Goal: Check status: Check status

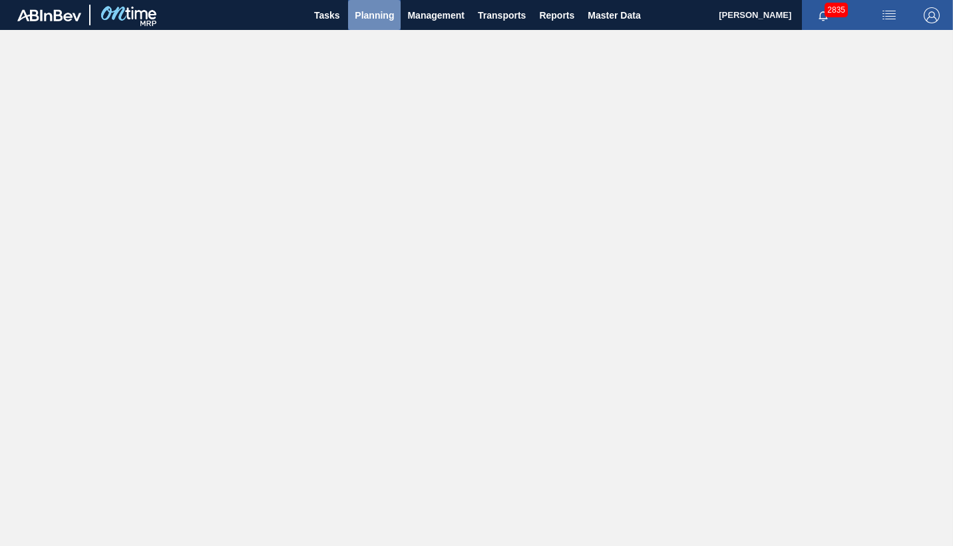
click at [376, 19] on span "Planning" at bounding box center [374, 15] width 39 height 16
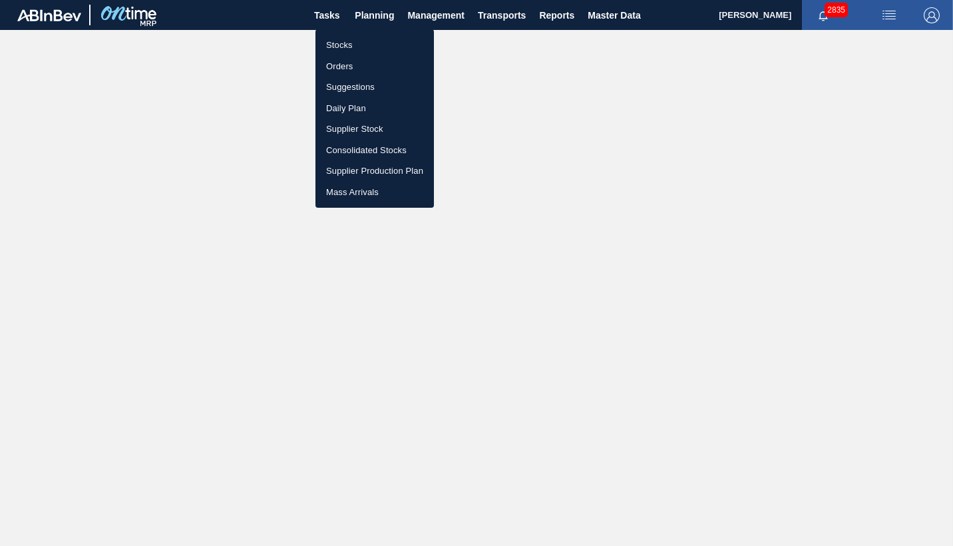
click at [341, 45] on li "Stocks" at bounding box center [374, 45] width 118 height 21
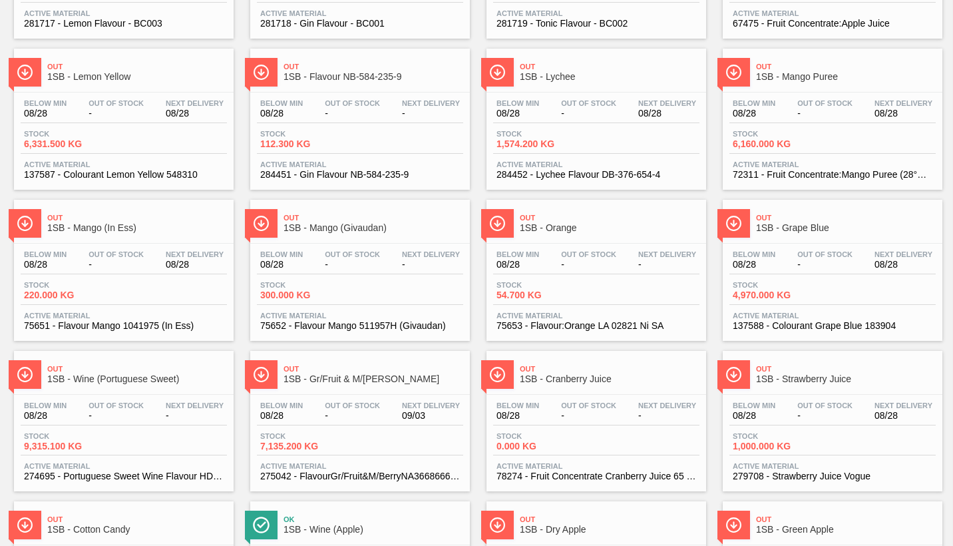
scroll to position [532, 0]
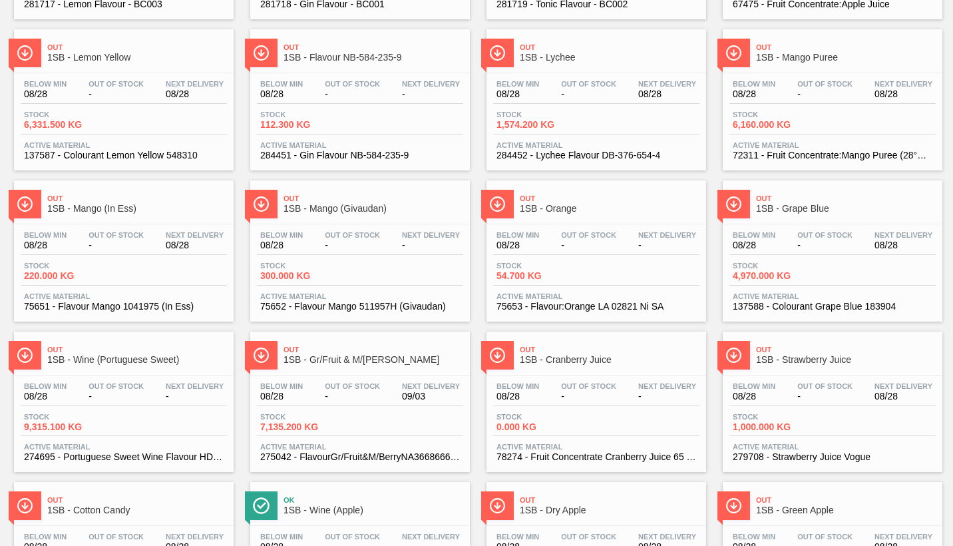
click at [856, 428] on div "Stock 1,000.000 KG" at bounding box center [832, 425] width 206 height 24
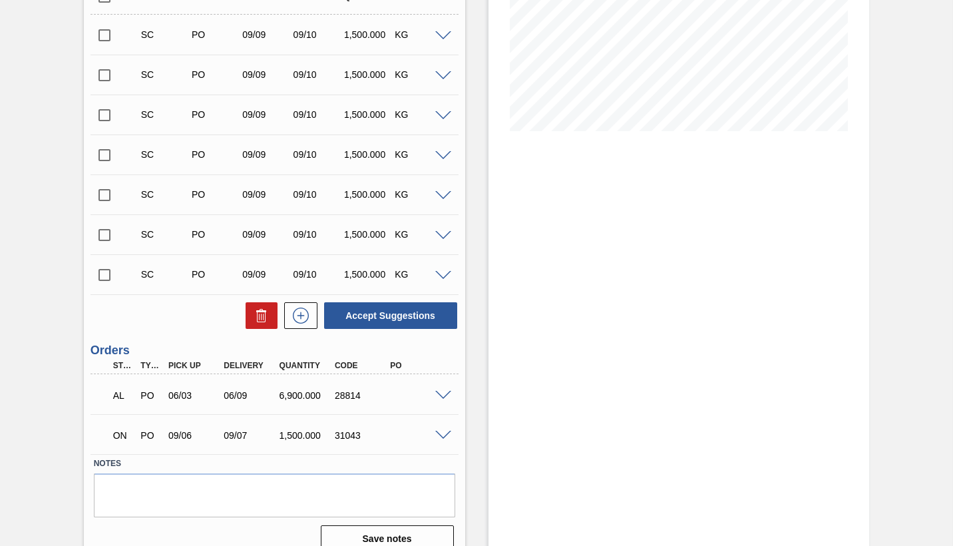
scroll to position [266, 0]
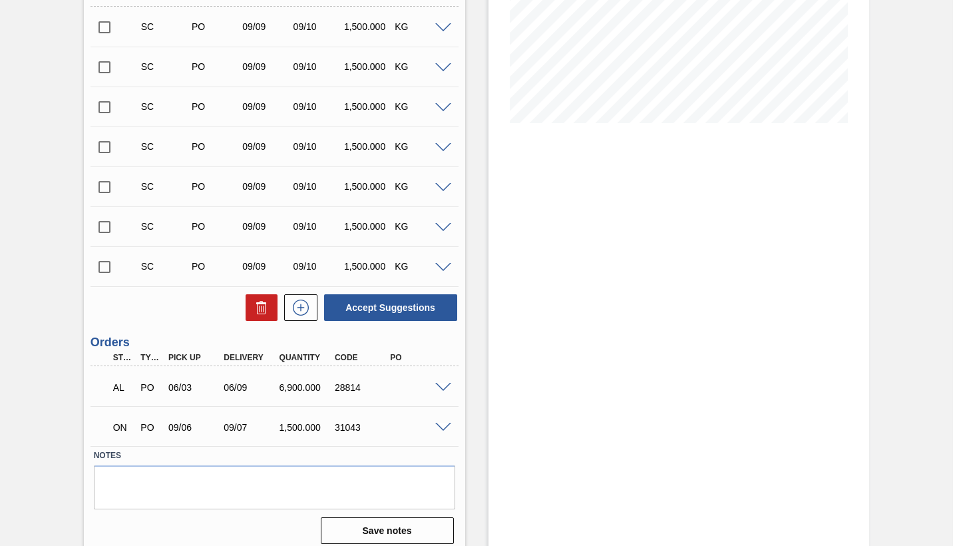
click at [442, 428] on span at bounding box center [443, 427] width 16 height 10
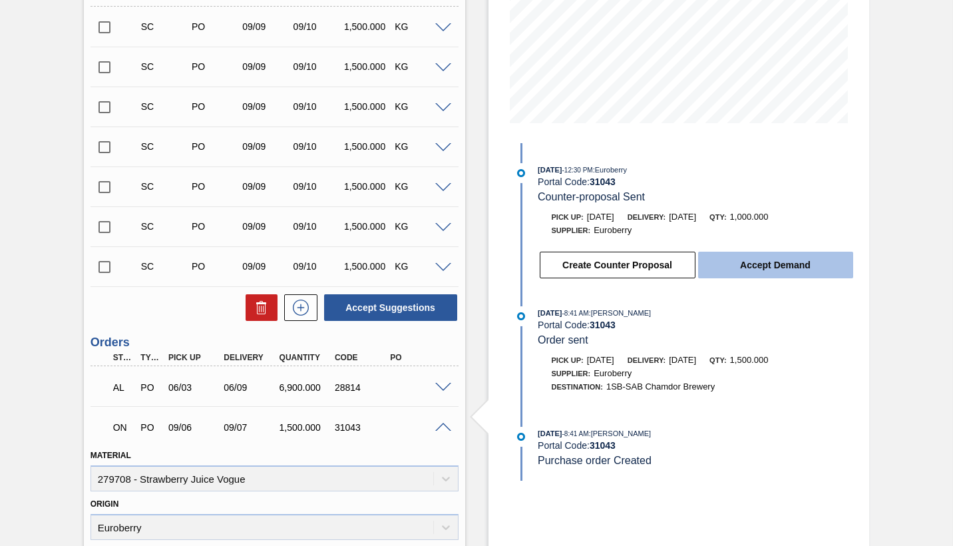
click at [773, 267] on button "Accept Demand" at bounding box center [775, 265] width 155 height 27
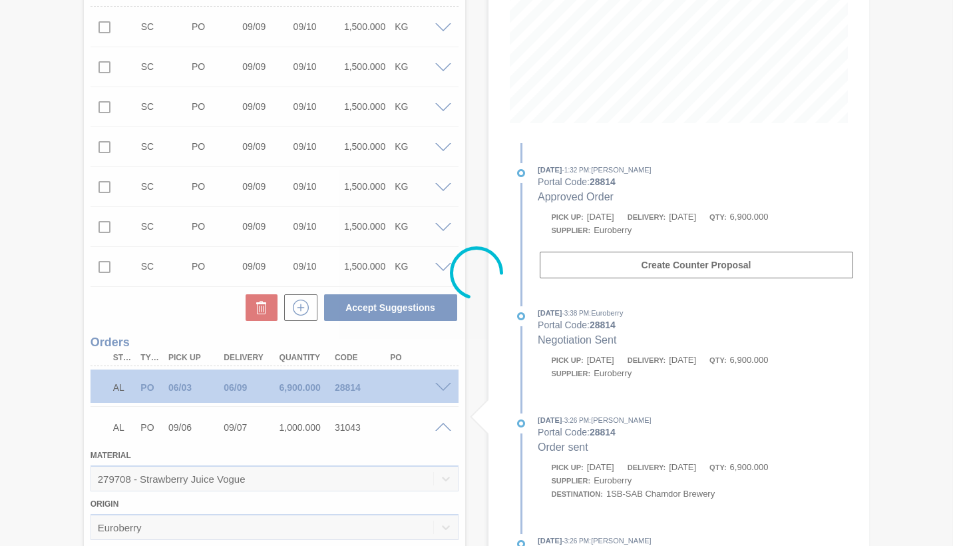
type input "1,000"
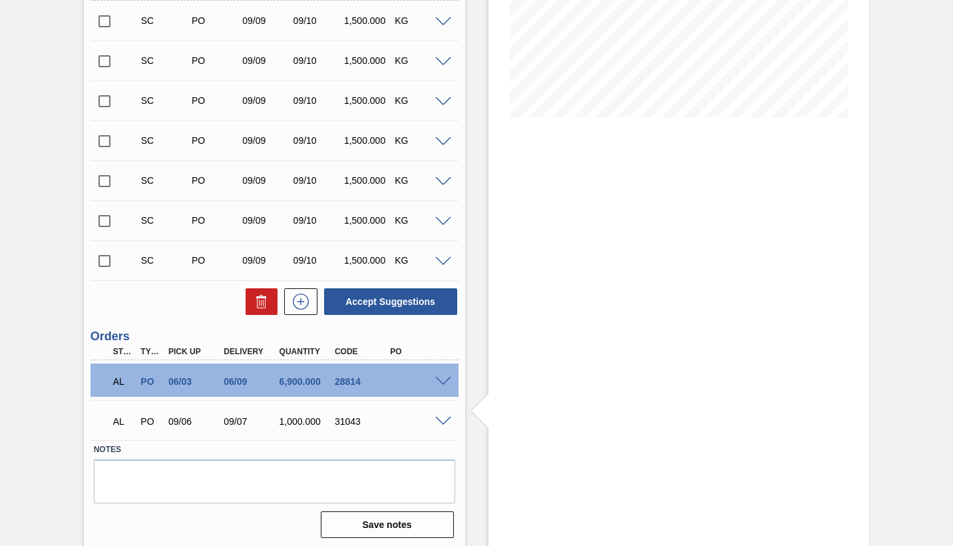
scroll to position [275, 0]
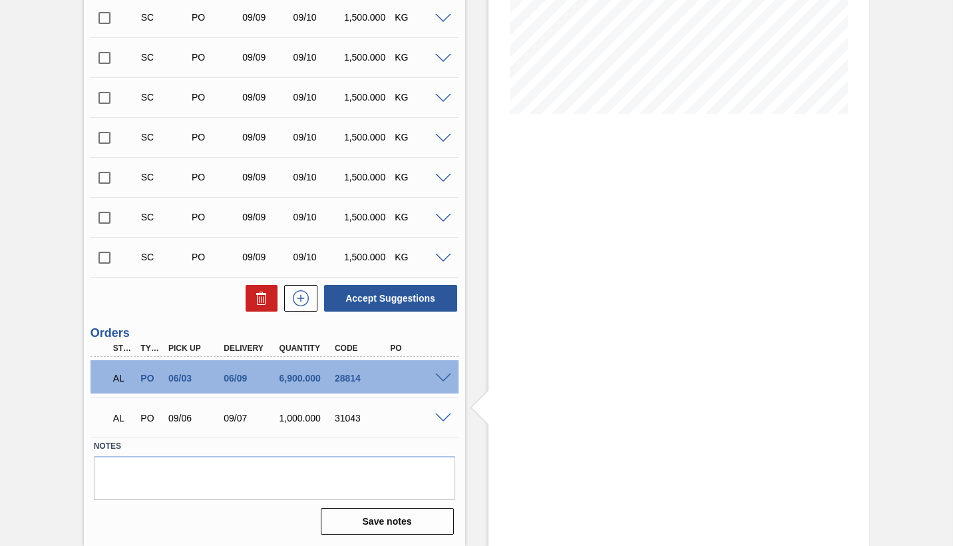
click at [442, 419] on span at bounding box center [443, 418] width 16 height 10
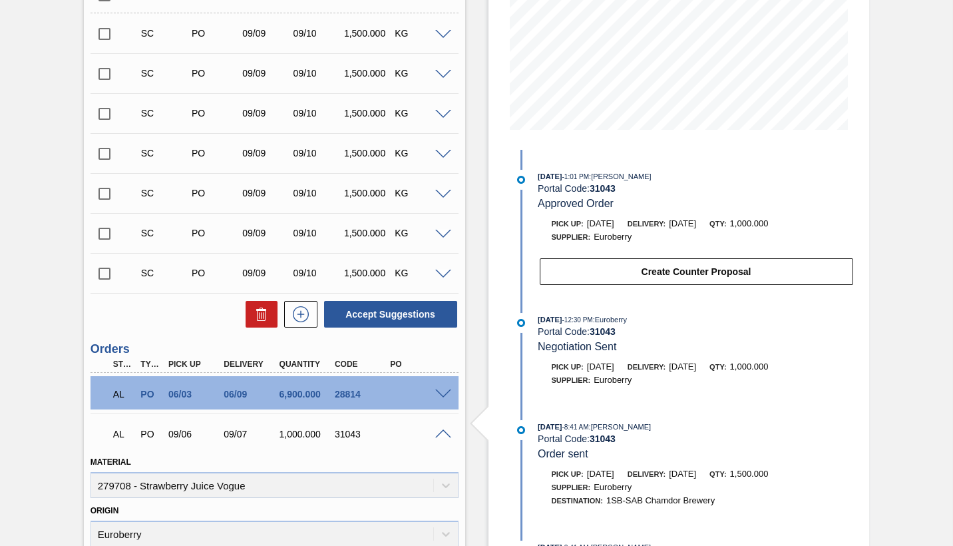
scroll to position [142, 0]
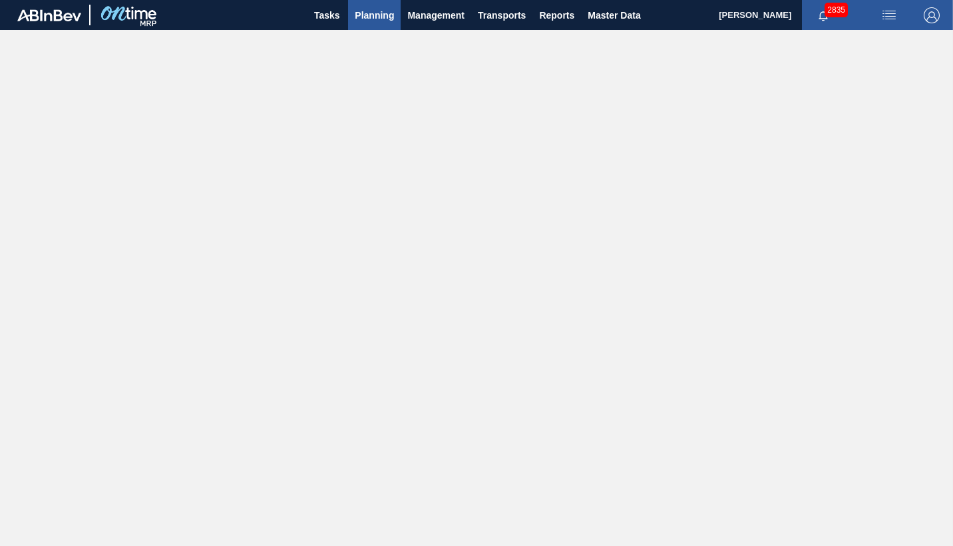
click at [371, 17] on span "Planning" at bounding box center [374, 15] width 39 height 16
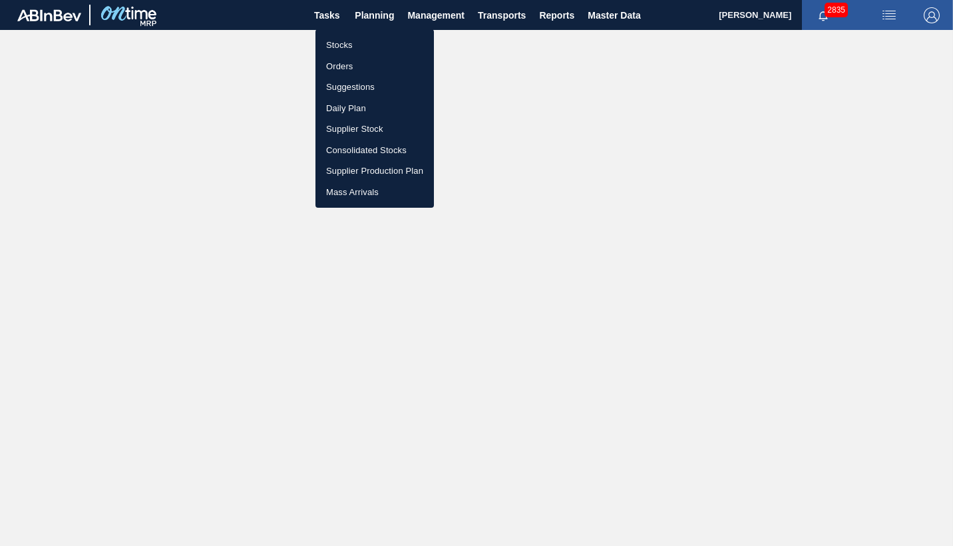
click at [353, 45] on li "Stocks" at bounding box center [374, 45] width 118 height 21
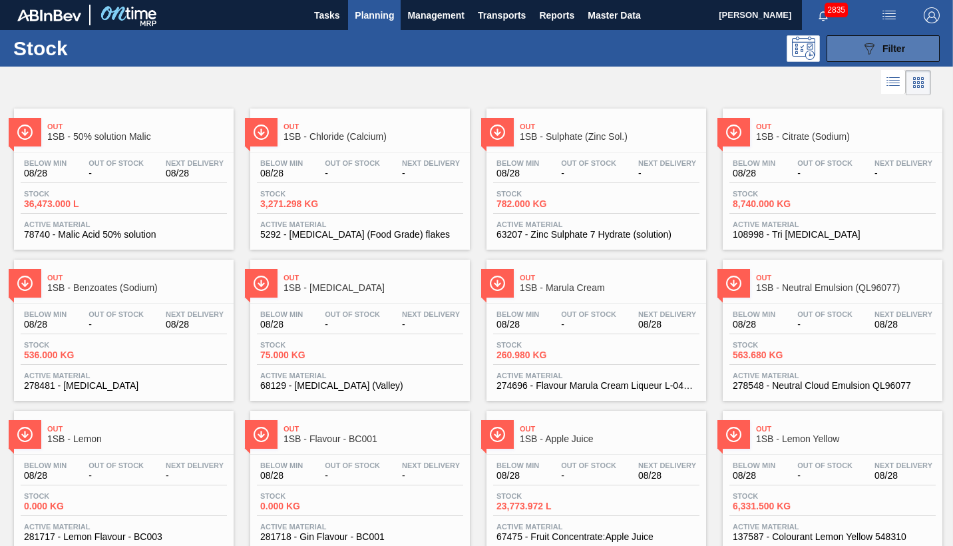
click at [890, 49] on span "Filter" at bounding box center [893, 48] width 23 height 11
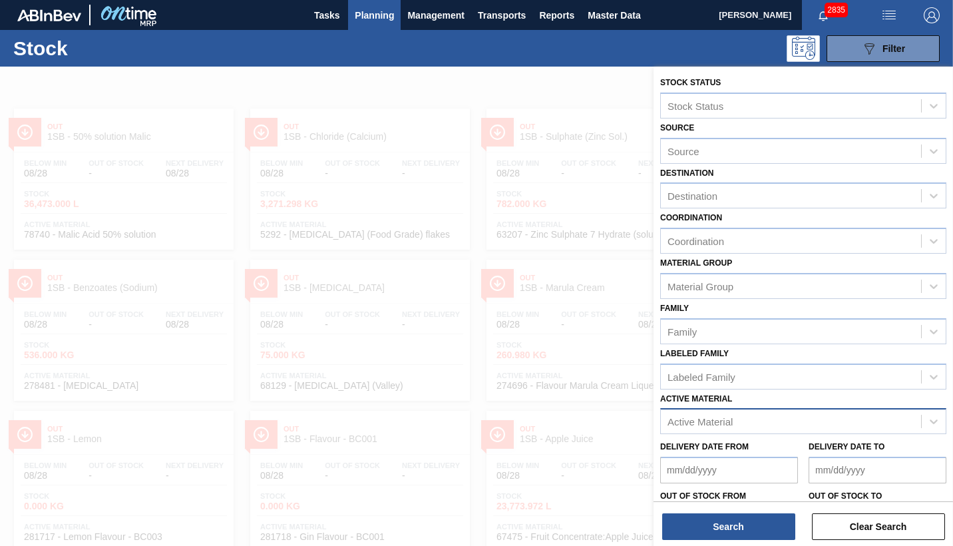
click at [706, 422] on div "Active Material" at bounding box center [699, 421] width 65 height 11
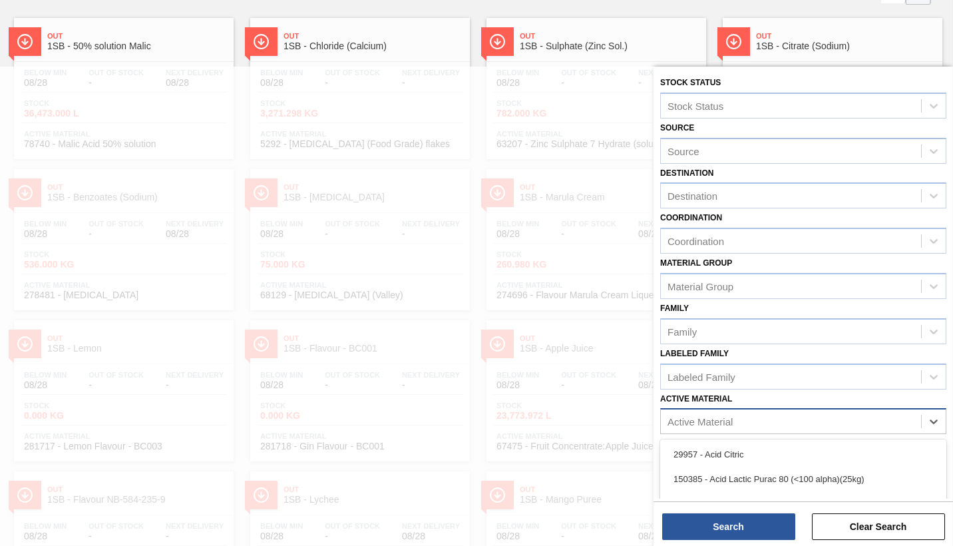
scroll to position [98, 0]
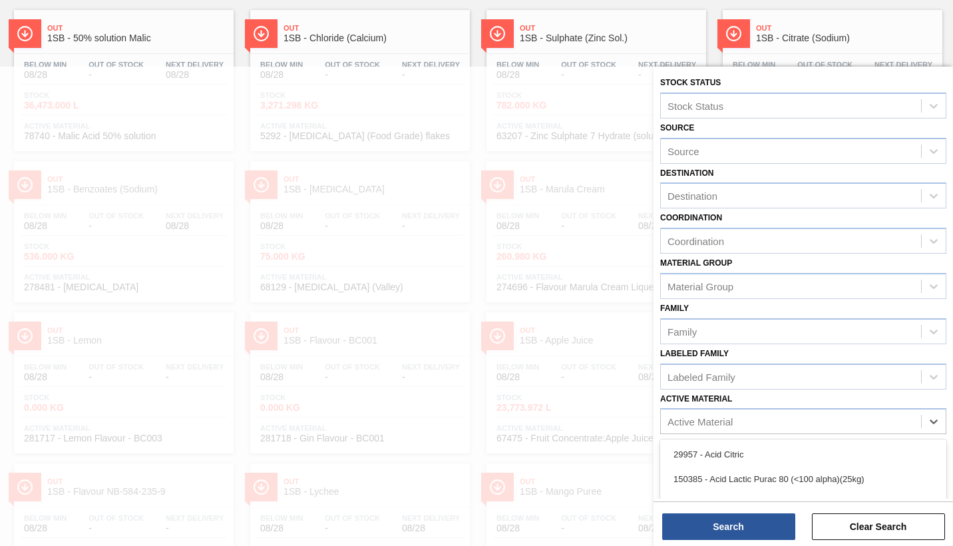
click at [720, 454] on div "29957 - Acid Citric" at bounding box center [803, 454] width 286 height 25
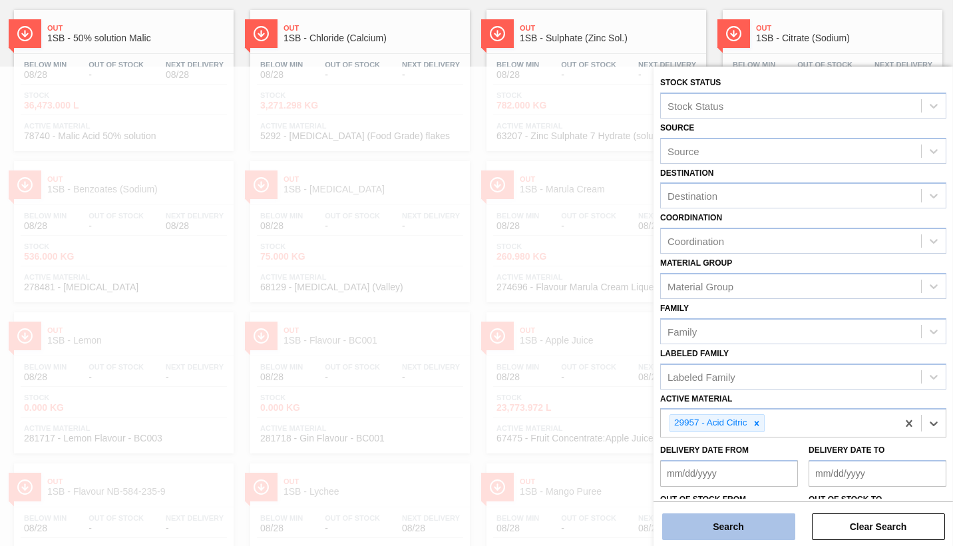
click at [725, 515] on button "Search" at bounding box center [728, 526] width 133 height 27
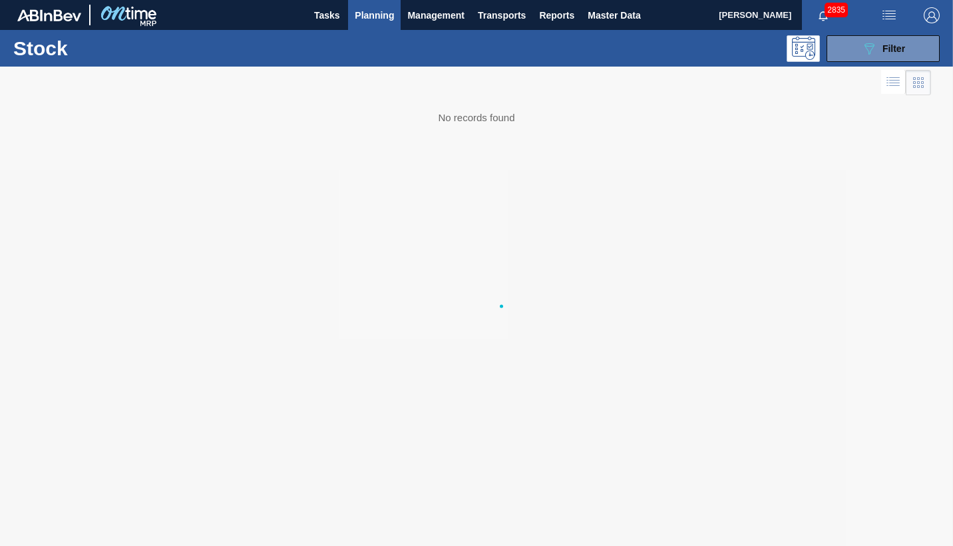
scroll to position [0, 0]
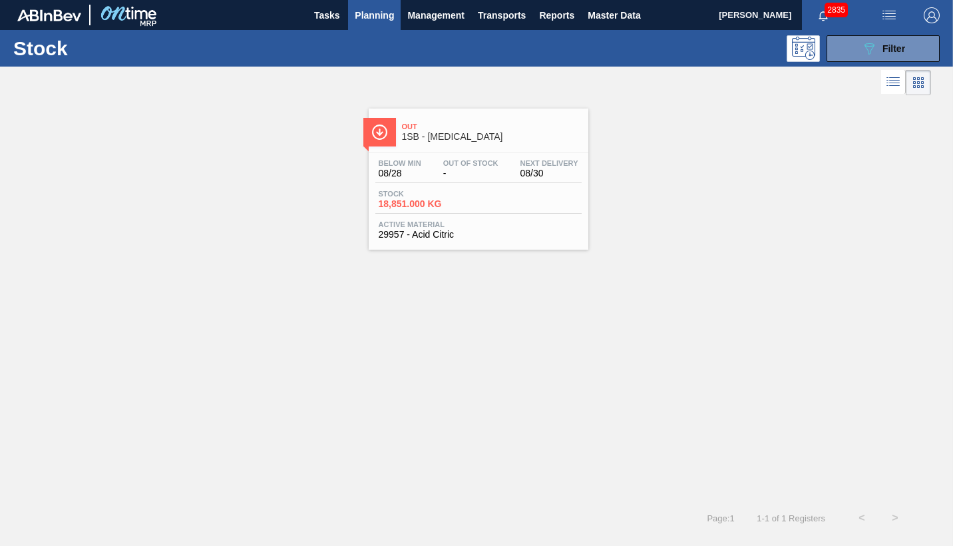
click at [478, 205] on div "Stock 18,851.000 KG" at bounding box center [478, 202] width 206 height 24
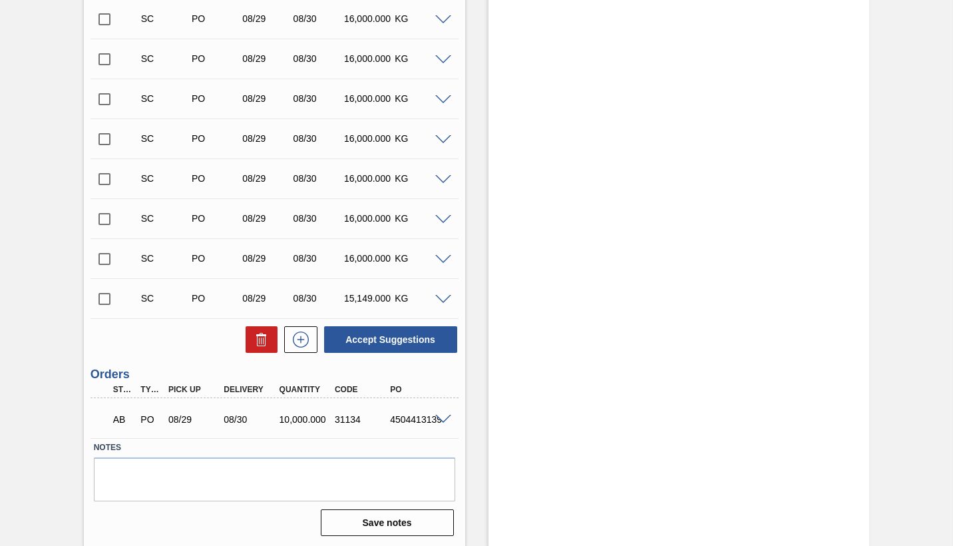
scroll to position [1665, 0]
click at [446, 417] on span at bounding box center [443, 418] width 16 height 10
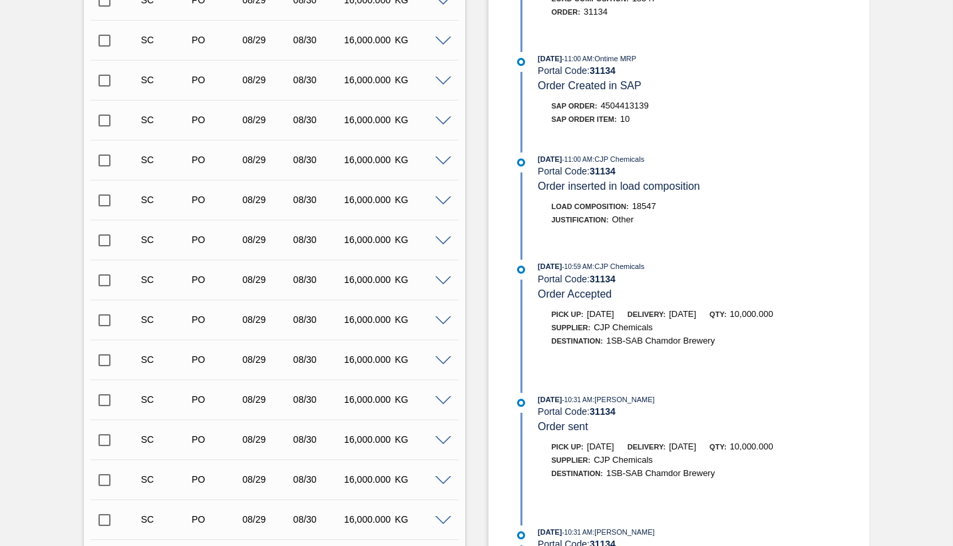
scroll to position [401, 0]
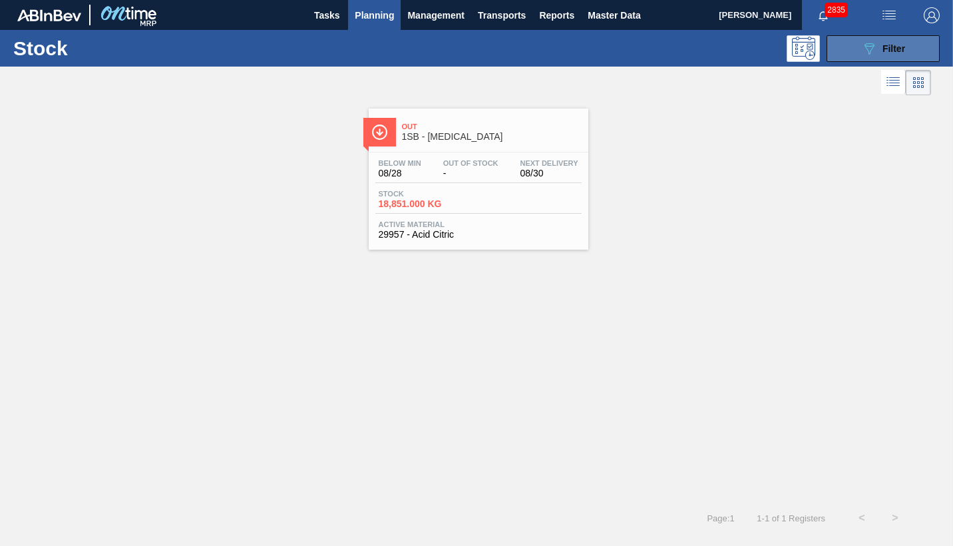
click at [903, 50] on span "Filter" at bounding box center [893, 48] width 23 height 11
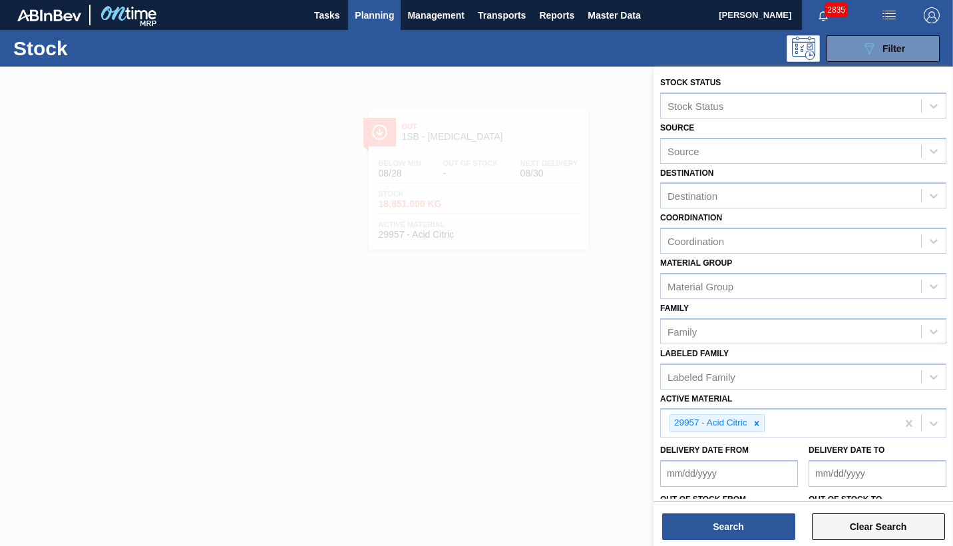
click at [864, 515] on button "Clear Search" at bounding box center [878, 526] width 133 height 27
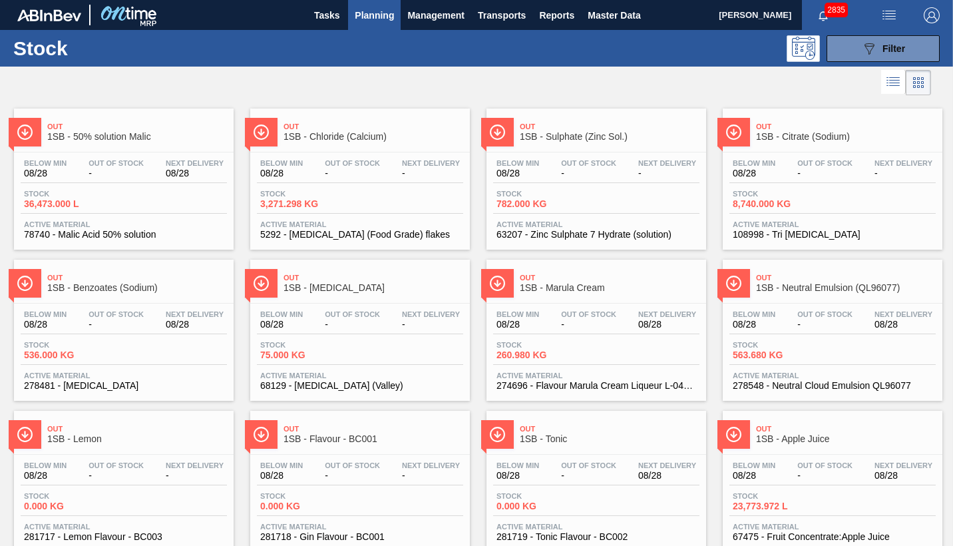
click at [380, 13] on span "Planning" at bounding box center [374, 15] width 39 height 16
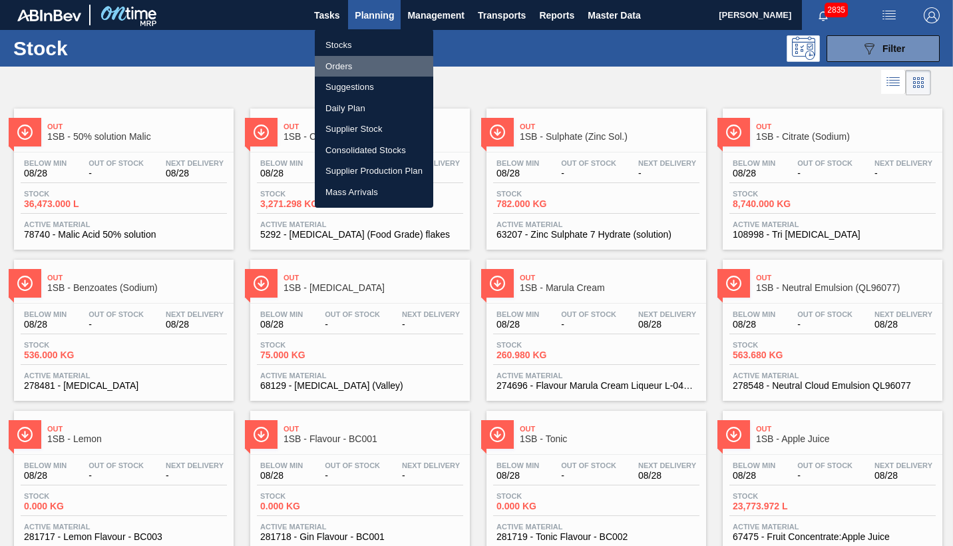
click at [342, 68] on li "Orders" at bounding box center [374, 66] width 118 height 21
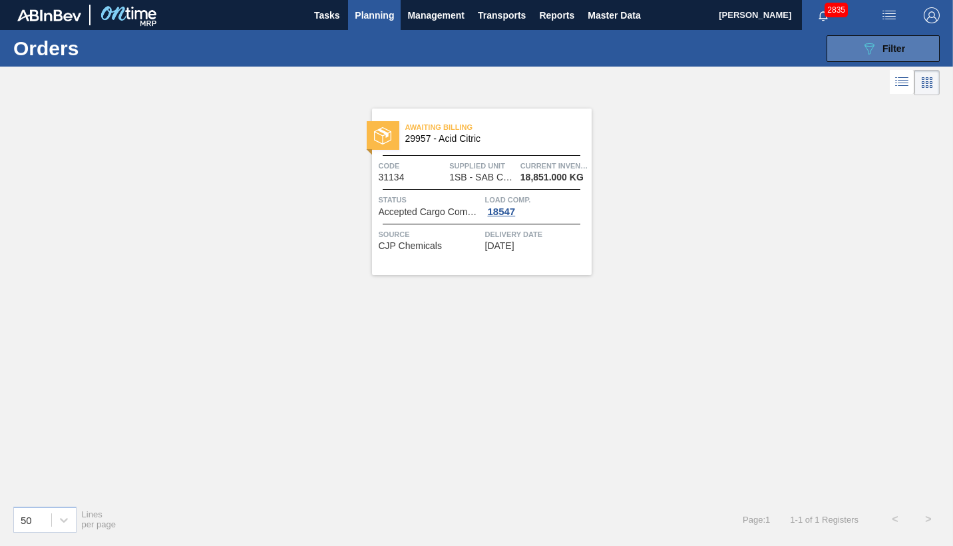
click at [903, 49] on span "Filter" at bounding box center [893, 48] width 23 height 11
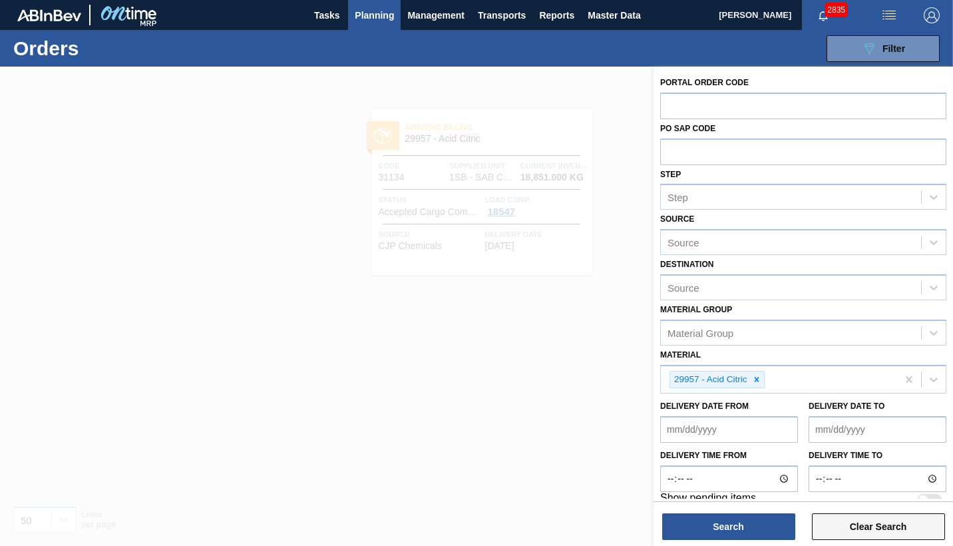
click at [834, 516] on button "Clear Search" at bounding box center [878, 526] width 133 height 27
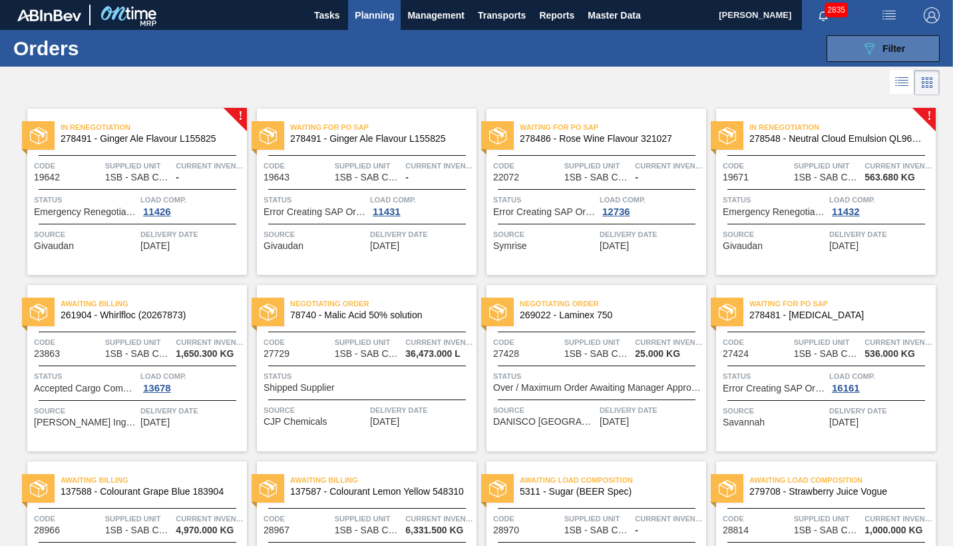
click at [888, 49] on span "Filter" at bounding box center [893, 48] width 23 height 11
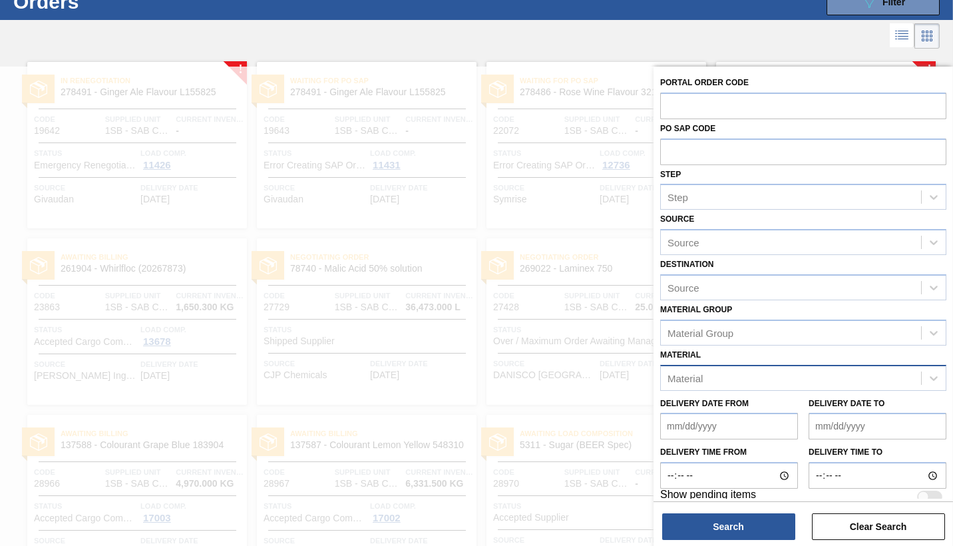
click at [686, 378] on div "Material" at bounding box center [684, 377] width 35 height 11
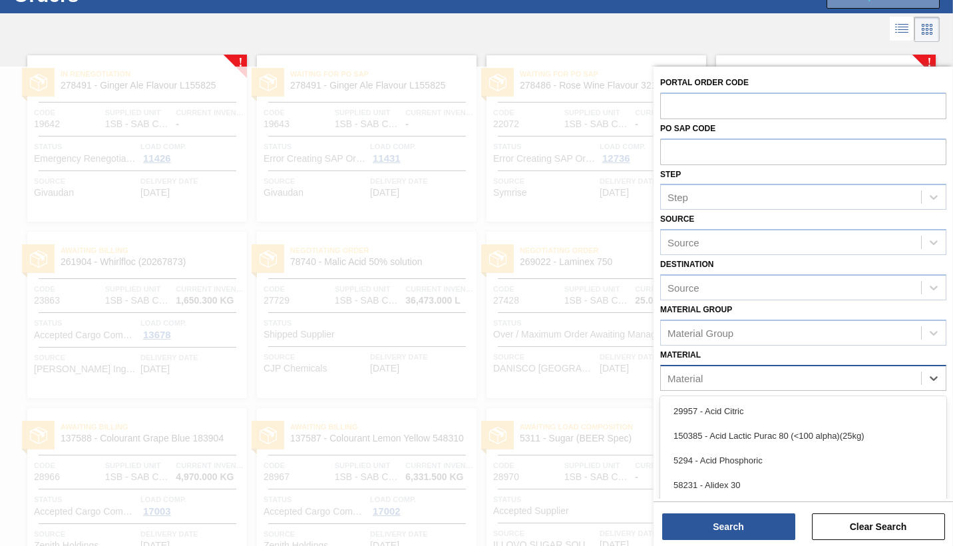
scroll to position [55, 0]
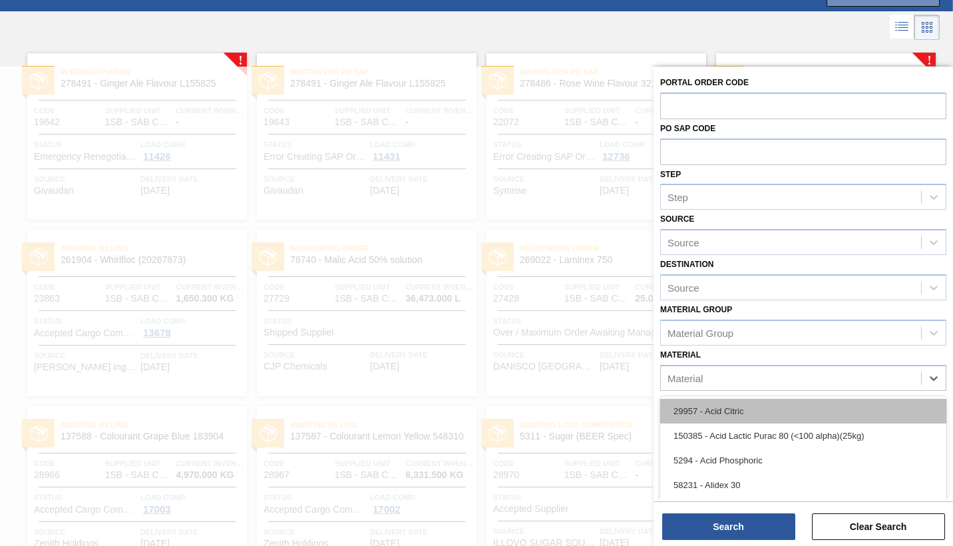
click at [713, 413] on div "29957 - Acid Citric" at bounding box center [803, 411] width 286 height 25
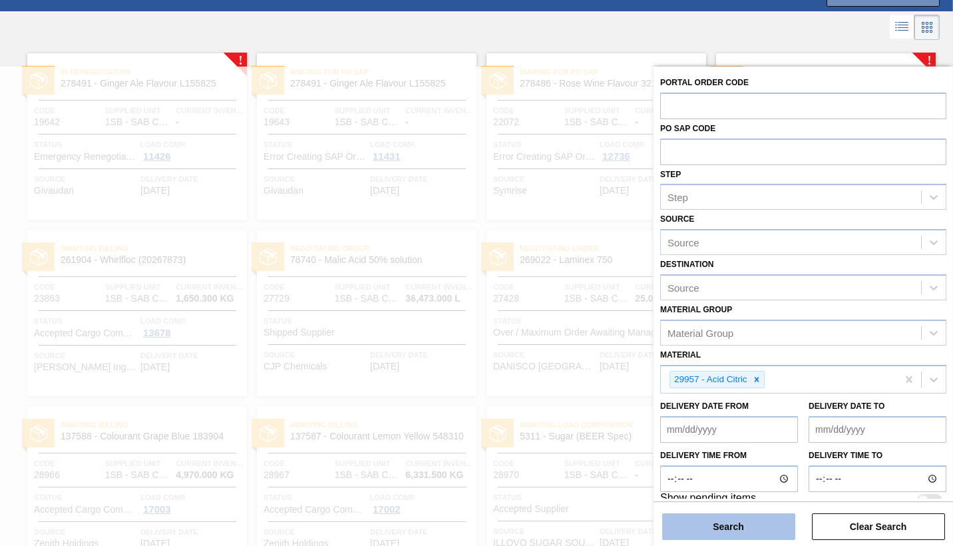
click at [719, 516] on button "Search" at bounding box center [728, 526] width 133 height 27
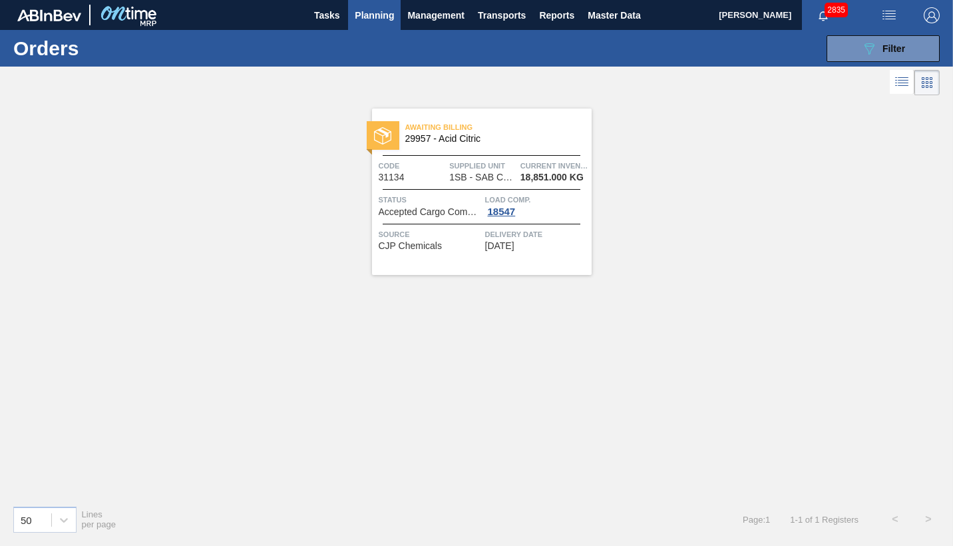
scroll to position [0, 0]
click at [464, 250] on div "Source CJP Chemicals" at bounding box center [430, 239] width 103 height 23
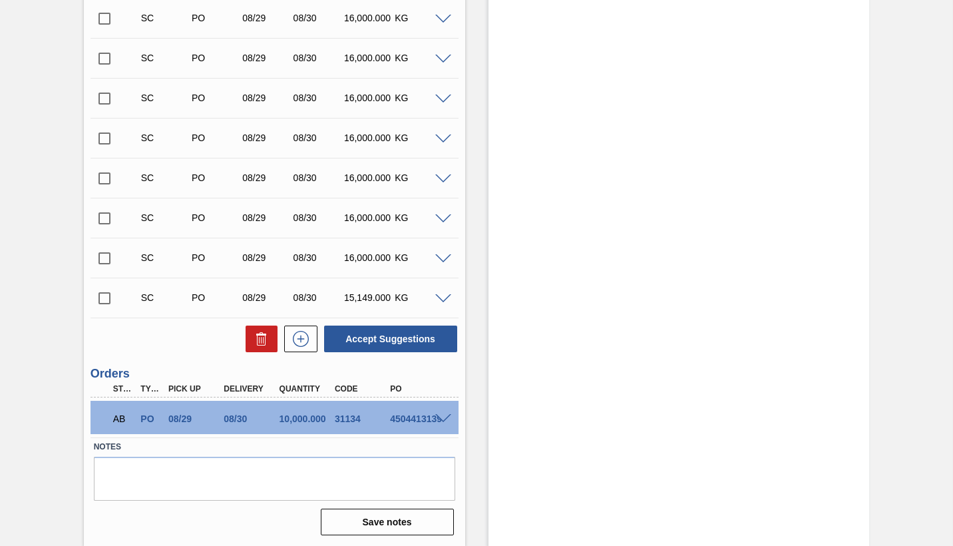
scroll to position [1665, 0]
click at [446, 415] on span at bounding box center [443, 418] width 16 height 10
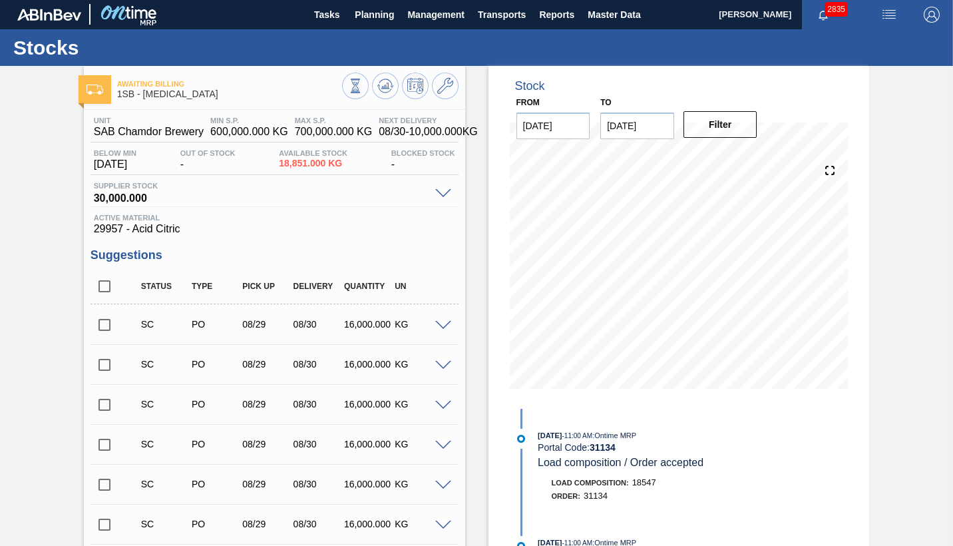
scroll to position [0, 0]
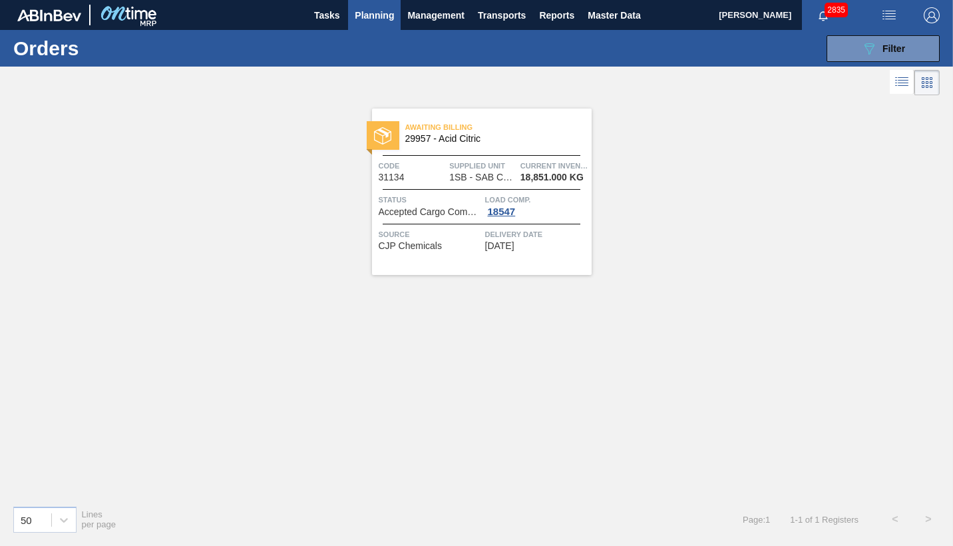
click at [432, 214] on span "Accepted Cargo Composition" at bounding box center [430, 212] width 103 height 10
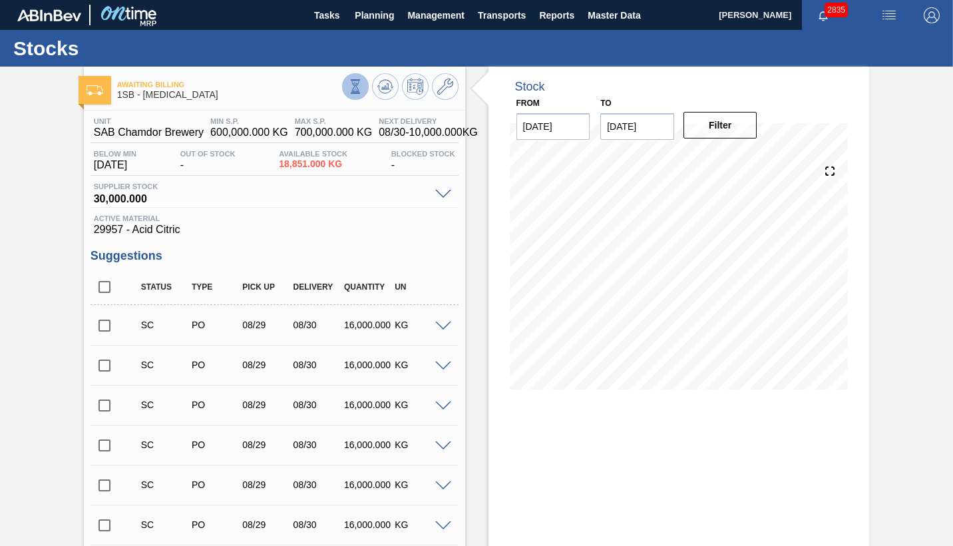
click at [355, 90] on icon at bounding box center [354, 90] width 5 height 3
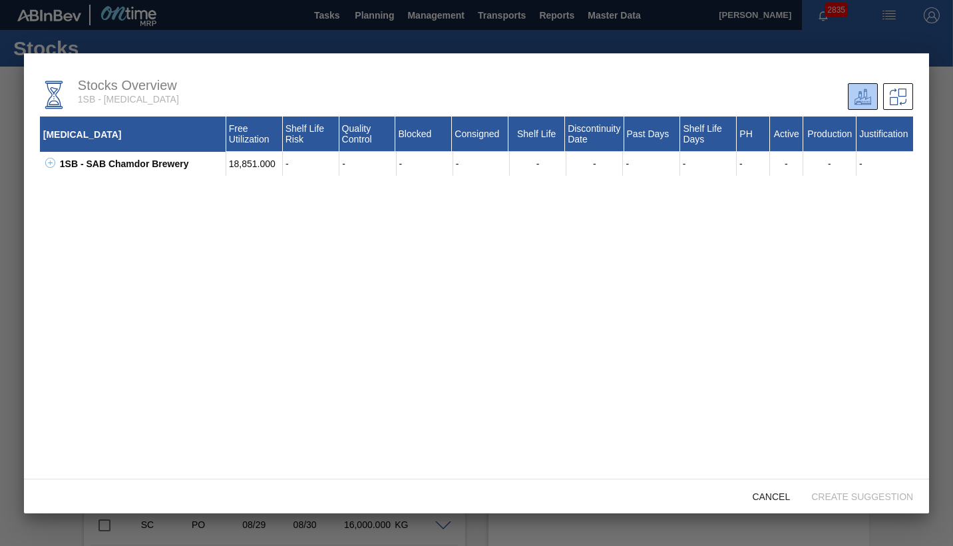
click at [821, 242] on div "Citric Acid Free Utilization Shelf Life Risk Quality Control Blocked Consigned …" at bounding box center [476, 307] width 873 height 383
click at [345, 244] on div "Citric Acid Free Utilization Shelf Life Risk Quality Control Blocked Consigned …" at bounding box center [476, 307] width 873 height 383
click at [17, 118] on div at bounding box center [476, 273] width 953 height 546
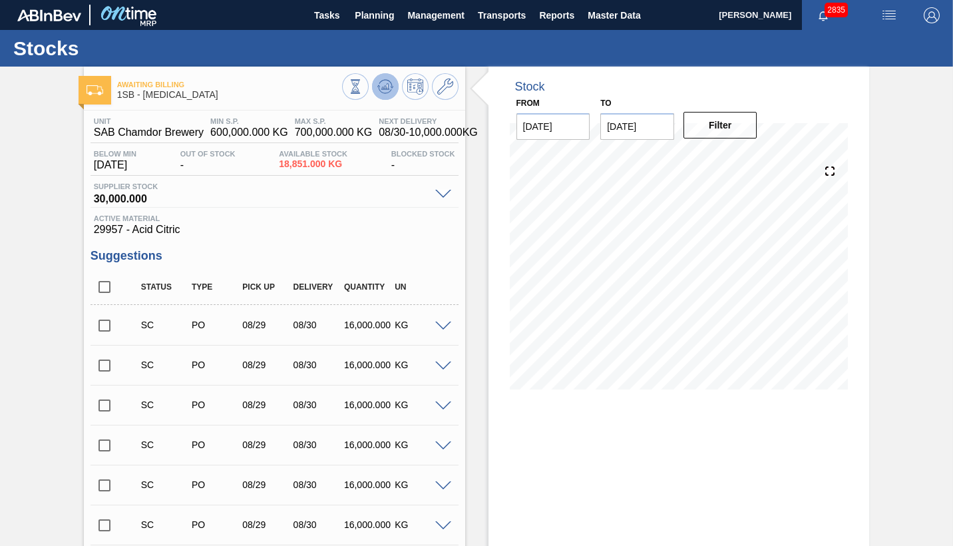
click at [385, 90] on icon at bounding box center [385, 87] width 16 height 16
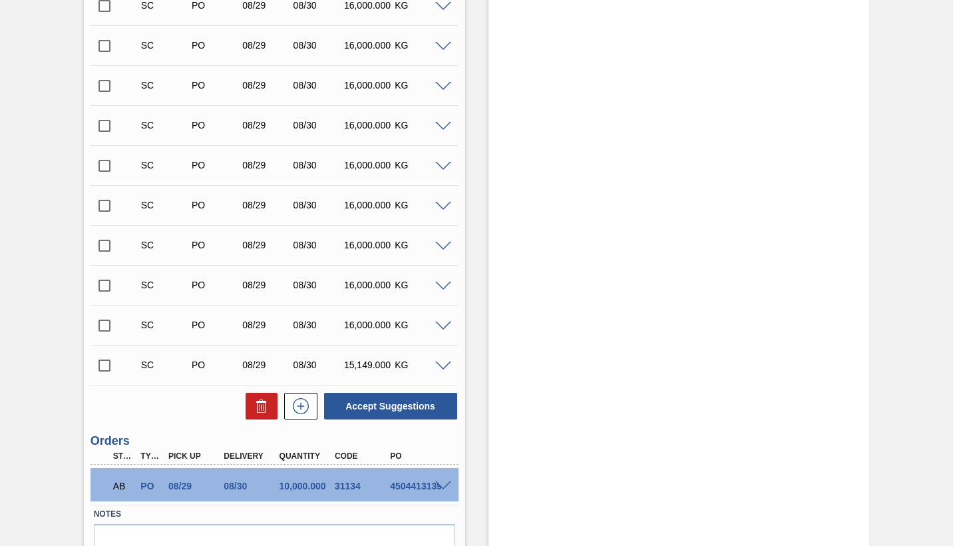
scroll to position [1665, 0]
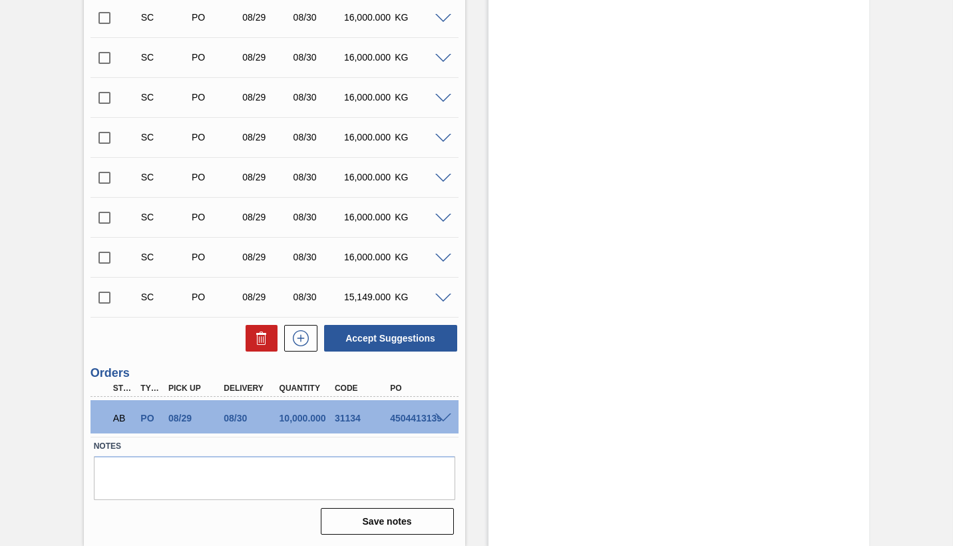
click at [445, 416] on span at bounding box center [443, 418] width 16 height 10
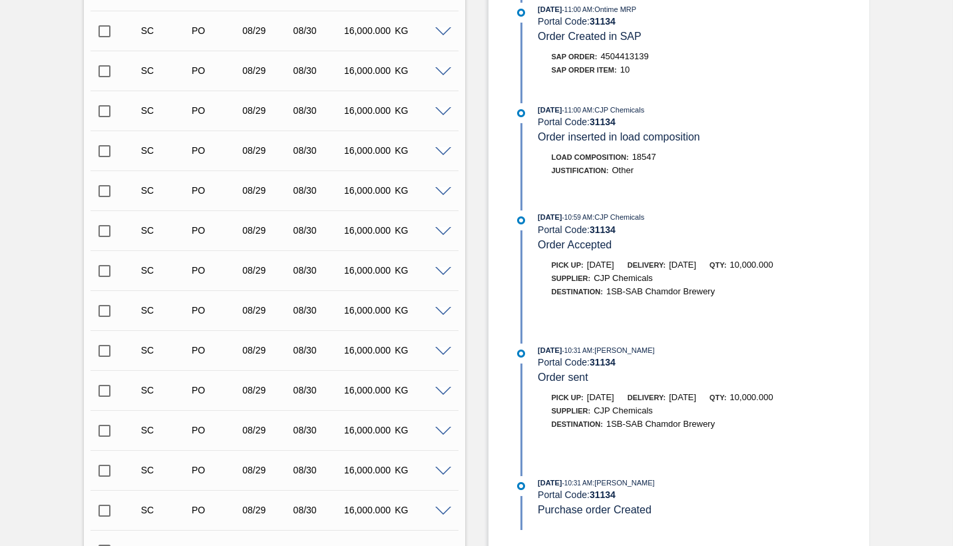
scroll to position [201, 0]
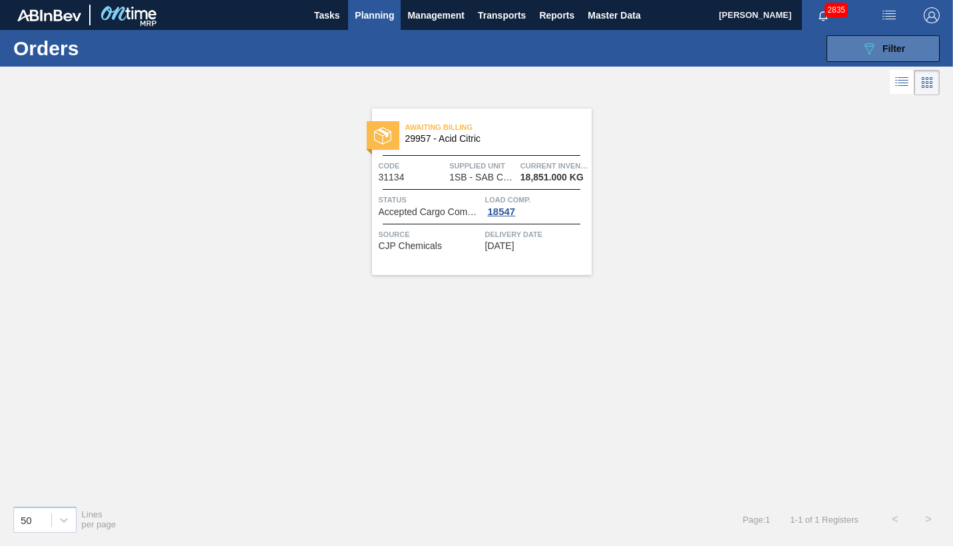
click at [889, 47] on span "Filter" at bounding box center [893, 48] width 23 height 11
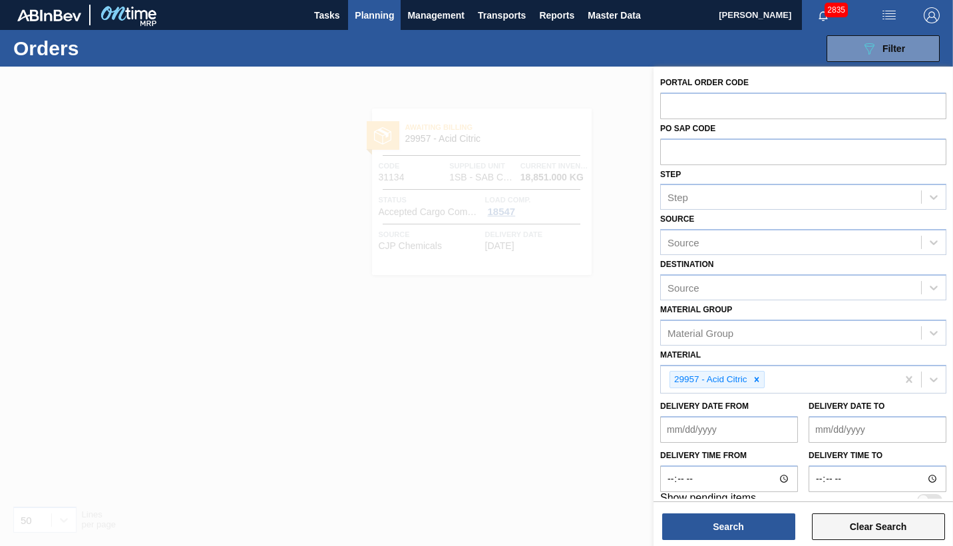
click at [844, 516] on button "Clear Search" at bounding box center [878, 526] width 133 height 27
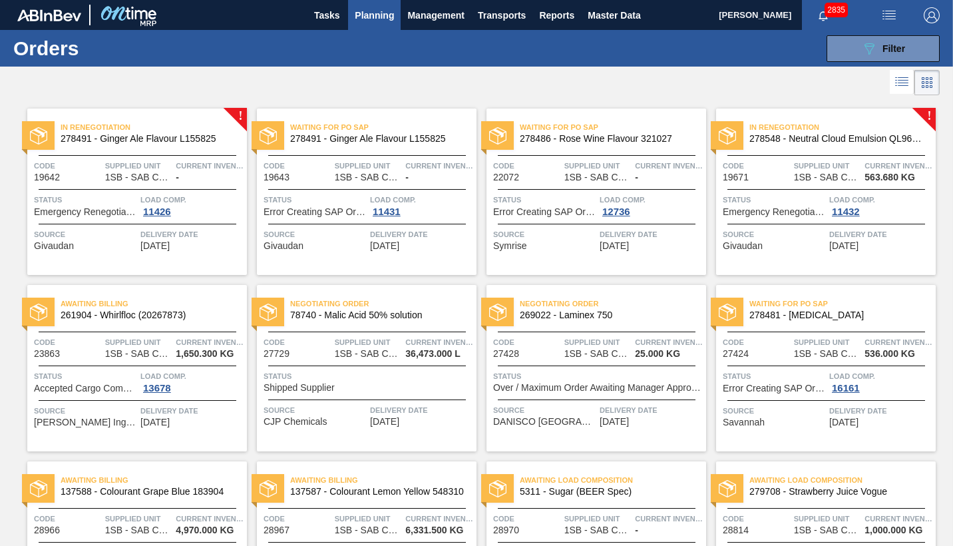
click at [380, 11] on span "Planning" at bounding box center [374, 15] width 39 height 16
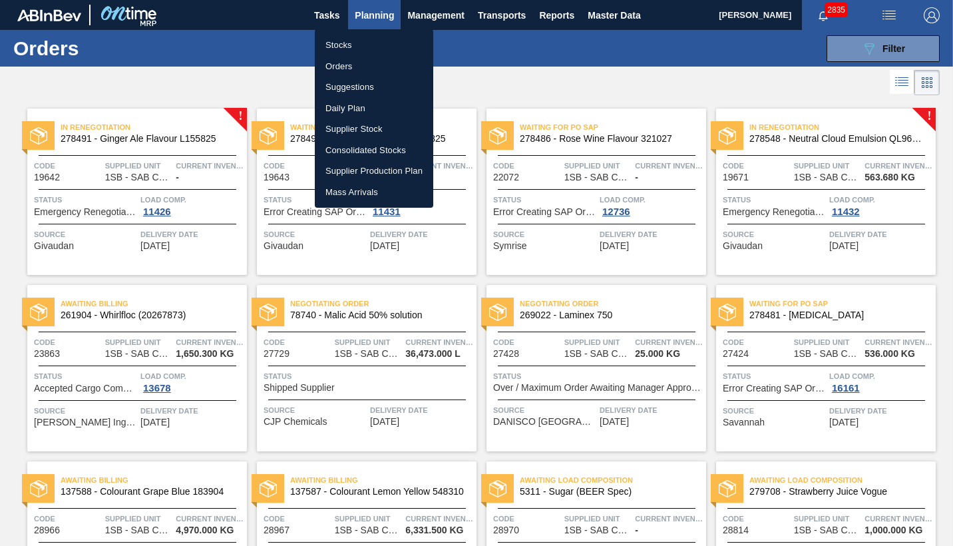
click at [334, 47] on li "Stocks" at bounding box center [374, 45] width 118 height 21
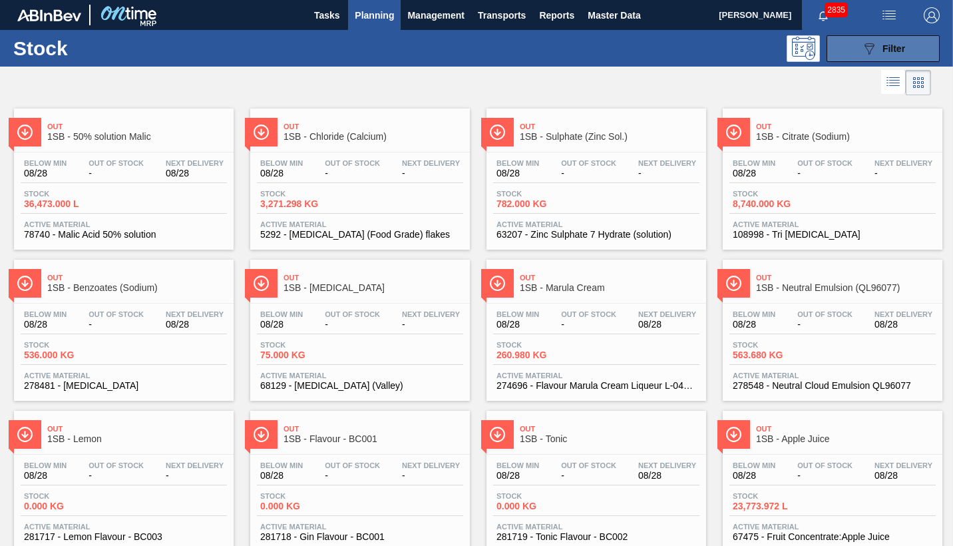
click at [894, 49] on span "Filter" at bounding box center [893, 48] width 23 height 11
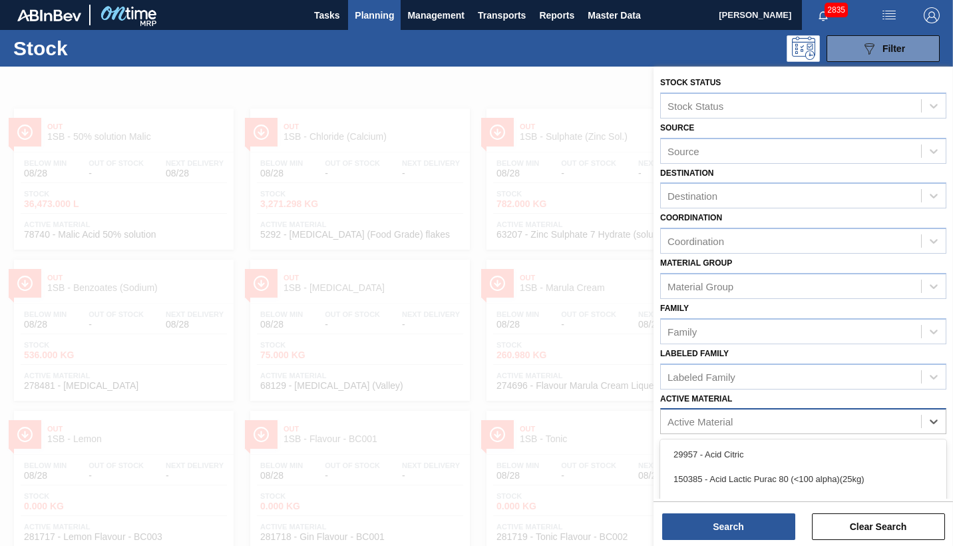
click at [687, 420] on div "Active Material" at bounding box center [699, 421] width 65 height 11
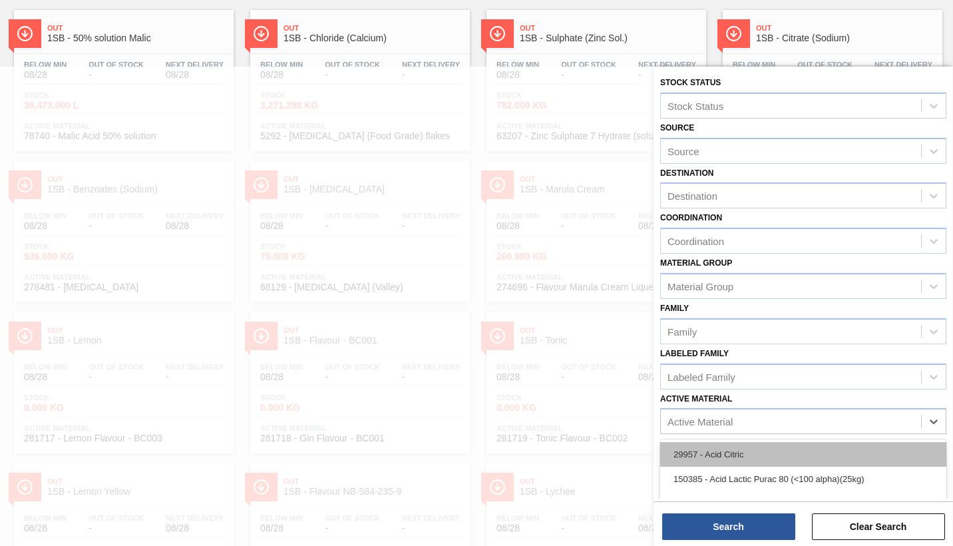
click at [702, 453] on div "29957 - Acid Citric" at bounding box center [803, 454] width 286 height 25
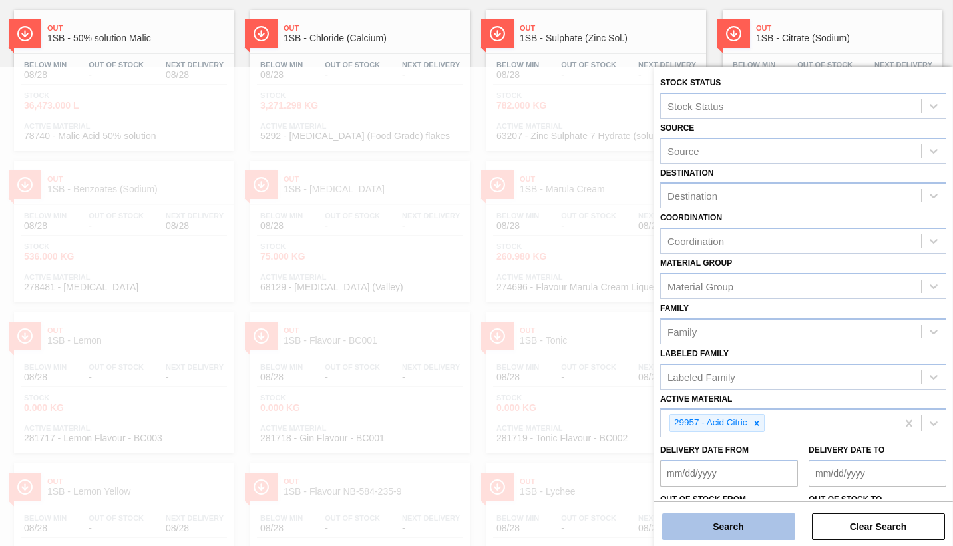
click at [770, 516] on button "Search" at bounding box center [728, 526] width 133 height 27
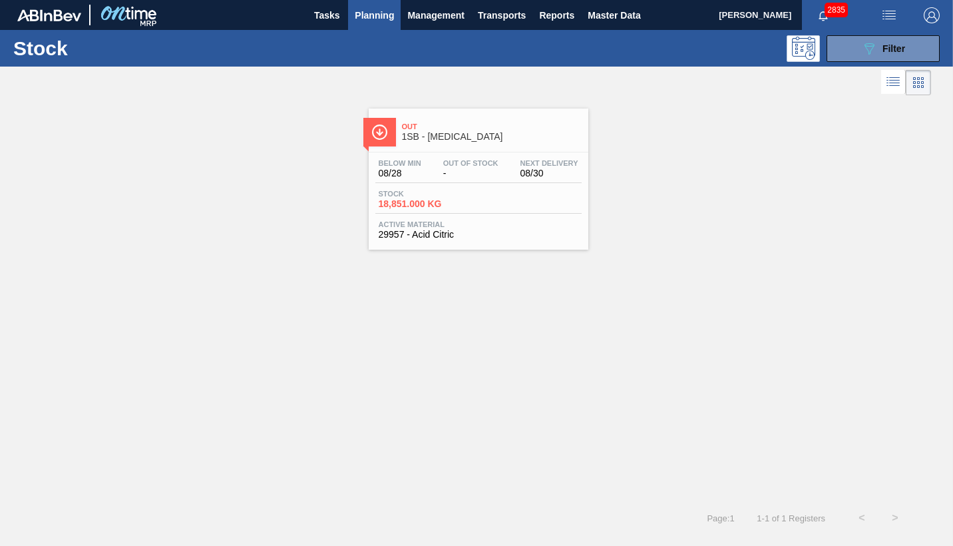
click at [482, 217] on div "Below Min 08/28 Out Of Stock - Next Delivery 08/30 Stock 18,851.000 KG Active M…" at bounding box center [479, 197] width 220 height 90
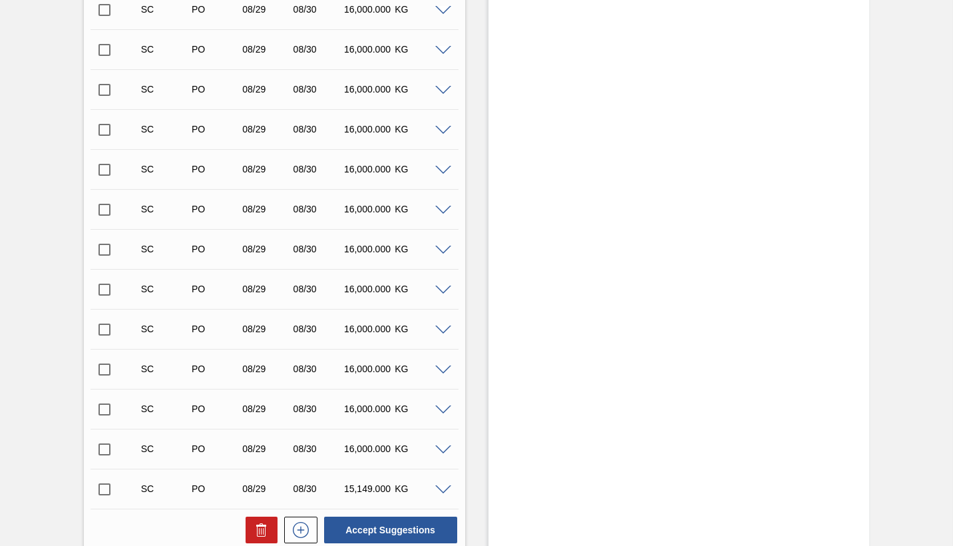
scroll to position [1597, 0]
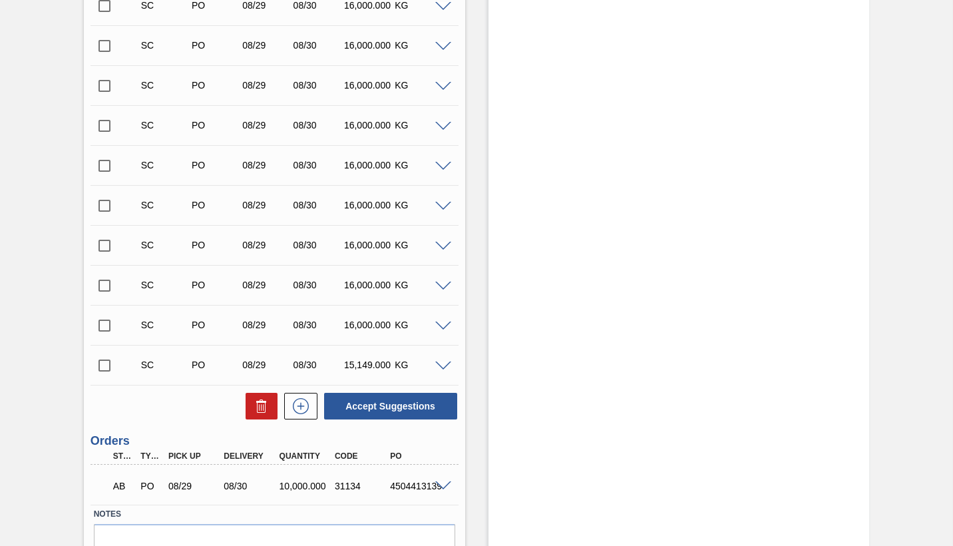
click at [441, 486] on span at bounding box center [443, 486] width 16 height 10
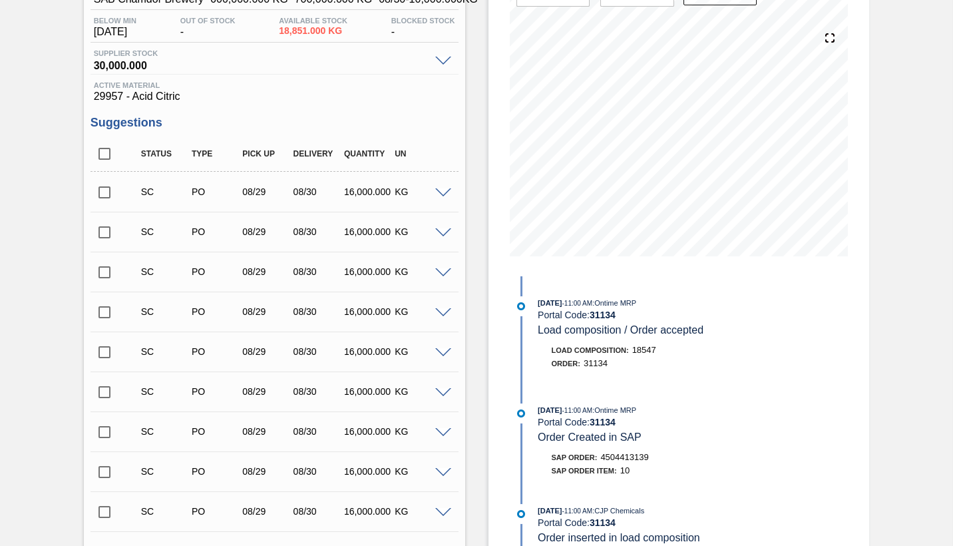
scroll to position [0, 0]
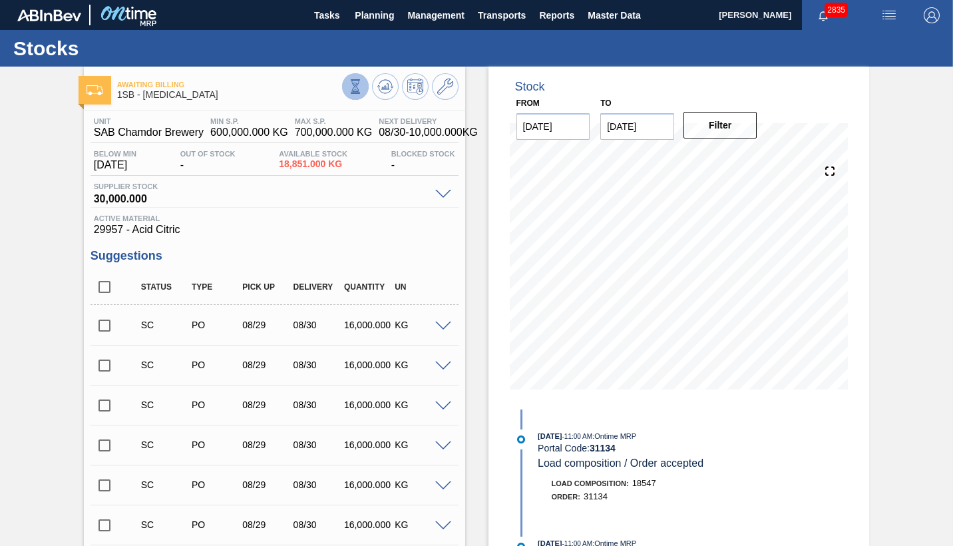
click at [355, 87] on icon at bounding box center [354, 86] width 7 height 13
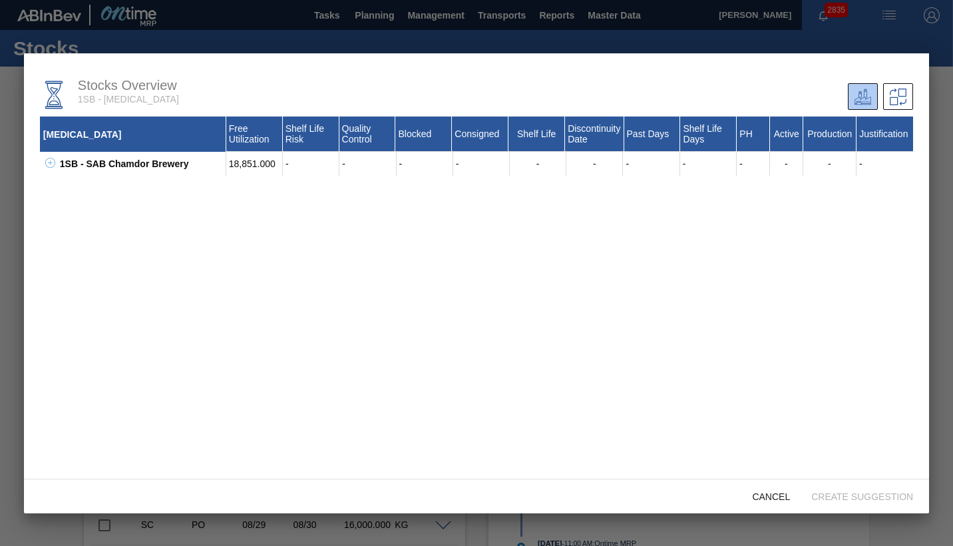
click at [12, 219] on div at bounding box center [476, 273] width 953 height 546
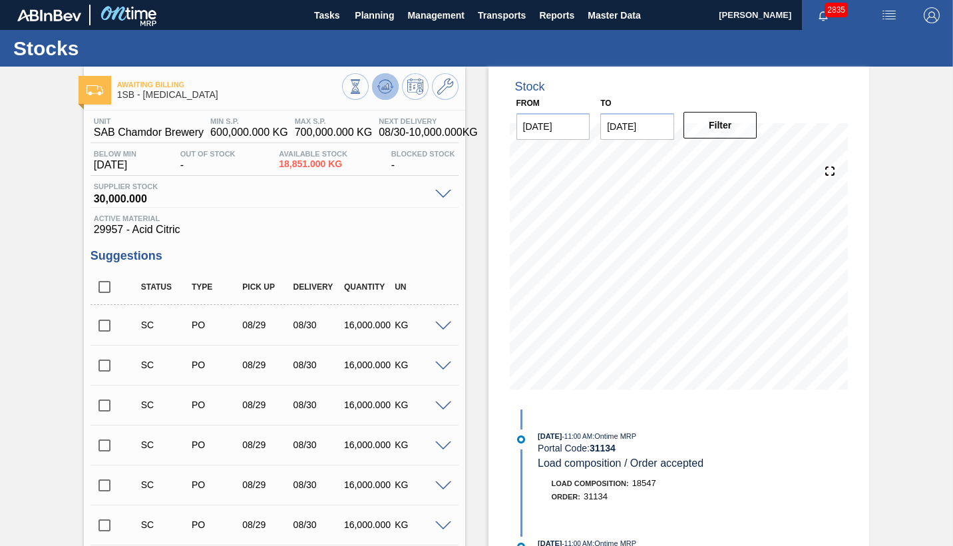
click at [387, 86] on icon at bounding box center [385, 86] width 9 height 6
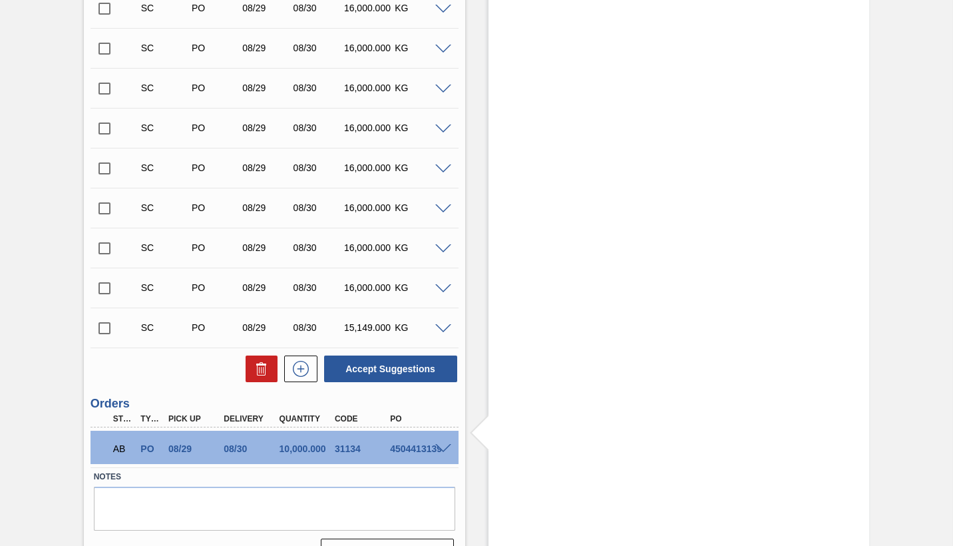
scroll to position [1665, 0]
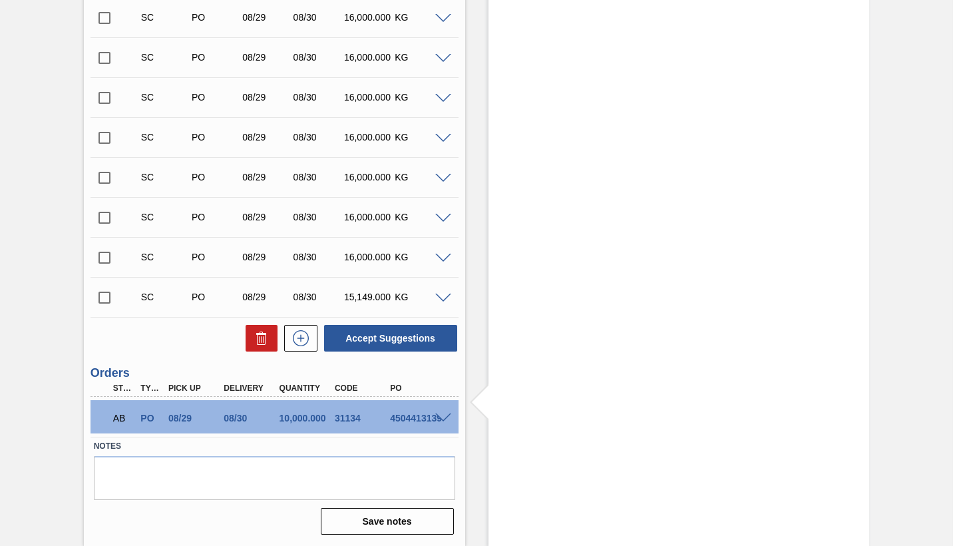
click at [442, 419] on span at bounding box center [443, 418] width 16 height 10
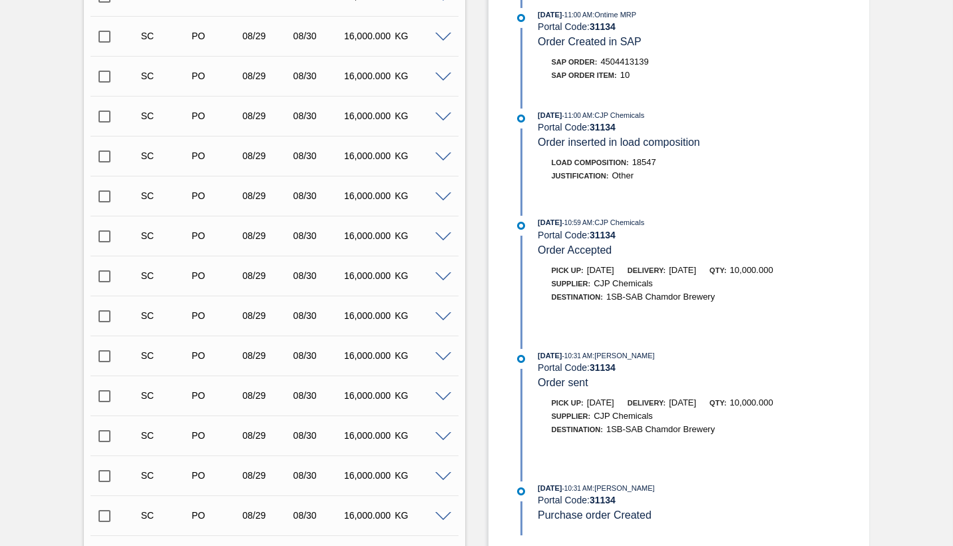
scroll to position [401, 0]
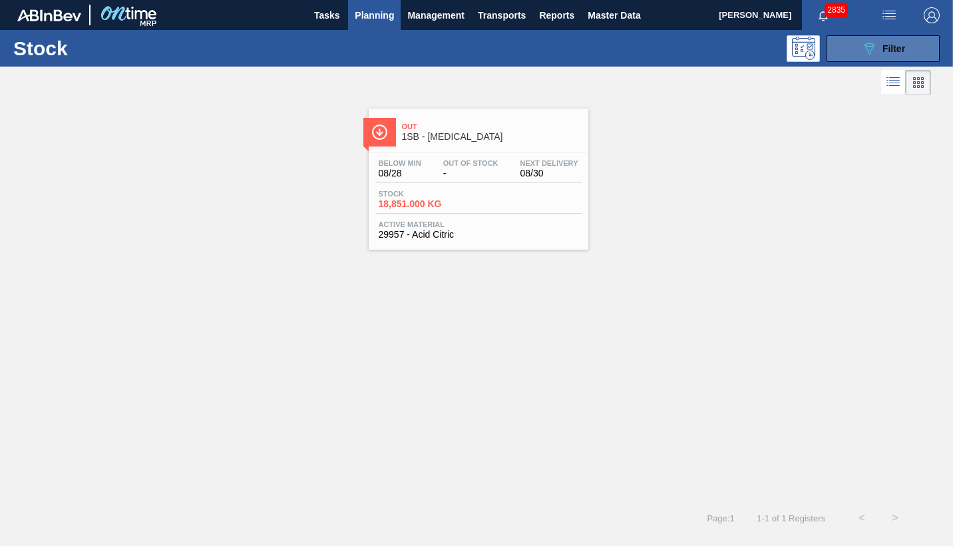
click at [898, 45] on span "Filter" at bounding box center [893, 48] width 23 height 11
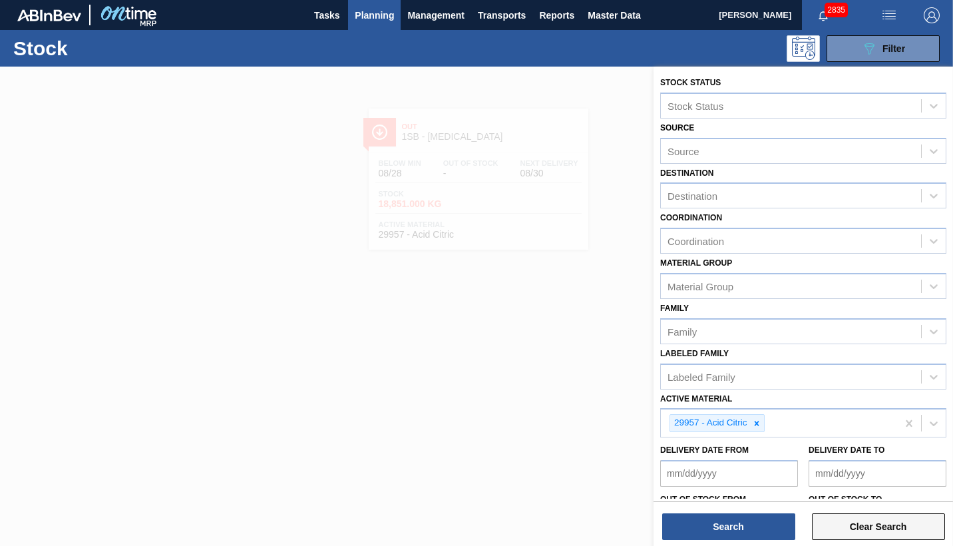
click at [834, 516] on button "Clear Search" at bounding box center [878, 526] width 133 height 27
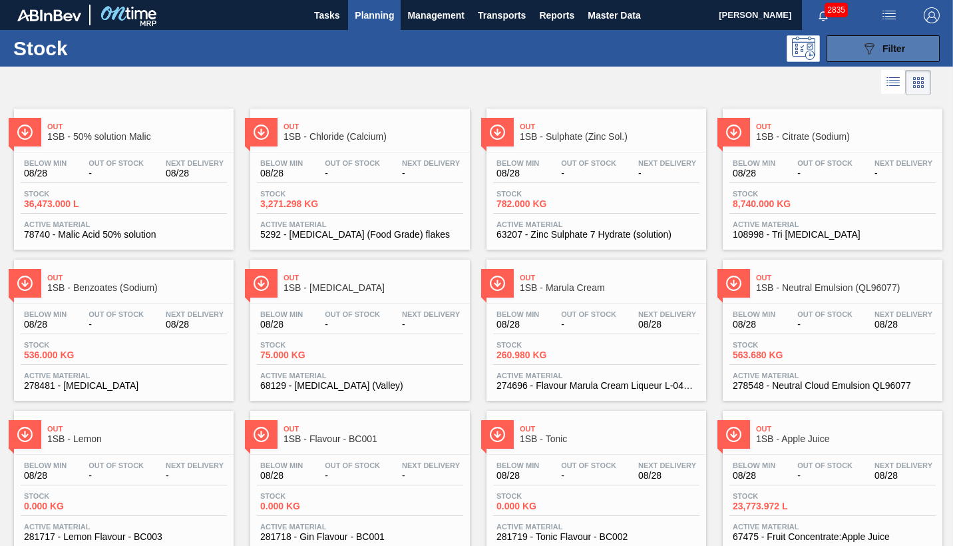
click at [889, 50] on span "Filter" at bounding box center [893, 48] width 23 height 11
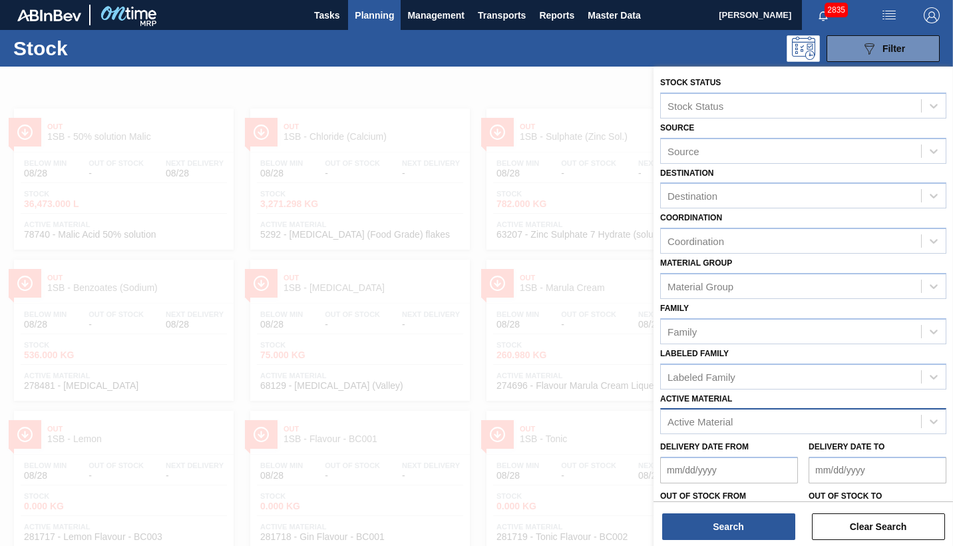
click at [701, 424] on div "Active Material" at bounding box center [699, 421] width 65 height 11
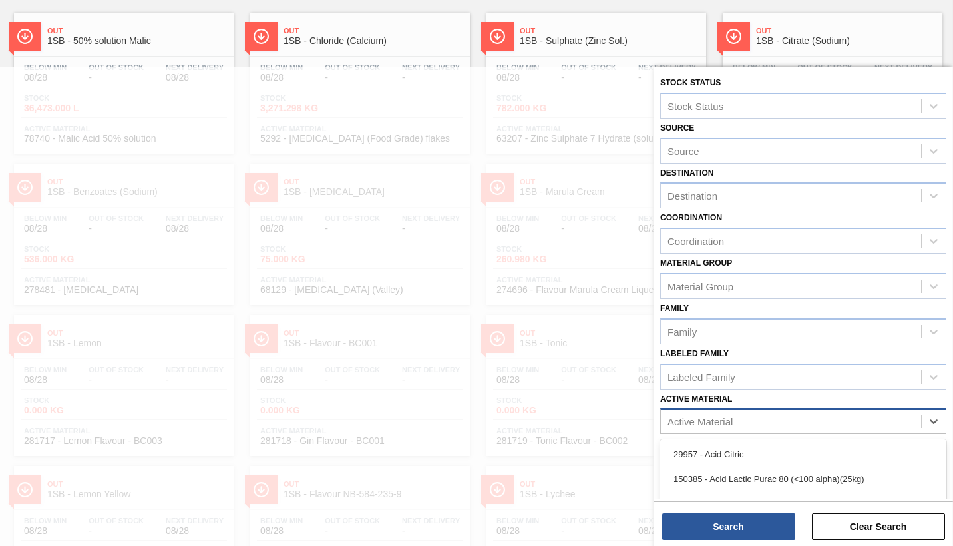
scroll to position [98, 0]
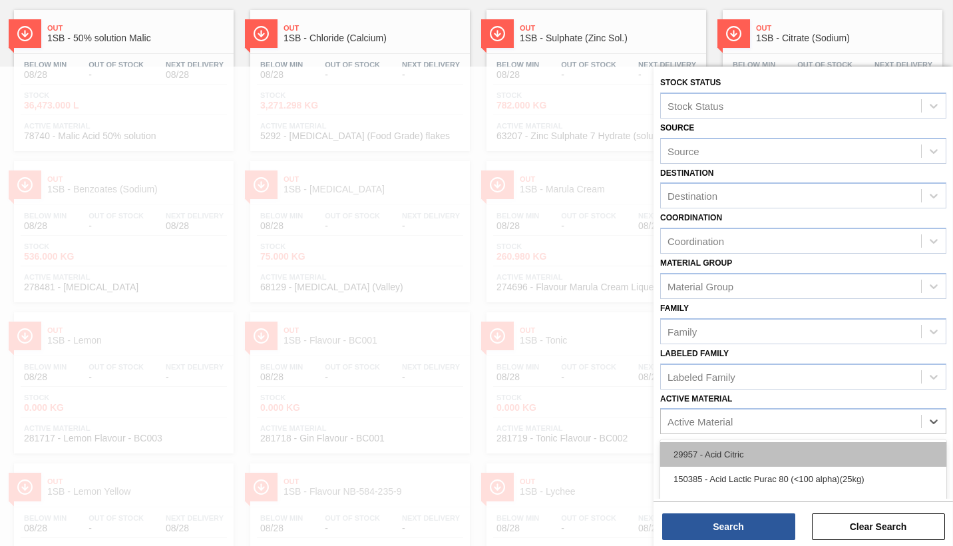
click at [714, 451] on div "29957 - Acid Citric" at bounding box center [803, 454] width 286 height 25
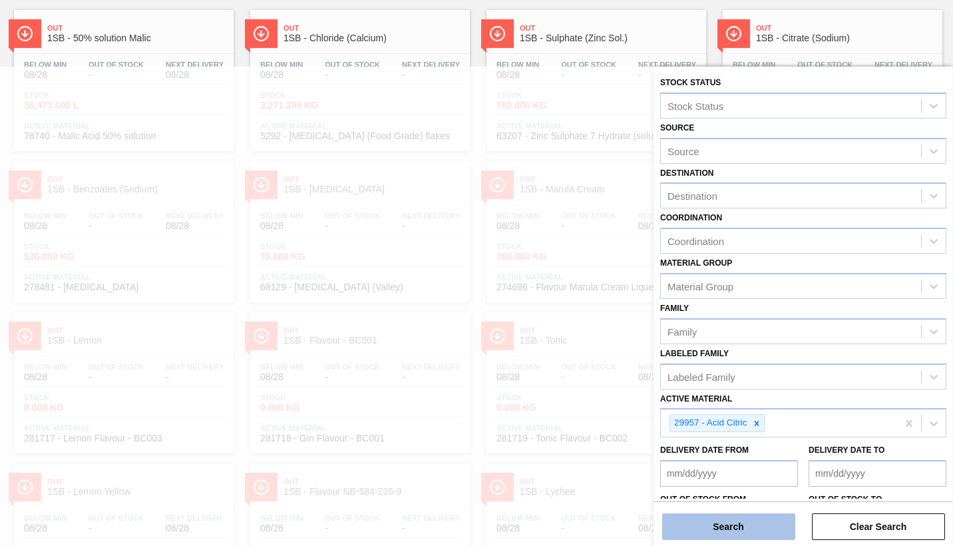
click at [743, 516] on button "Search" at bounding box center [728, 526] width 133 height 27
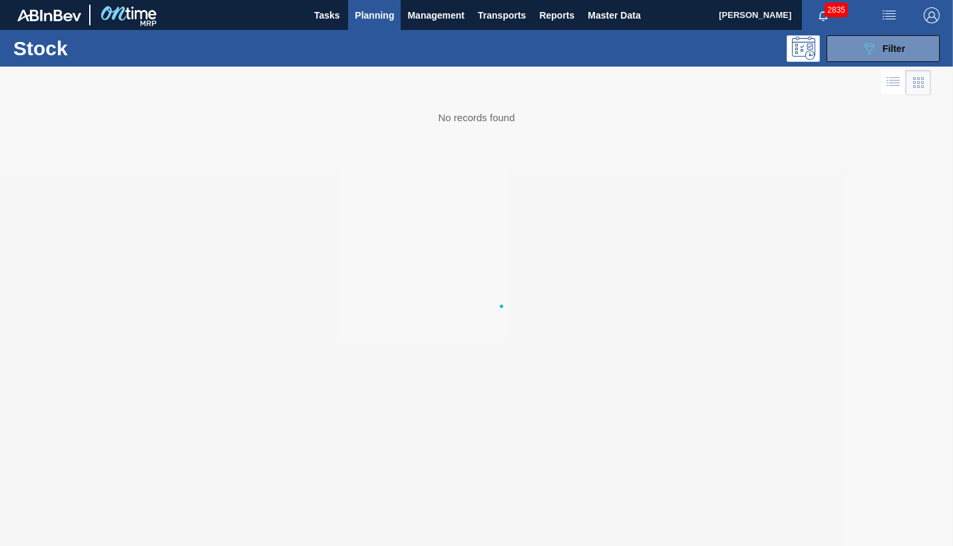
scroll to position [0, 0]
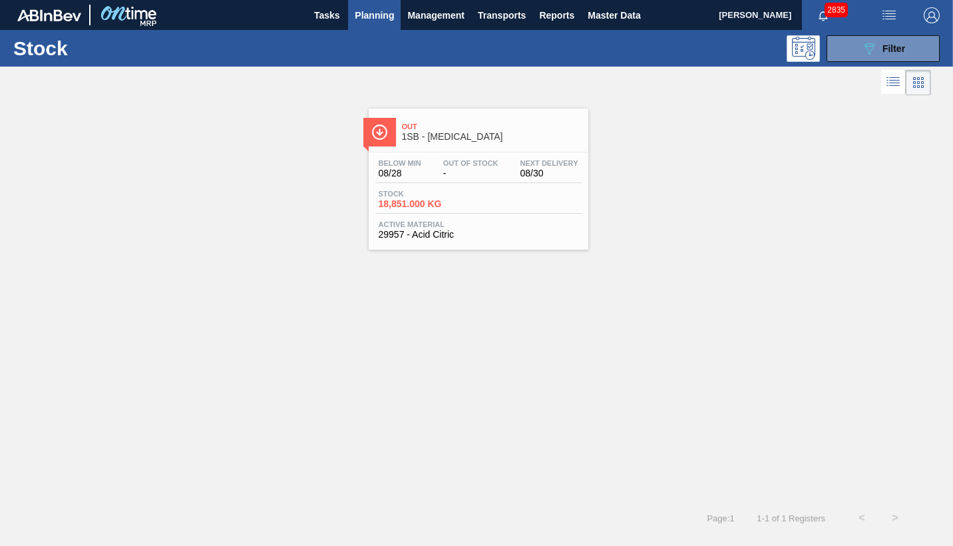
click at [467, 194] on span "Stock" at bounding box center [425, 194] width 93 height 8
click at [895, 49] on span "Filter" at bounding box center [893, 48] width 23 height 11
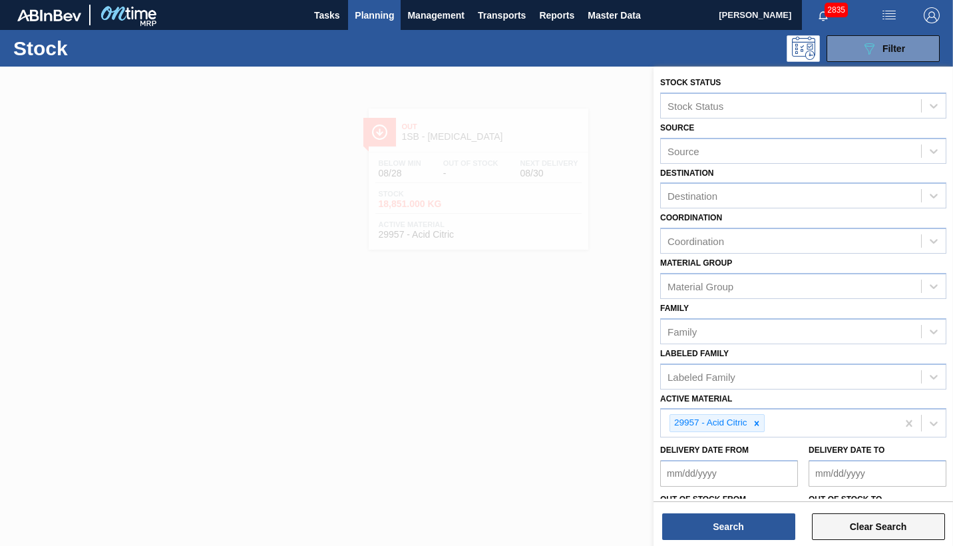
click at [866, 516] on button "Clear Search" at bounding box center [878, 526] width 133 height 27
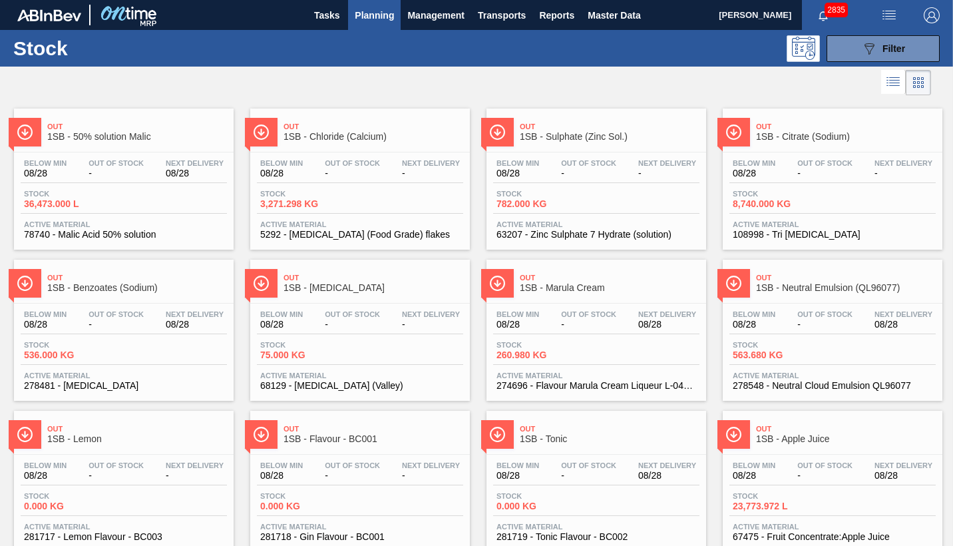
click at [373, 13] on span "Planning" at bounding box center [374, 15] width 39 height 16
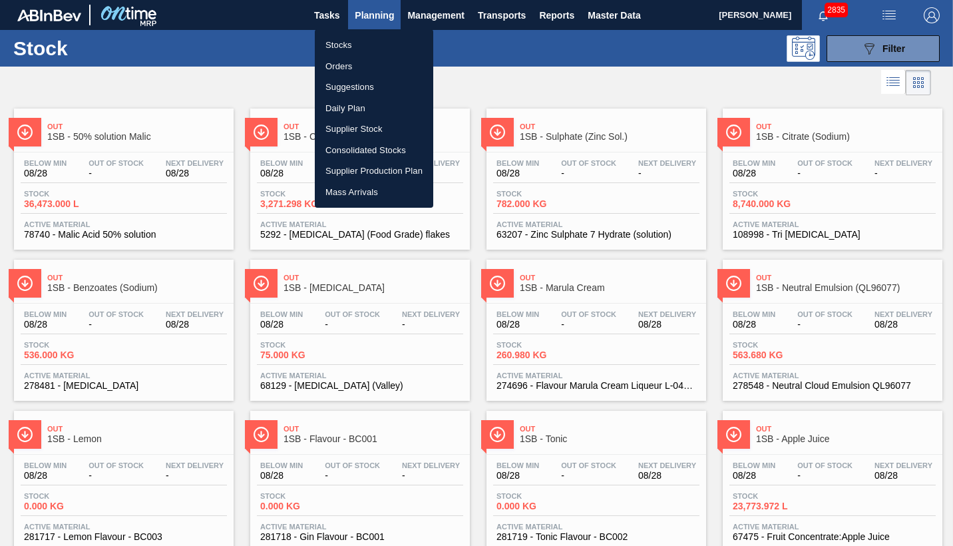
click at [343, 65] on li "Orders" at bounding box center [374, 66] width 118 height 21
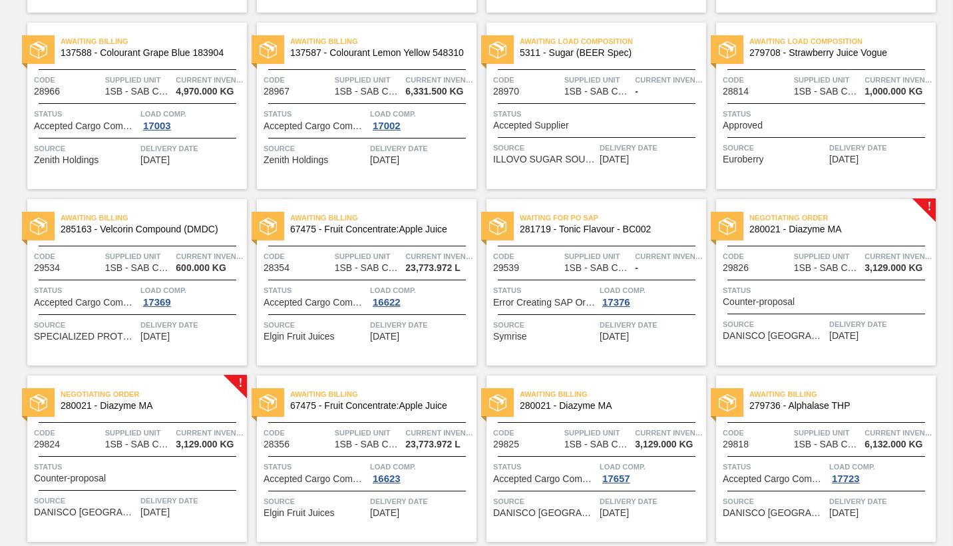
scroll to position [364, 0]
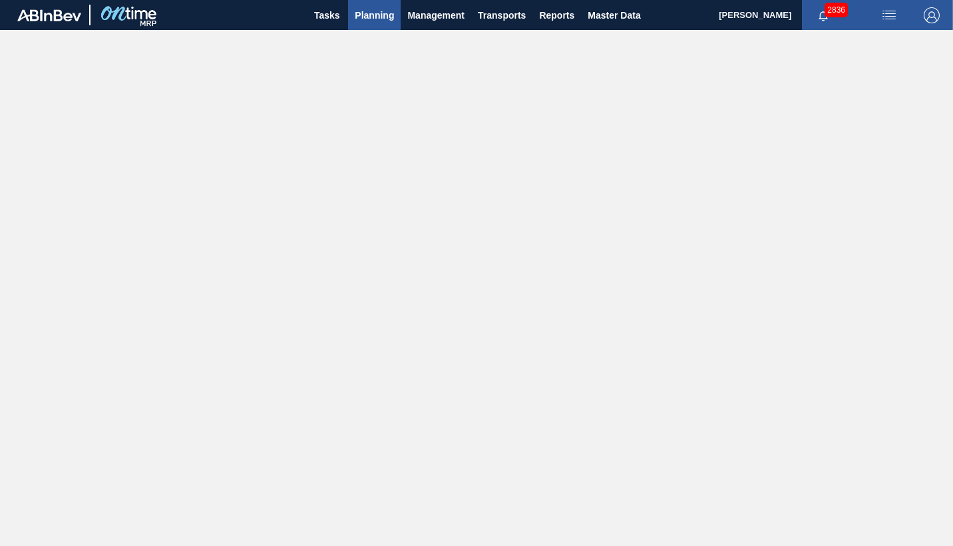
click at [368, 17] on span "Planning" at bounding box center [374, 15] width 39 height 16
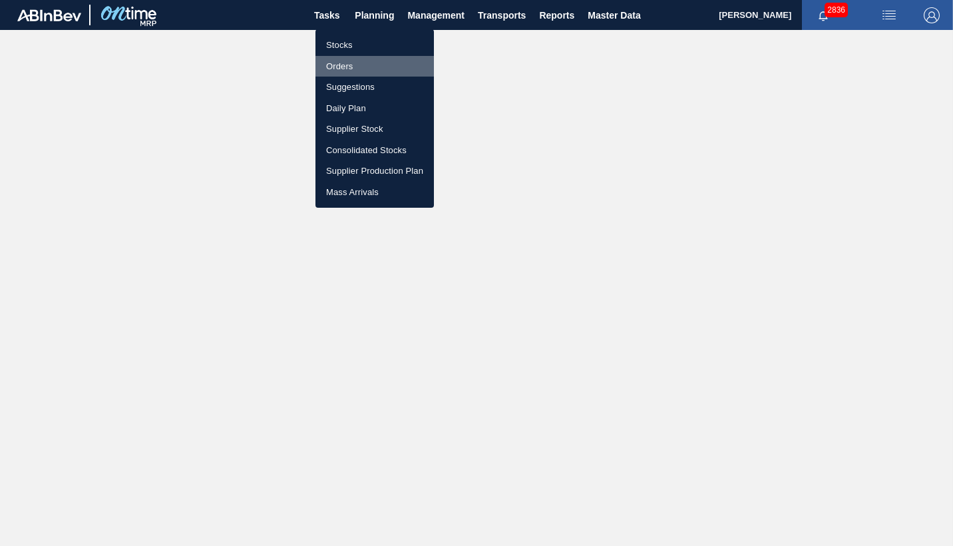
click at [339, 67] on li "Orders" at bounding box center [374, 66] width 118 height 21
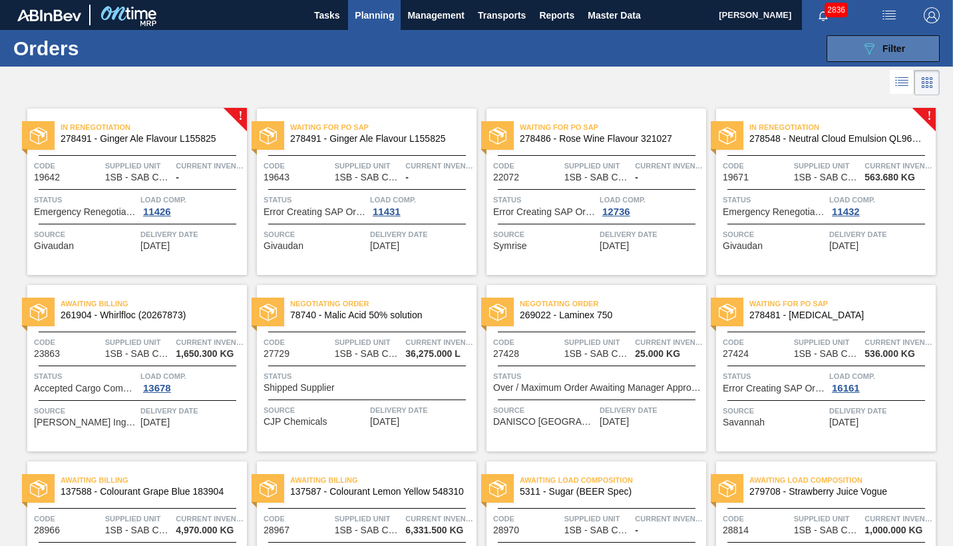
click at [892, 49] on span "Filter" at bounding box center [893, 48] width 23 height 11
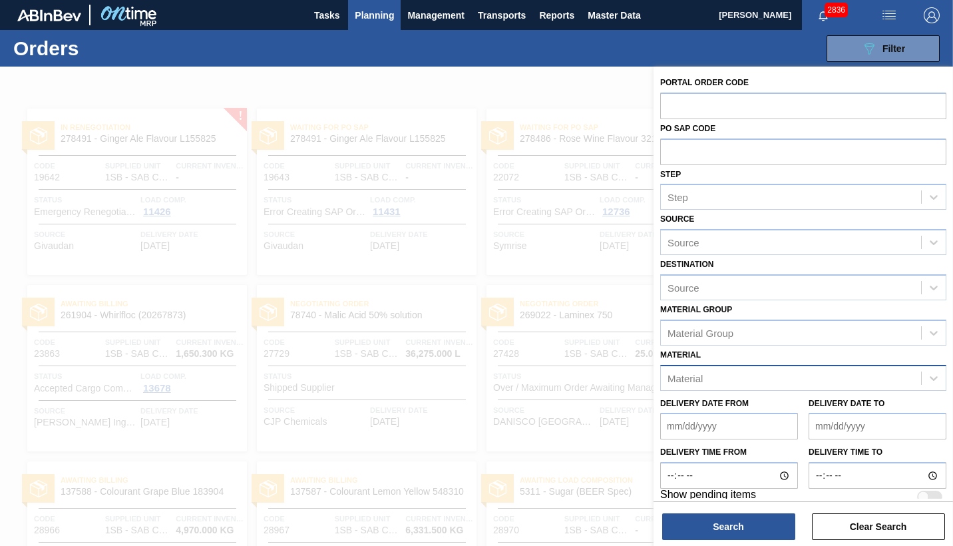
click at [706, 375] on div "Material" at bounding box center [791, 377] width 260 height 19
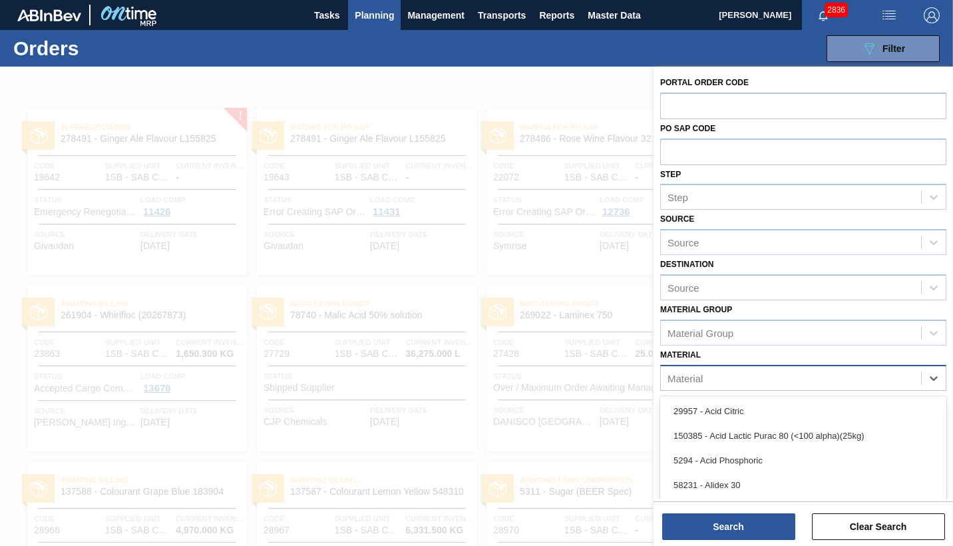
scroll to position [55, 0]
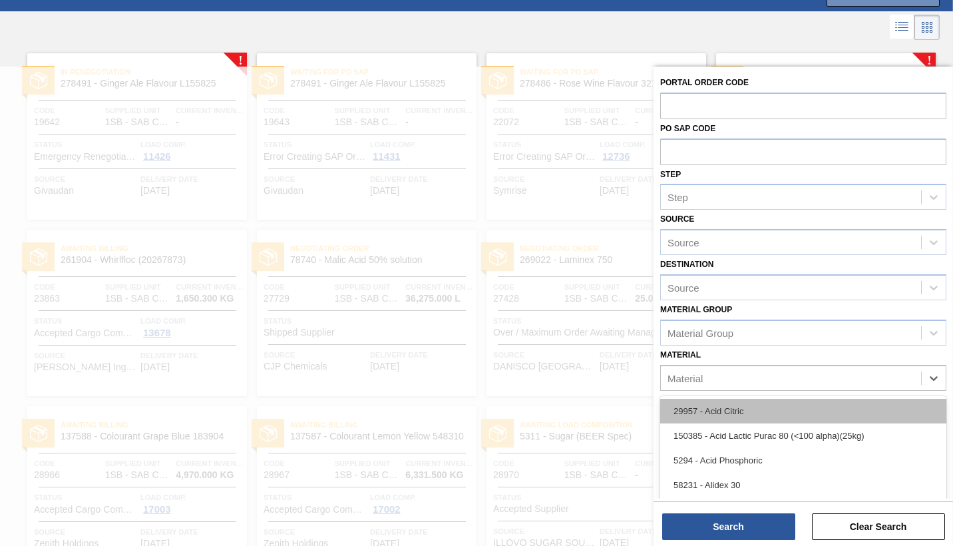
click at [704, 410] on div "29957 - Acid Citric" at bounding box center [803, 411] width 286 height 25
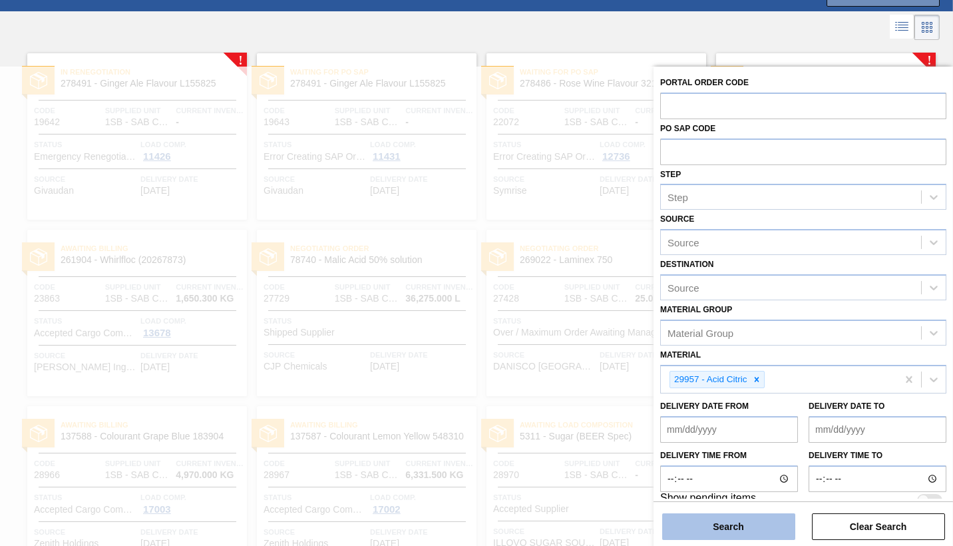
click at [726, 525] on button "Search" at bounding box center [728, 526] width 133 height 27
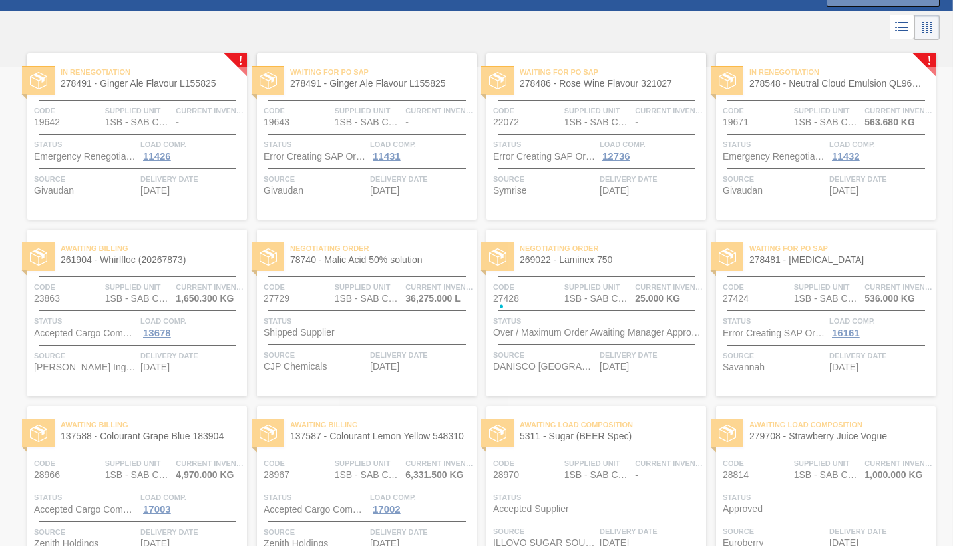
scroll to position [0, 0]
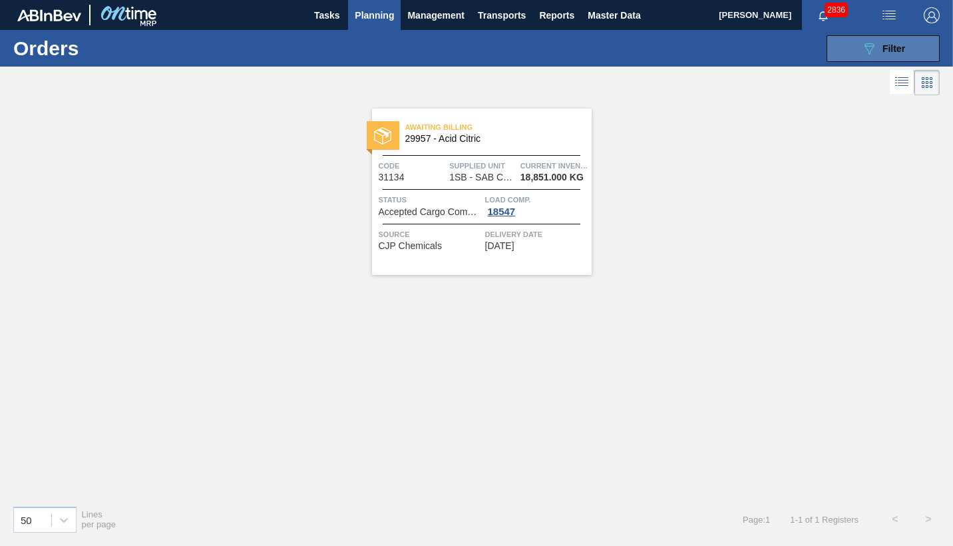
click at [898, 49] on span "Filter" at bounding box center [893, 48] width 23 height 11
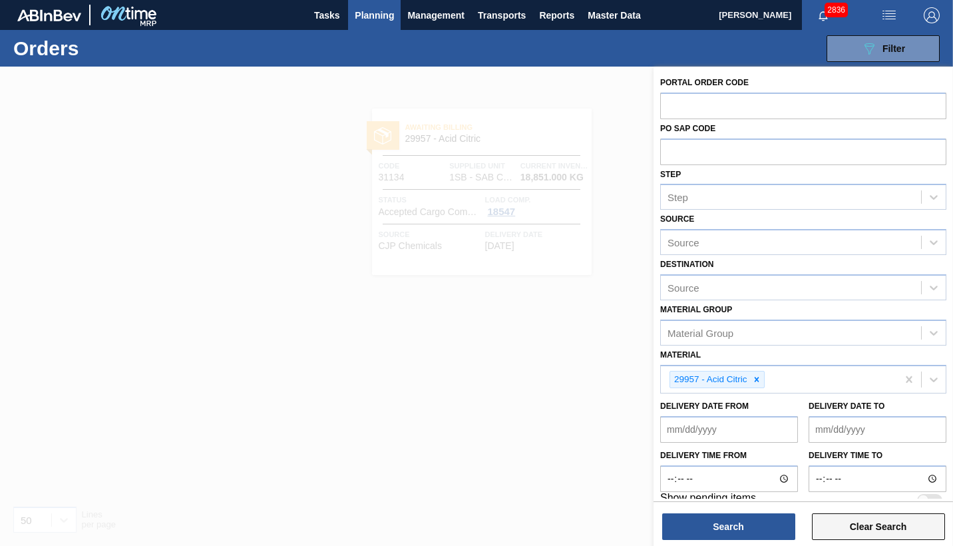
click at [876, 524] on button "Clear Search" at bounding box center [878, 526] width 133 height 27
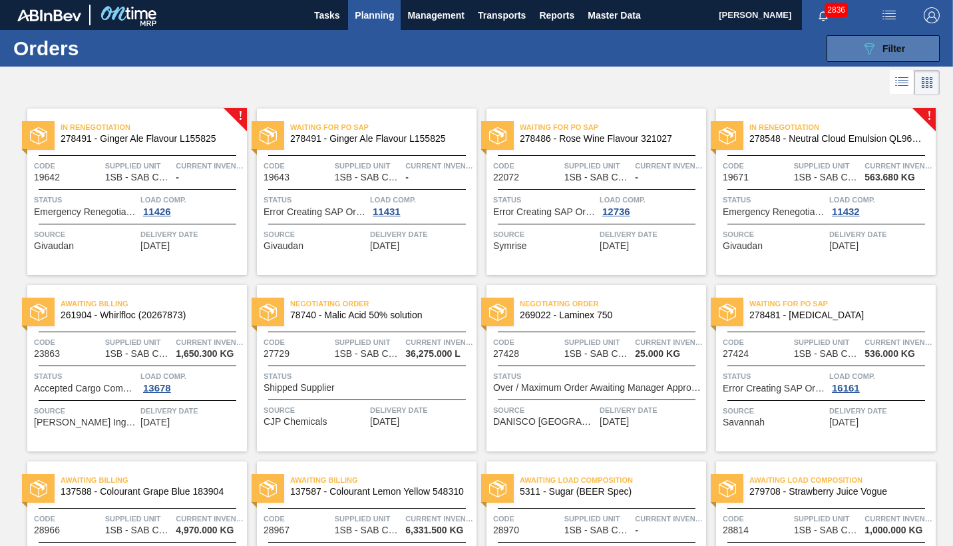
click at [890, 51] on span "Filter" at bounding box center [893, 48] width 23 height 11
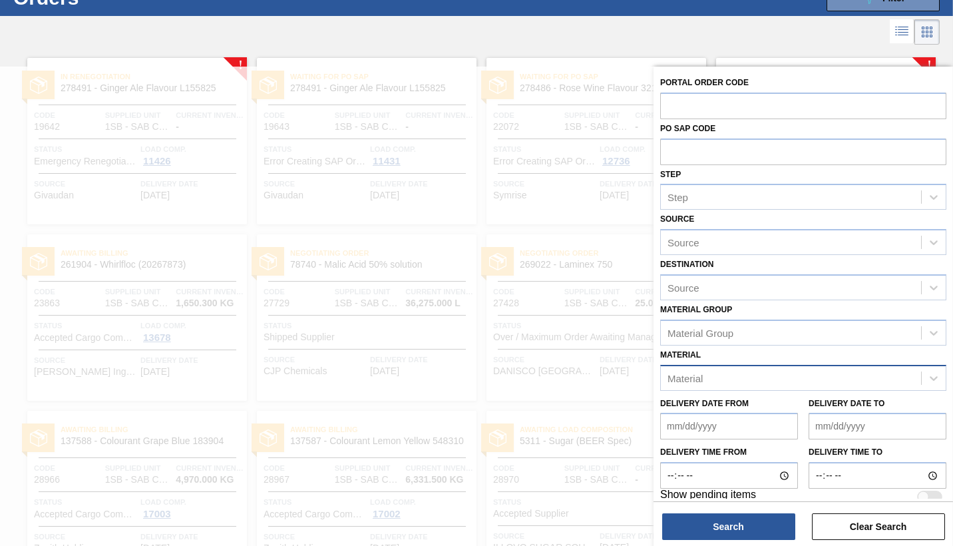
click at [691, 372] on div "Material" at bounding box center [684, 377] width 35 height 11
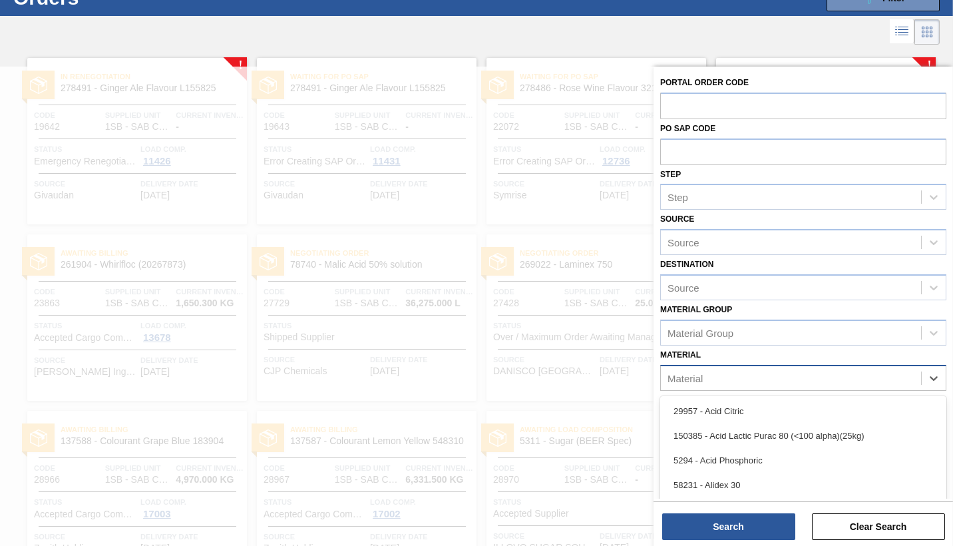
scroll to position [55, 0]
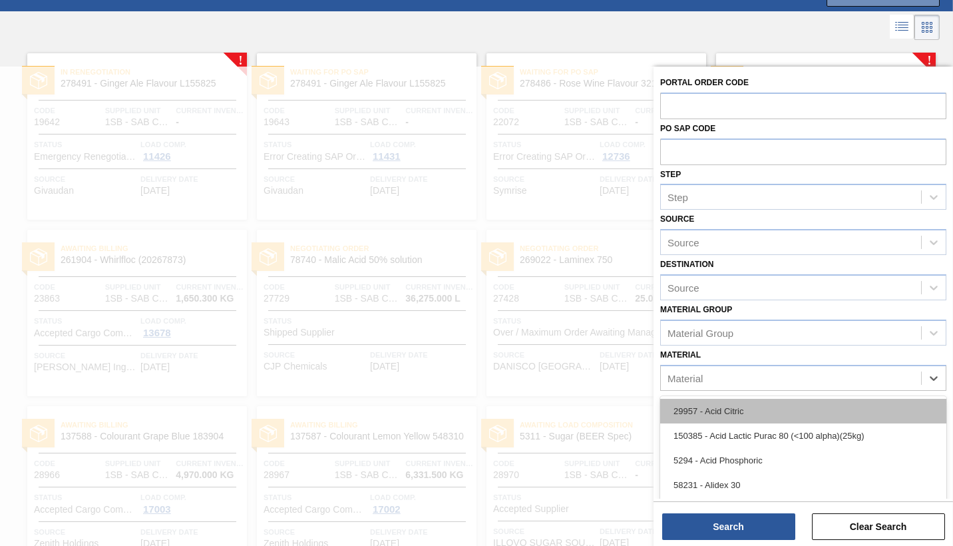
click at [703, 413] on div "29957 - Acid Citric" at bounding box center [803, 411] width 286 height 25
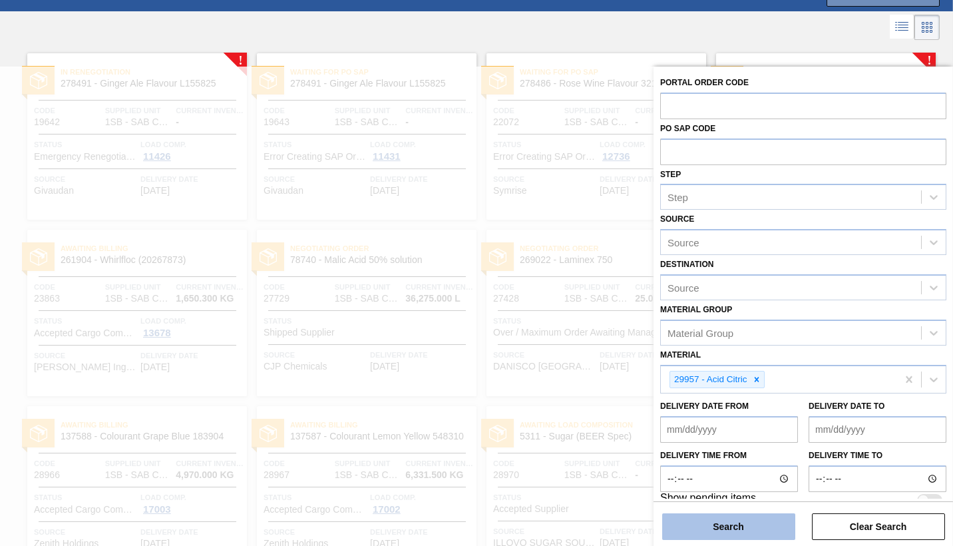
click at [717, 527] on button "Search" at bounding box center [728, 526] width 133 height 27
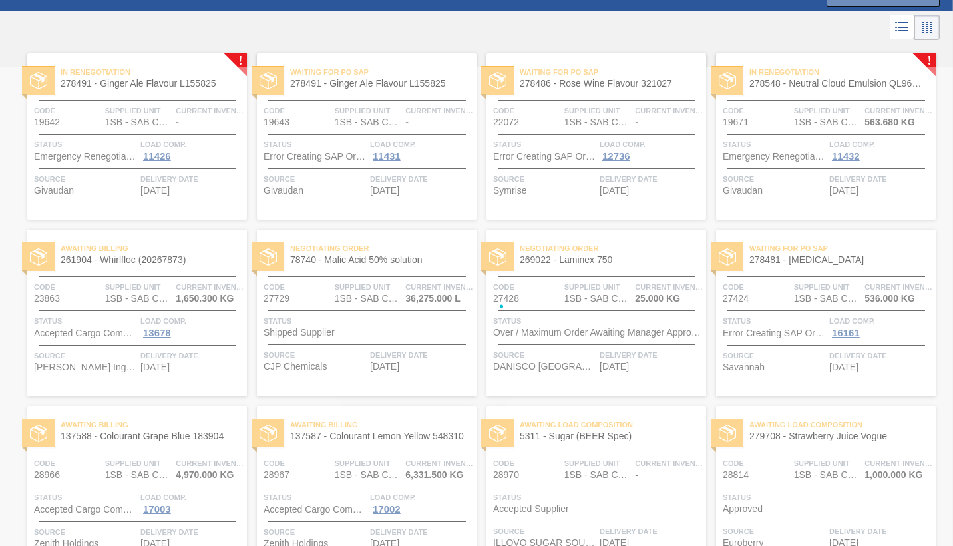
scroll to position [0, 0]
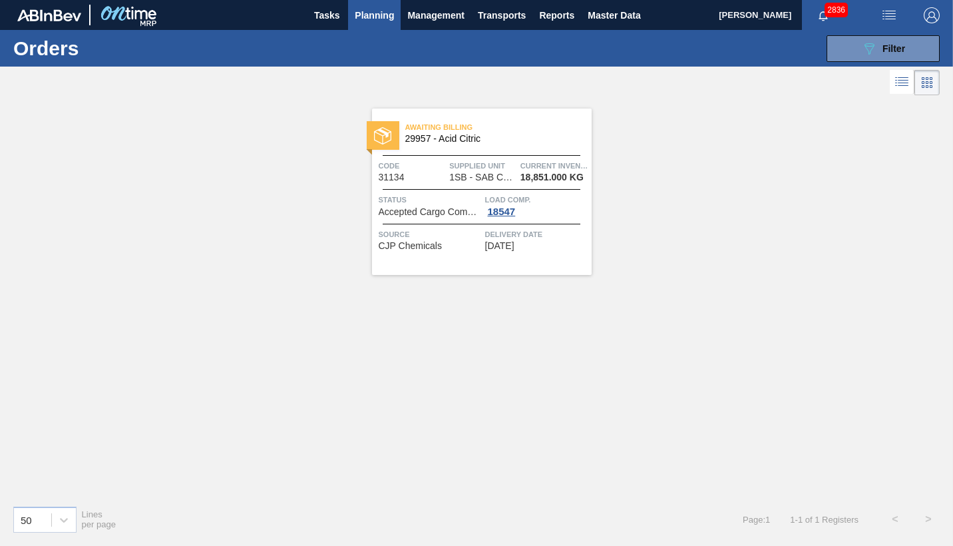
click at [444, 195] on span "Status" at bounding box center [430, 199] width 103 height 13
click at [428, 221] on div "Awaiting Billing 29957 - Acid Citric Code 31134 Supplied Unit 1SB - SAB Chamdor…" at bounding box center [482, 191] width 220 height 166
click at [894, 43] on span "Filter" at bounding box center [893, 48] width 23 height 11
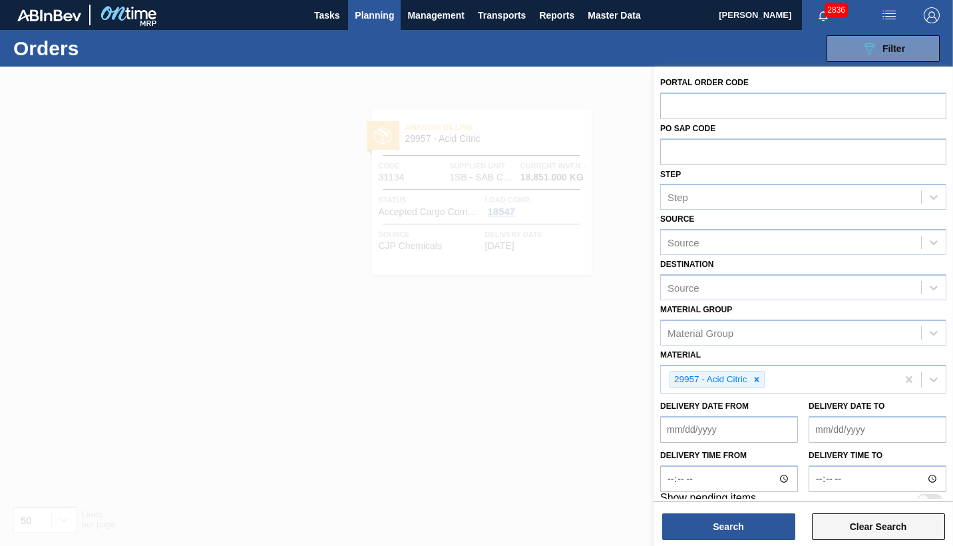
click at [847, 526] on button "Clear Search" at bounding box center [878, 526] width 133 height 27
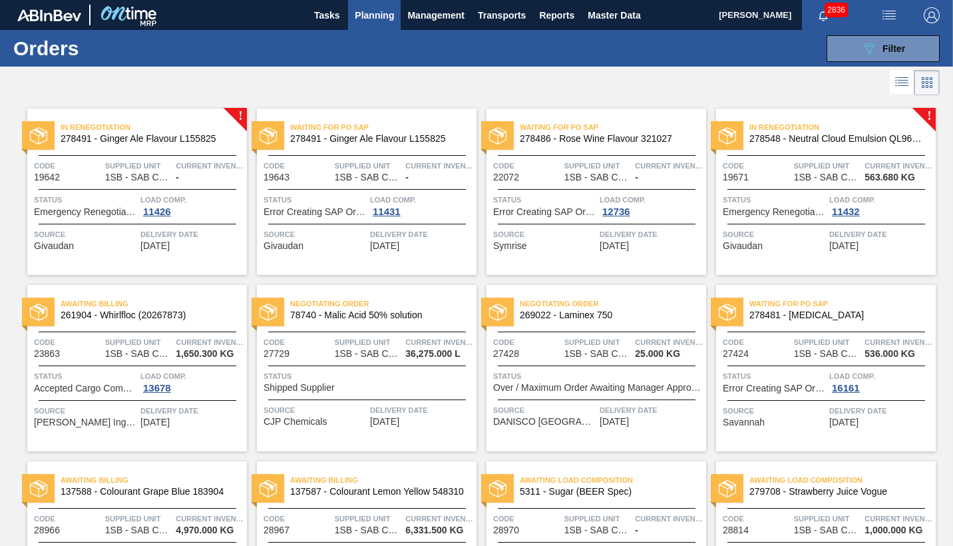
click at [368, 13] on span "Planning" at bounding box center [374, 15] width 39 height 16
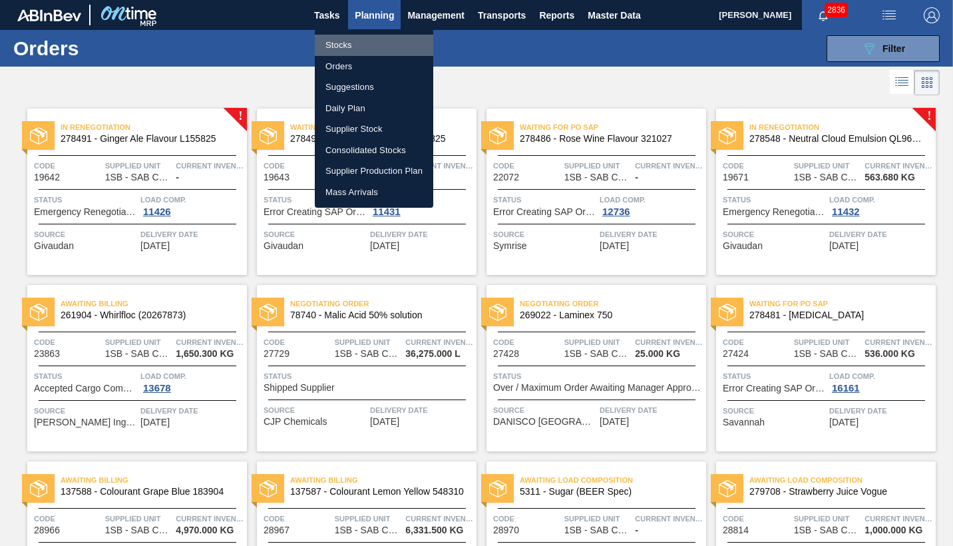
click at [337, 45] on li "Stocks" at bounding box center [374, 45] width 118 height 21
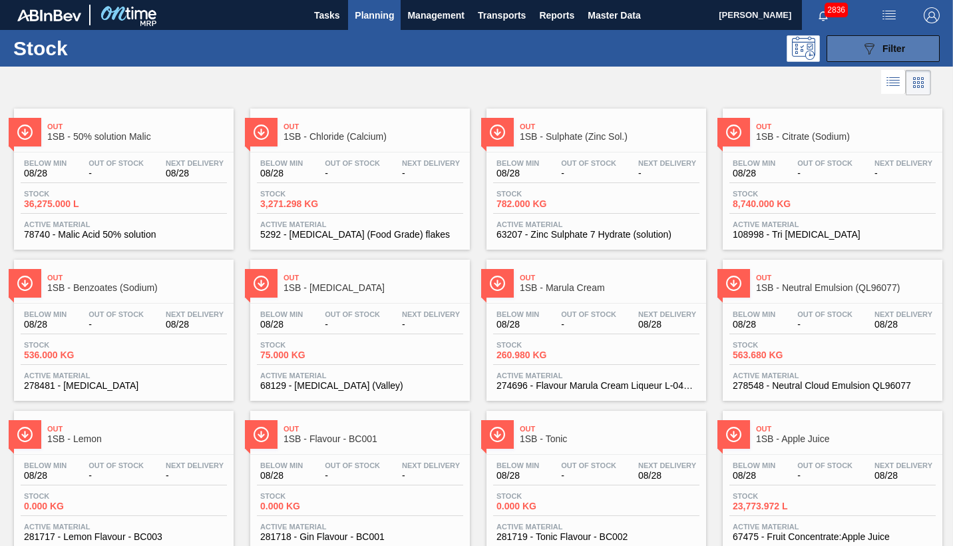
click at [884, 51] on span "Filter" at bounding box center [893, 48] width 23 height 11
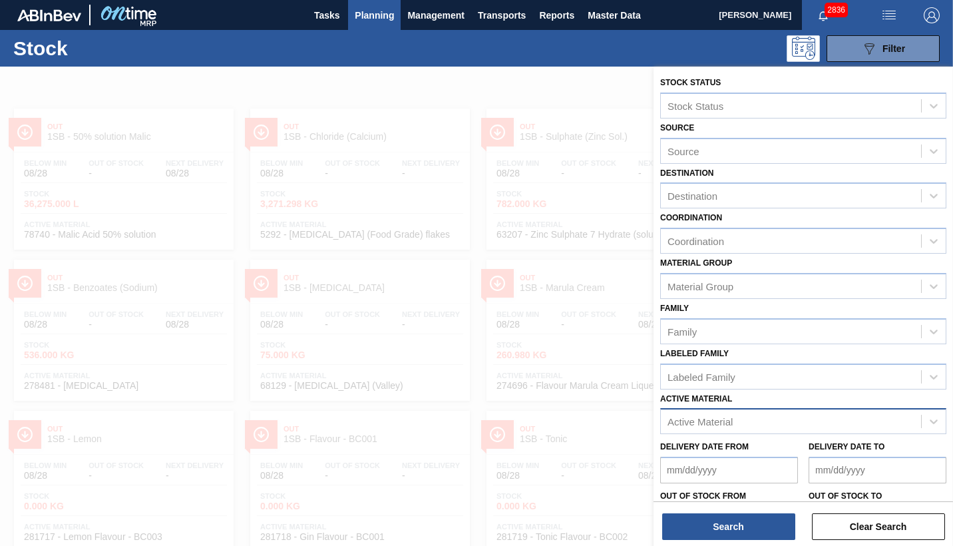
click at [706, 425] on div "Active Material" at bounding box center [699, 421] width 65 height 11
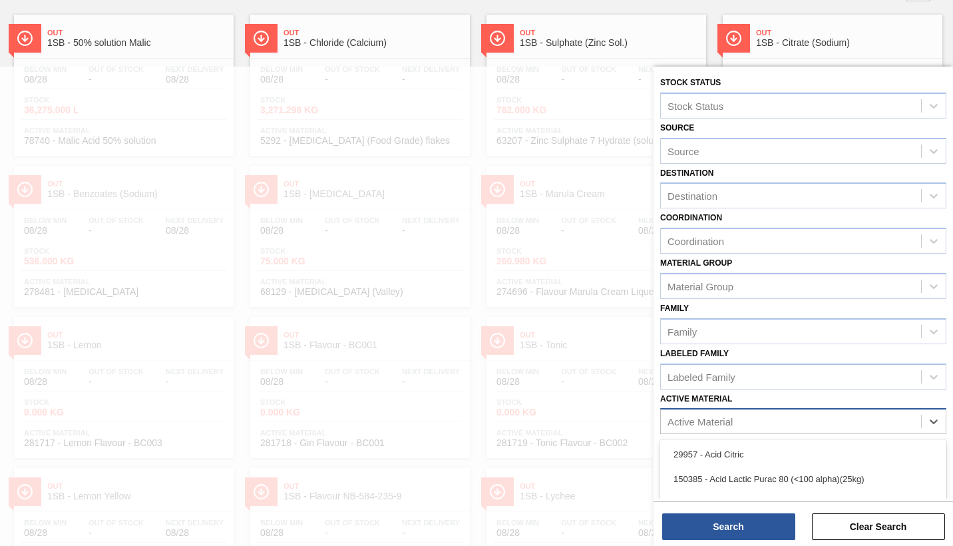
scroll to position [98, 0]
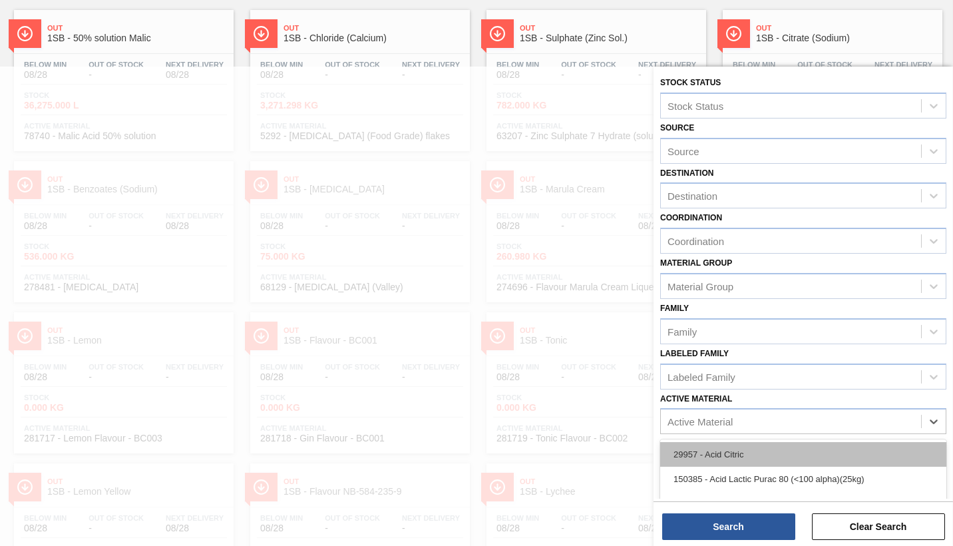
click at [706, 447] on div "29957 - Acid Citric" at bounding box center [803, 454] width 286 height 25
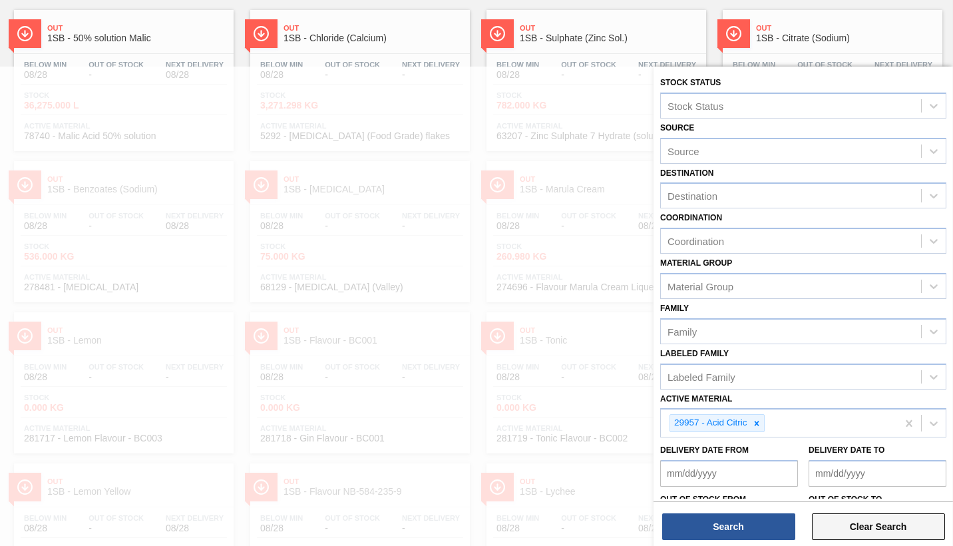
click at [874, 526] on button "Clear Search" at bounding box center [878, 526] width 133 height 27
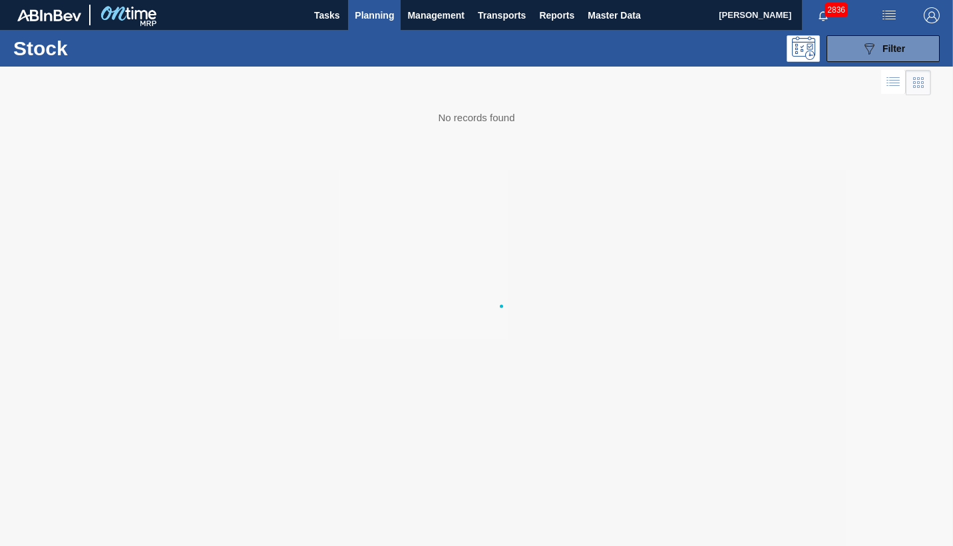
scroll to position [0, 0]
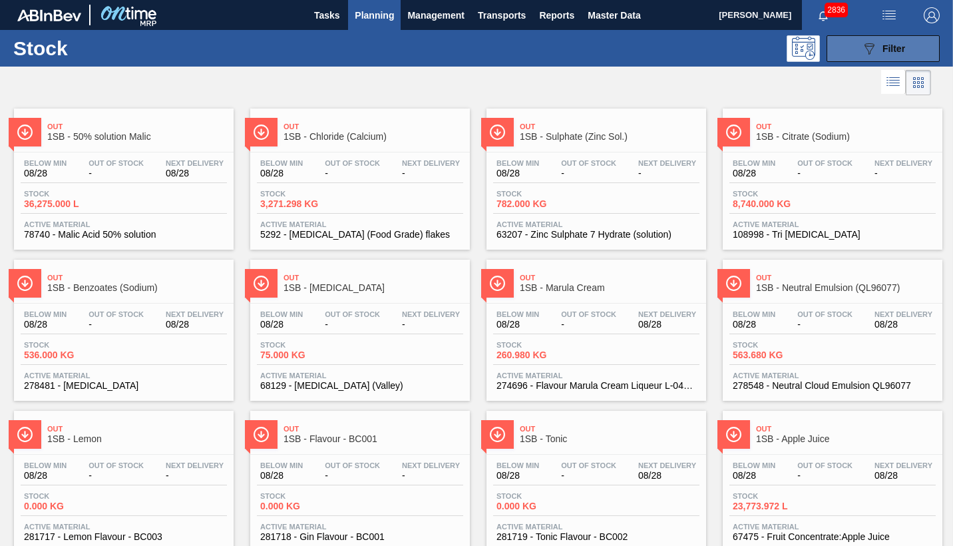
click at [889, 49] on span "Filter" at bounding box center [893, 48] width 23 height 11
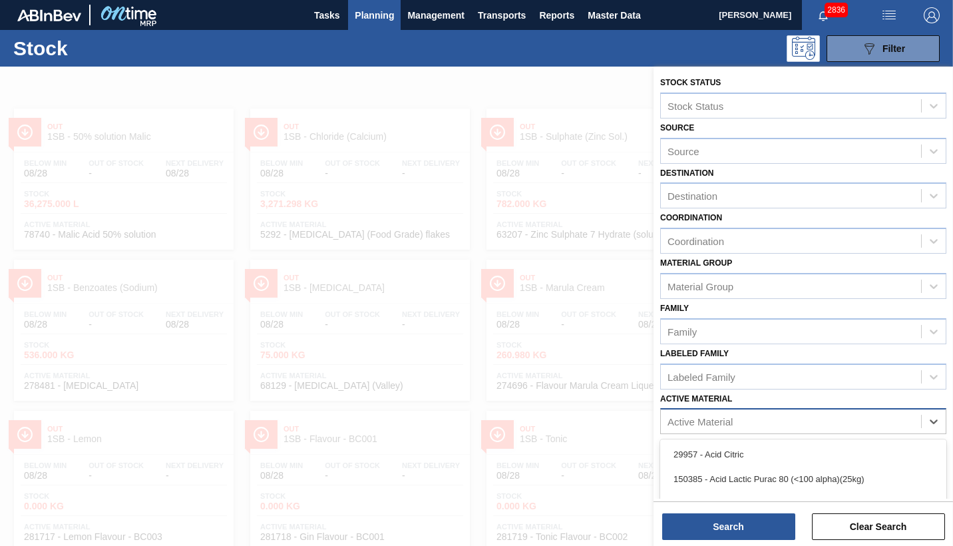
scroll to position [98, 0]
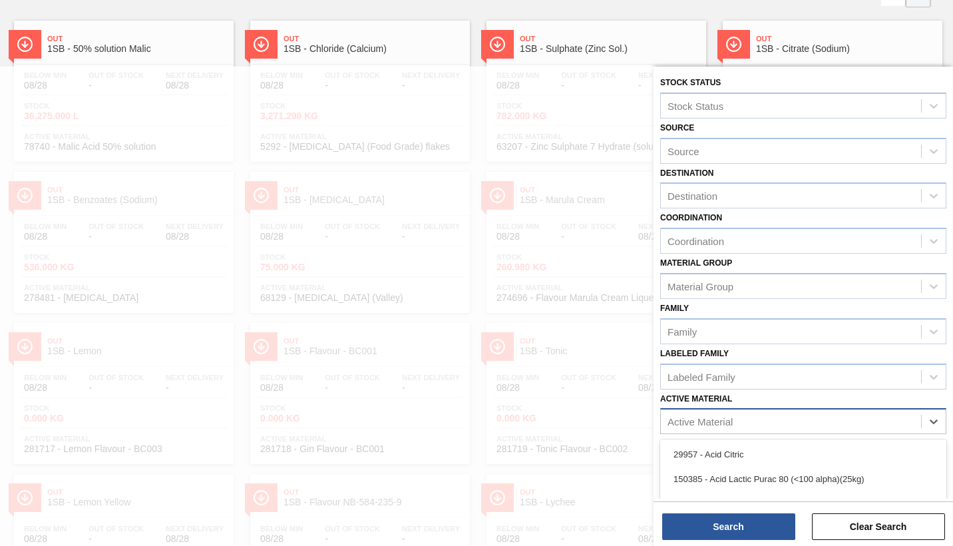
click at [709, 421] on div "Active Material" at bounding box center [699, 421] width 65 height 11
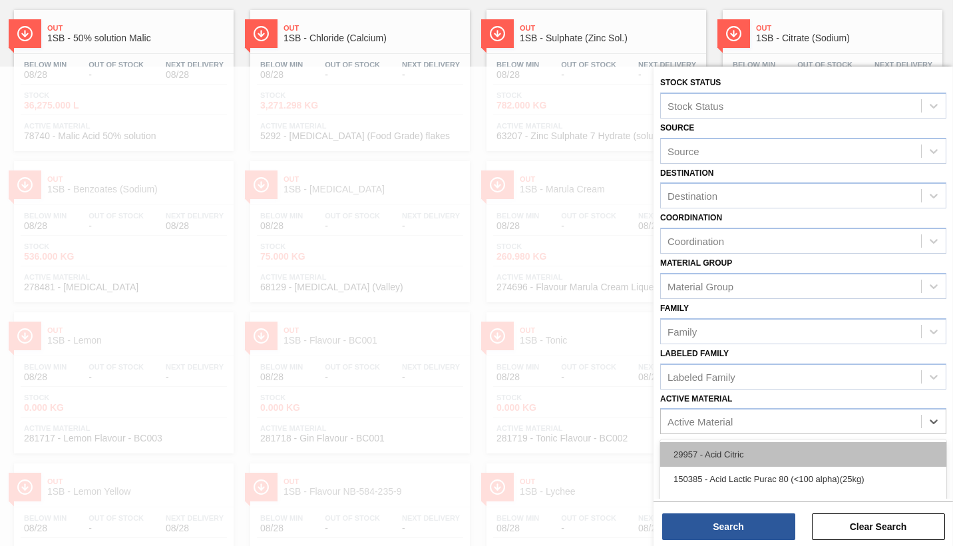
click at [711, 452] on div "29957 - Acid Citric" at bounding box center [803, 454] width 286 height 25
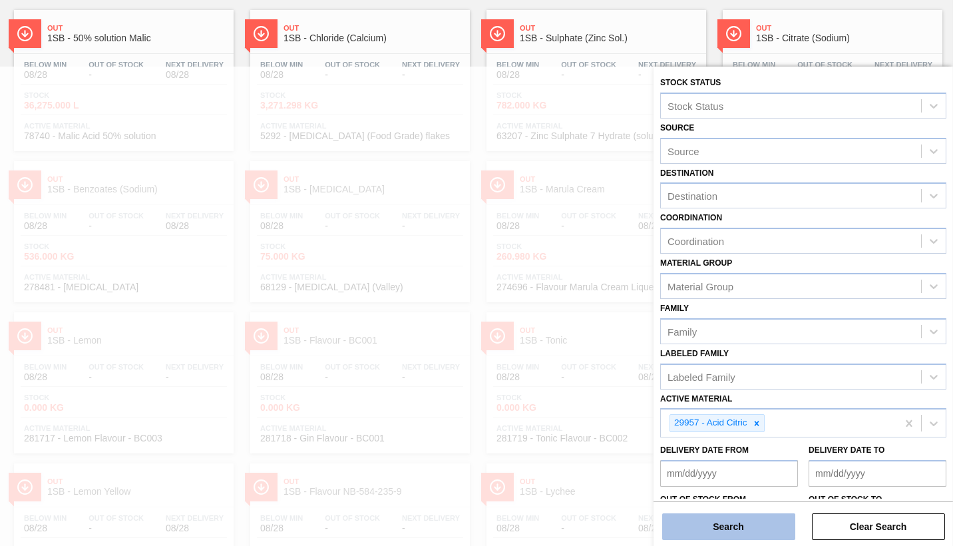
click at [721, 524] on button "Search" at bounding box center [728, 526] width 133 height 27
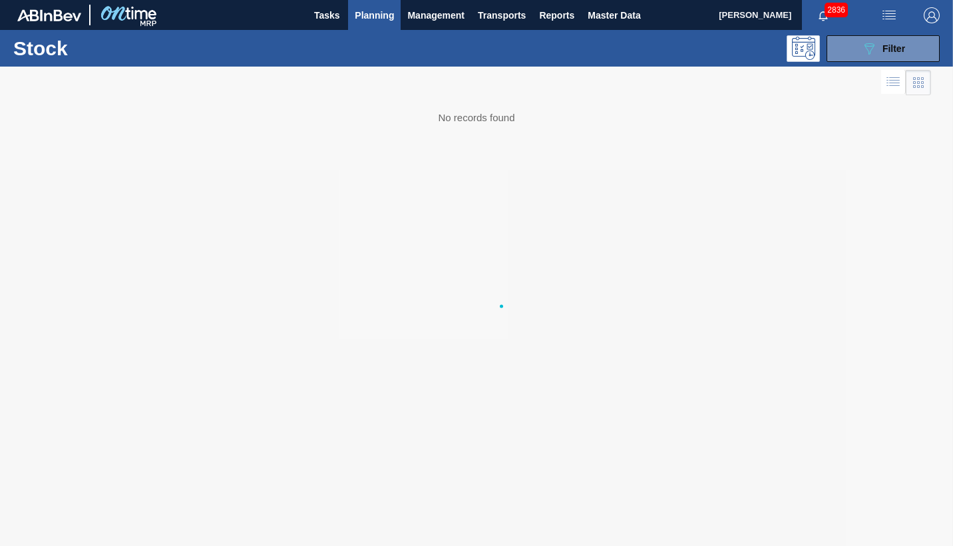
scroll to position [0, 0]
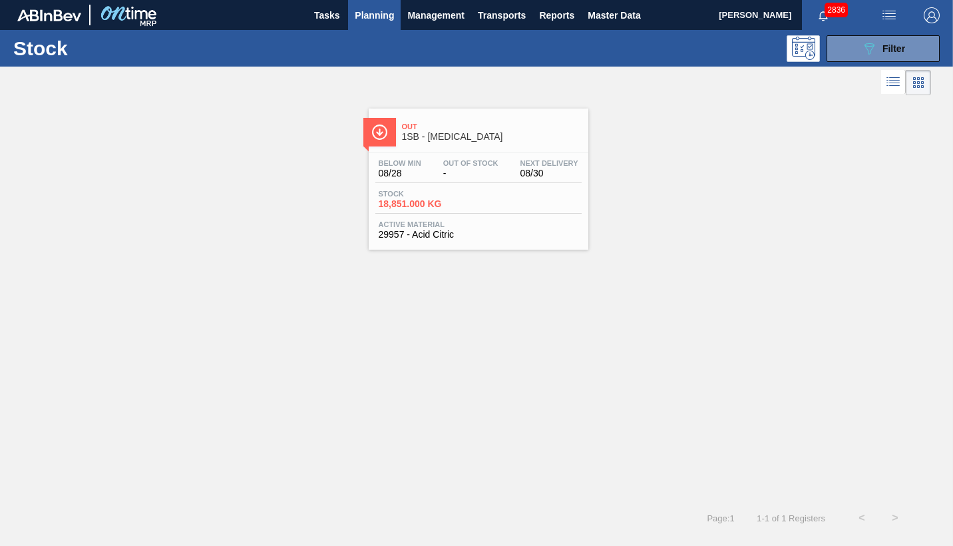
click at [504, 211] on div "Stock 18,851.000 KG" at bounding box center [478, 202] width 206 height 24
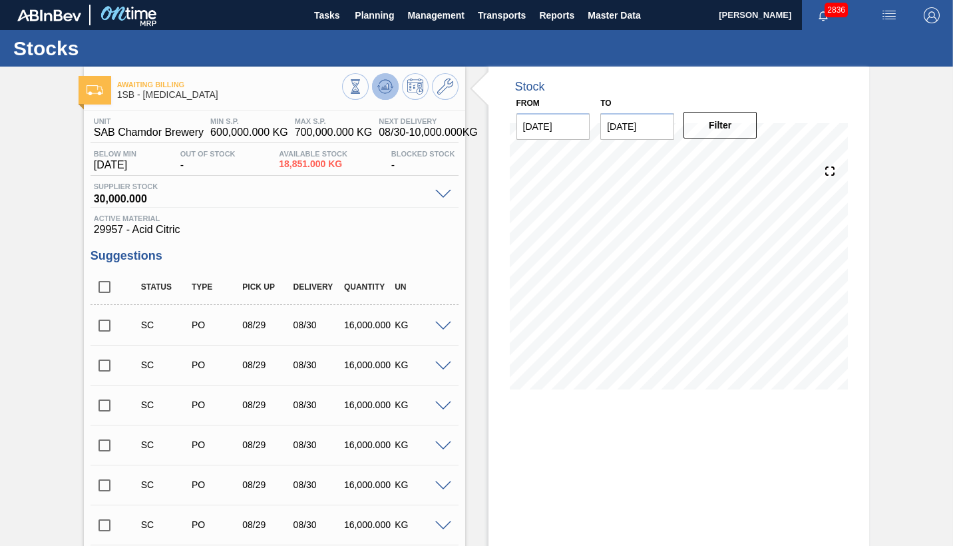
click at [385, 87] on icon at bounding box center [385, 86] width 9 height 6
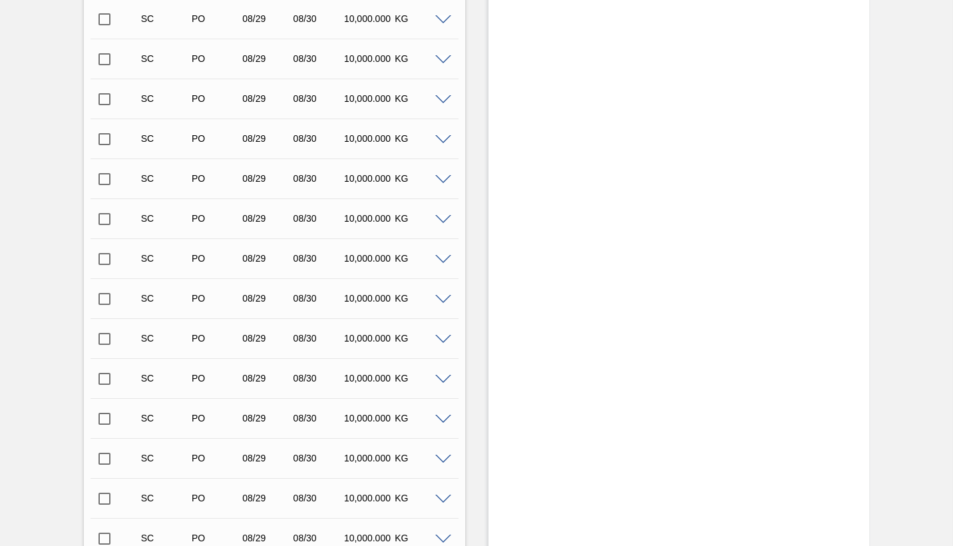
scroll to position [2595, 0]
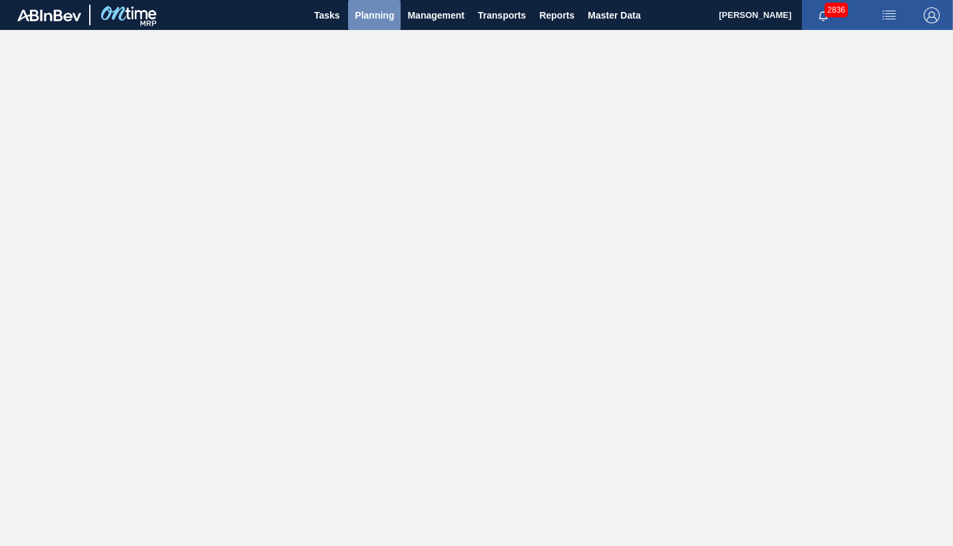
click at [370, 9] on span "Planning" at bounding box center [374, 15] width 39 height 16
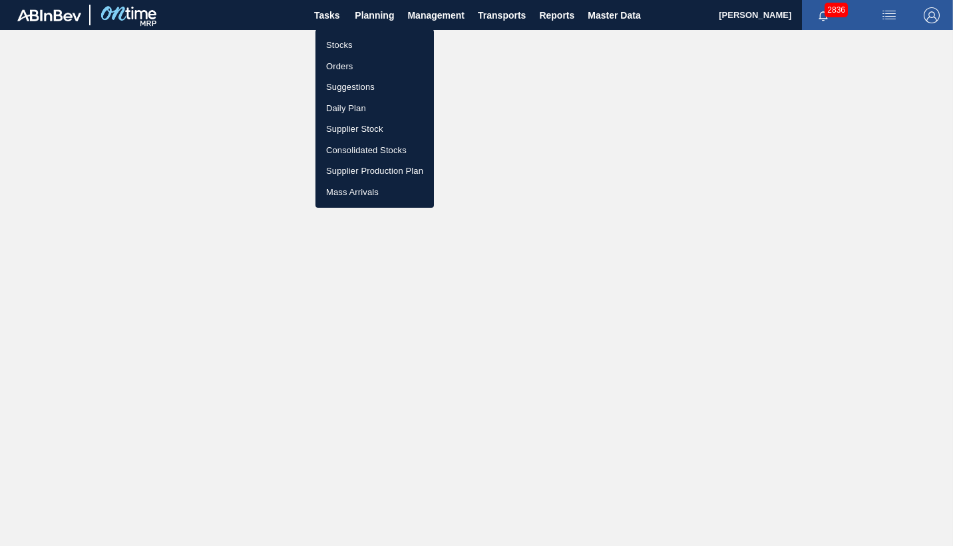
click at [340, 65] on li "Orders" at bounding box center [374, 66] width 118 height 21
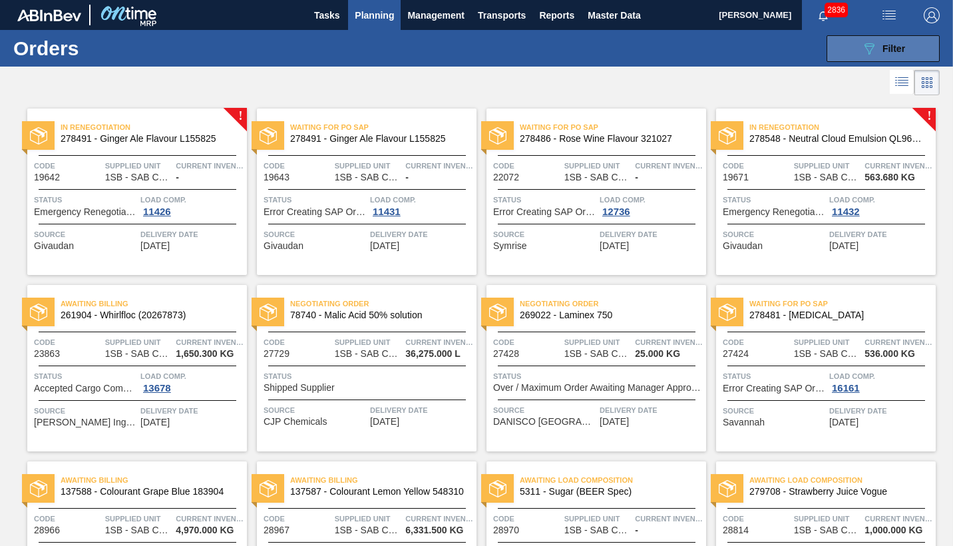
click at [893, 49] on span "Filter" at bounding box center [893, 48] width 23 height 11
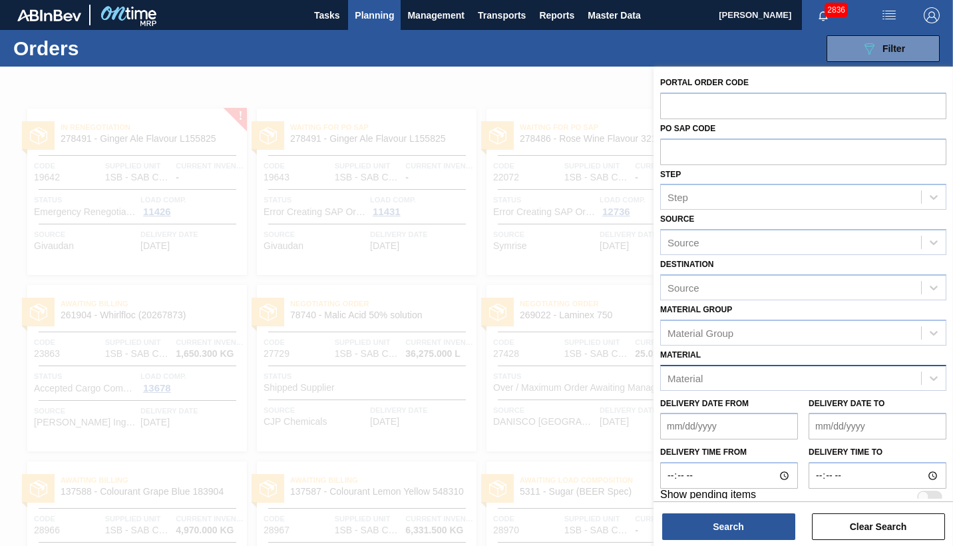
click at [690, 381] on div "Material" at bounding box center [684, 377] width 35 height 11
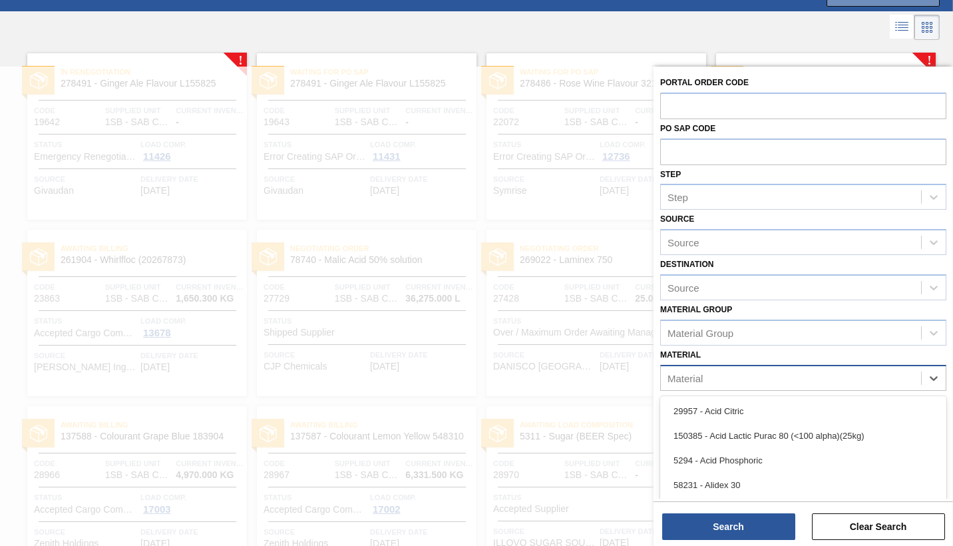
scroll to position [55, 0]
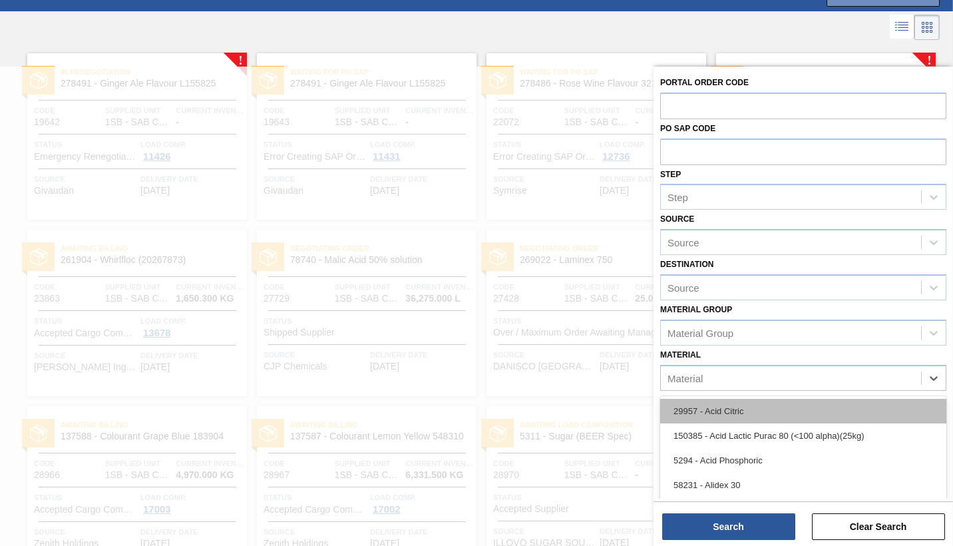
click at [702, 414] on div "29957 - Acid Citric" at bounding box center [803, 411] width 286 height 25
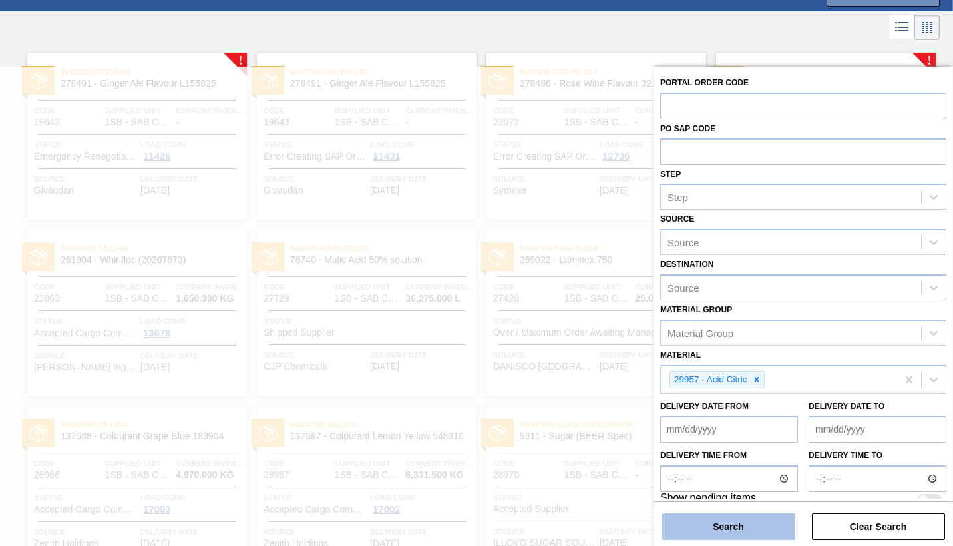
click at [723, 527] on button "Search" at bounding box center [728, 526] width 133 height 27
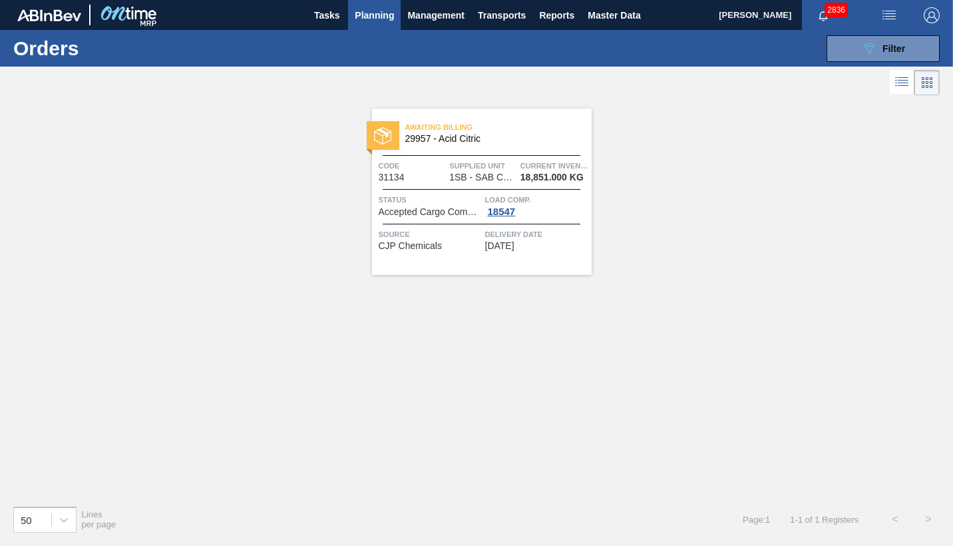
scroll to position [0, 0]
click at [902, 47] on span "Filter" at bounding box center [893, 48] width 23 height 11
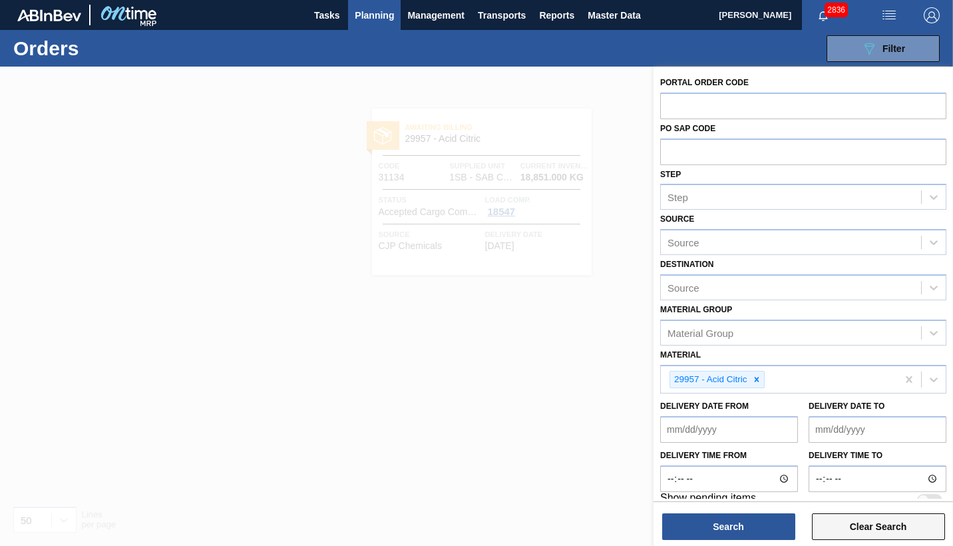
click at [864, 525] on button "Clear Search" at bounding box center [878, 526] width 133 height 27
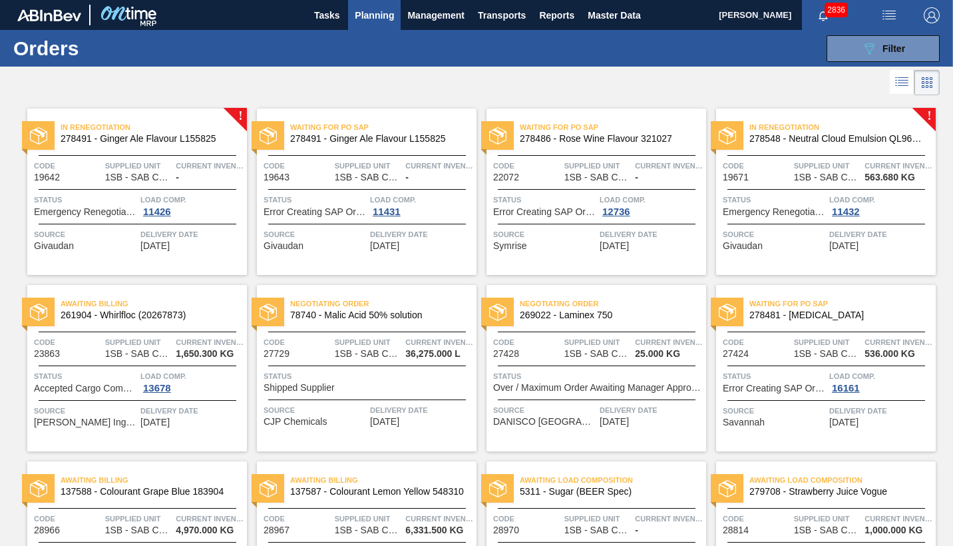
click at [361, 17] on span "Planning" at bounding box center [374, 15] width 39 height 16
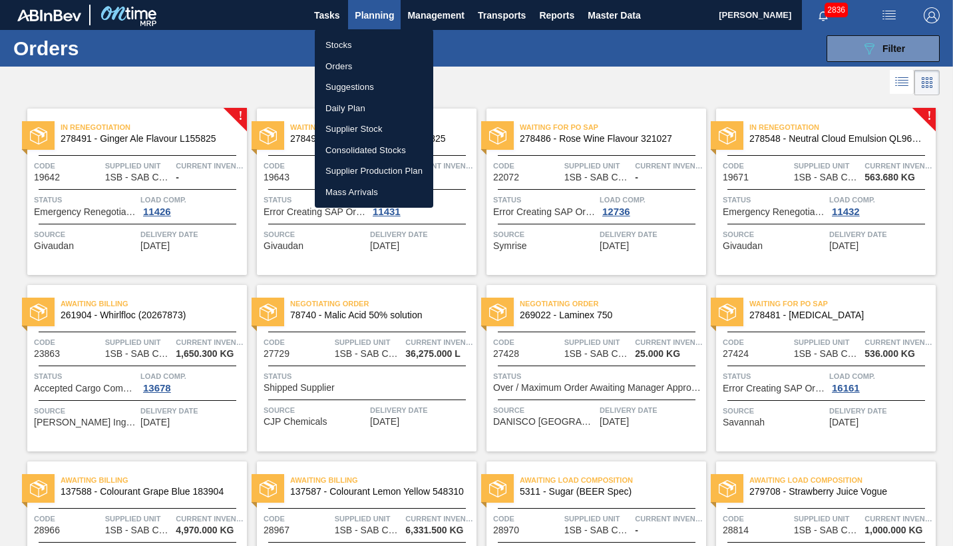
click at [335, 43] on li "Stocks" at bounding box center [374, 45] width 118 height 21
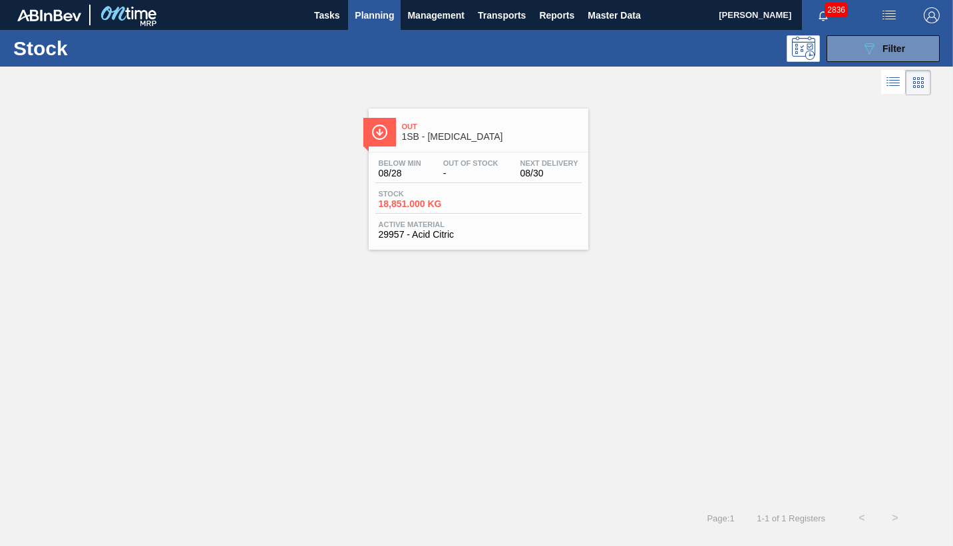
click at [456, 178] on div "Below Min 08/28 Out Of Stock - Next Delivery 08/30" at bounding box center [478, 171] width 206 height 24
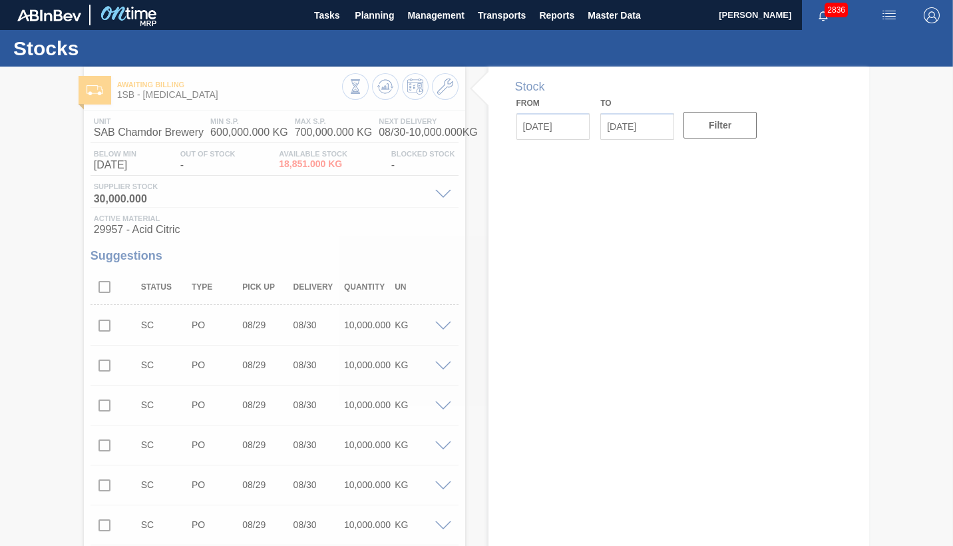
type input "[DATE]"
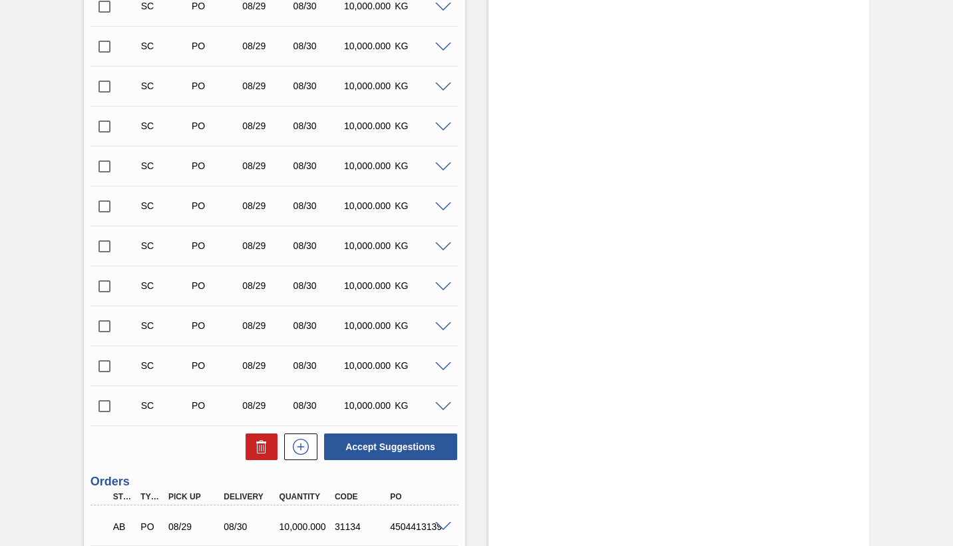
scroll to position [2703, 0]
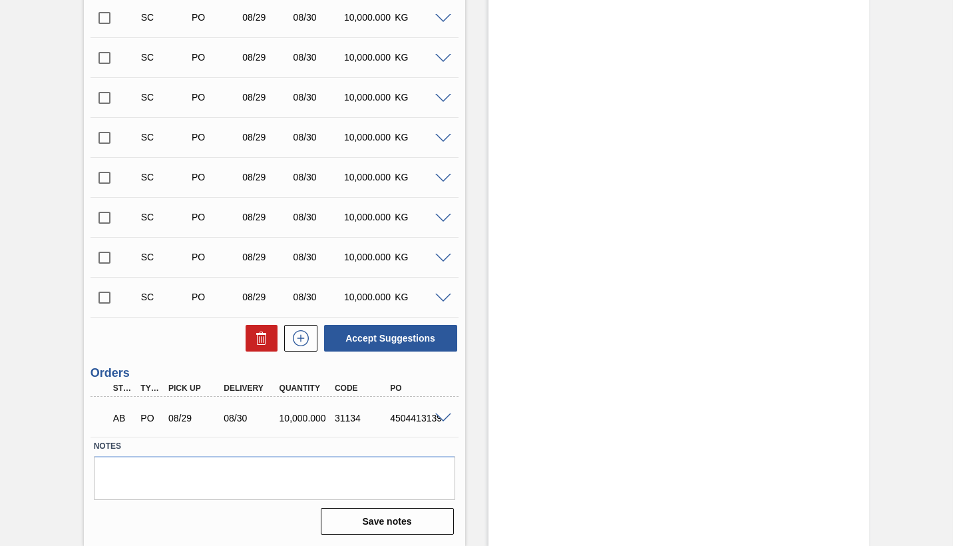
click at [443, 418] on span at bounding box center [443, 418] width 16 height 10
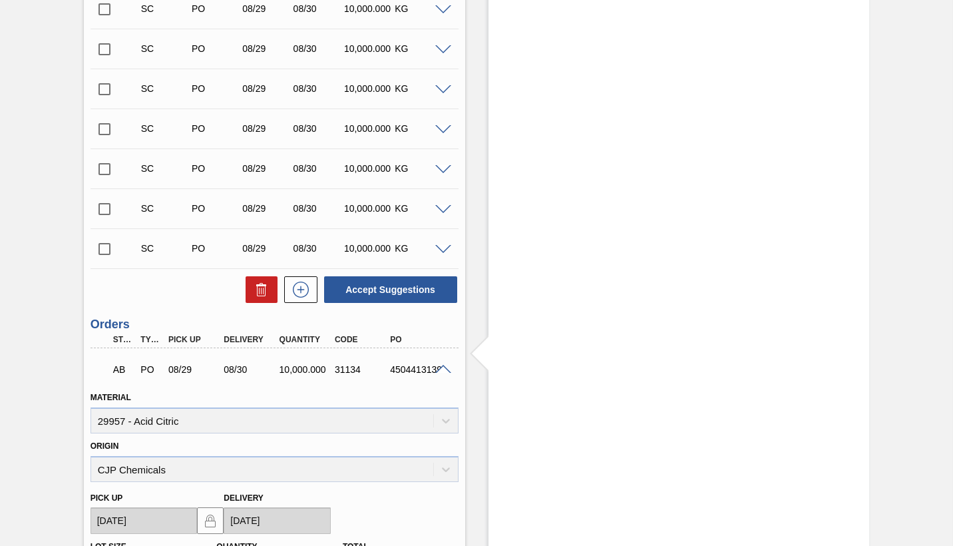
scroll to position [2728, 0]
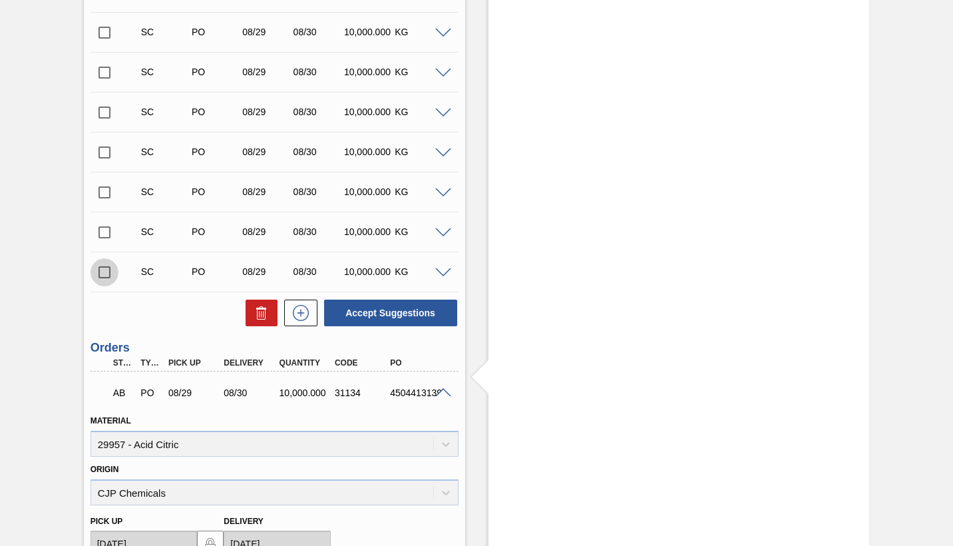
click at [100, 272] on input "checkbox" at bounding box center [104, 272] width 28 height 28
click at [373, 311] on button "Accept Suggestions" at bounding box center [390, 312] width 133 height 27
checkbox input "false"
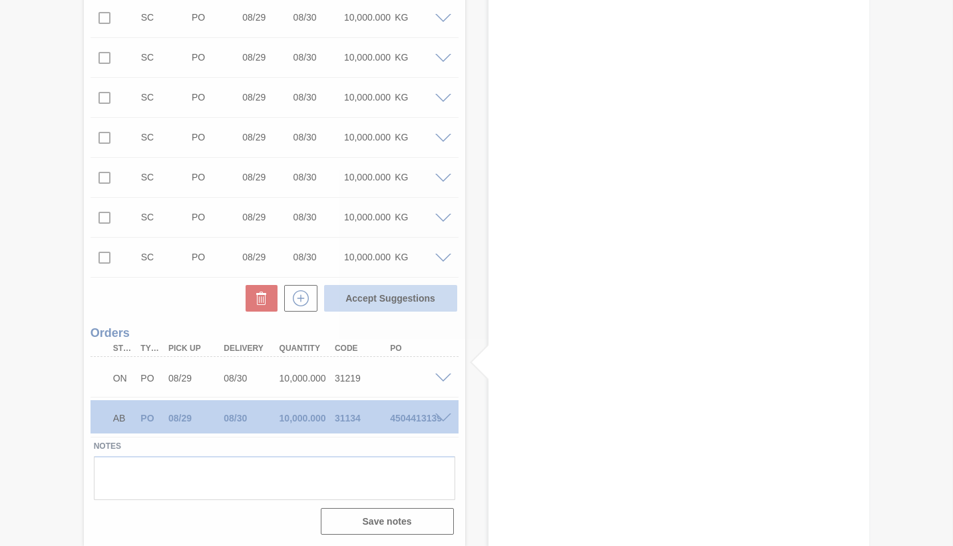
scroll to position [2703, 0]
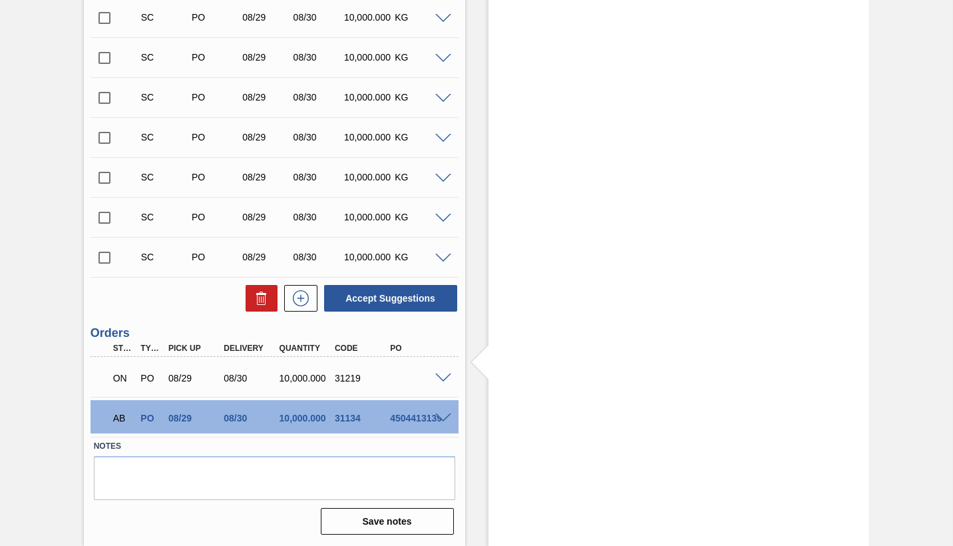
click at [442, 377] on span at bounding box center [443, 378] width 16 height 10
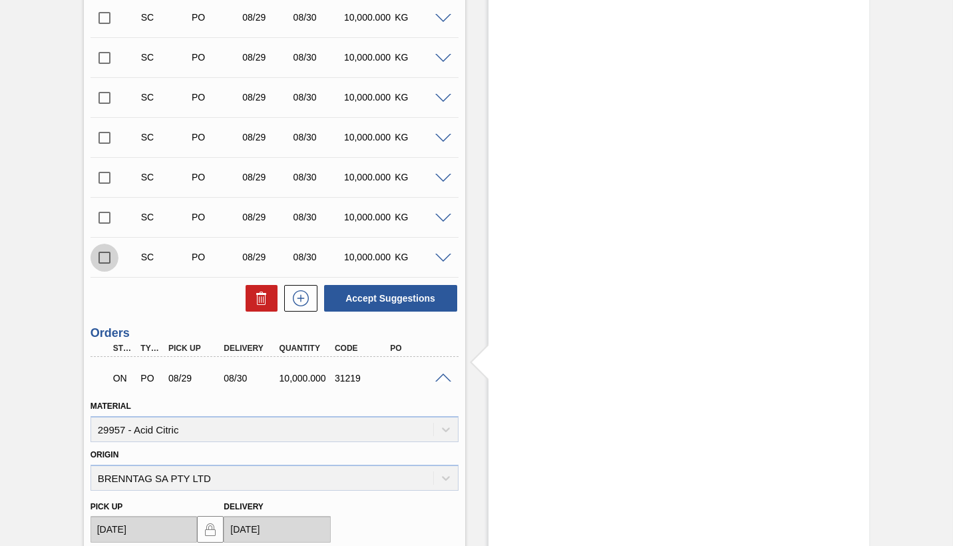
click at [103, 255] on input "checkbox" at bounding box center [104, 258] width 28 height 28
click at [395, 298] on button "Accept Suggestions" at bounding box center [390, 298] width 133 height 27
checkbox input "false"
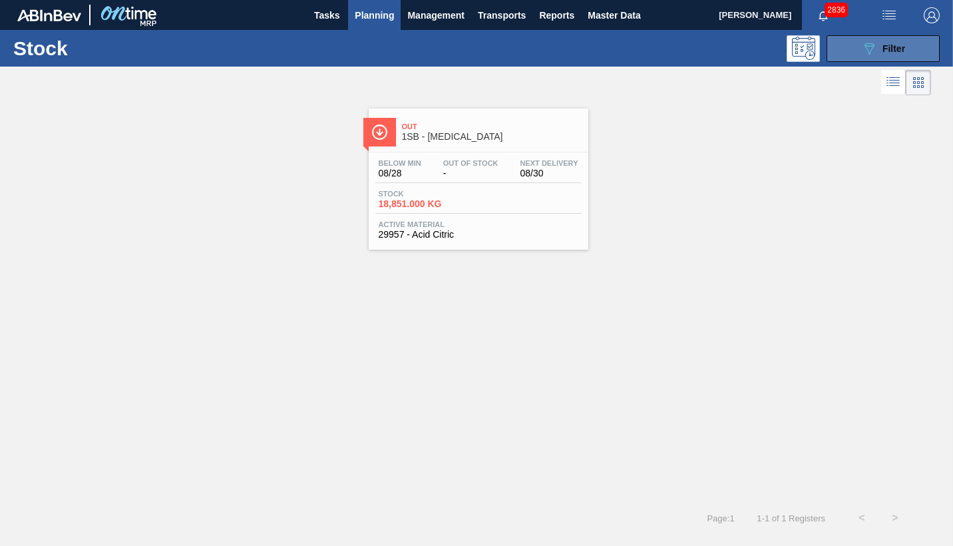
click at [891, 50] on span "Filter" at bounding box center [893, 48] width 23 height 11
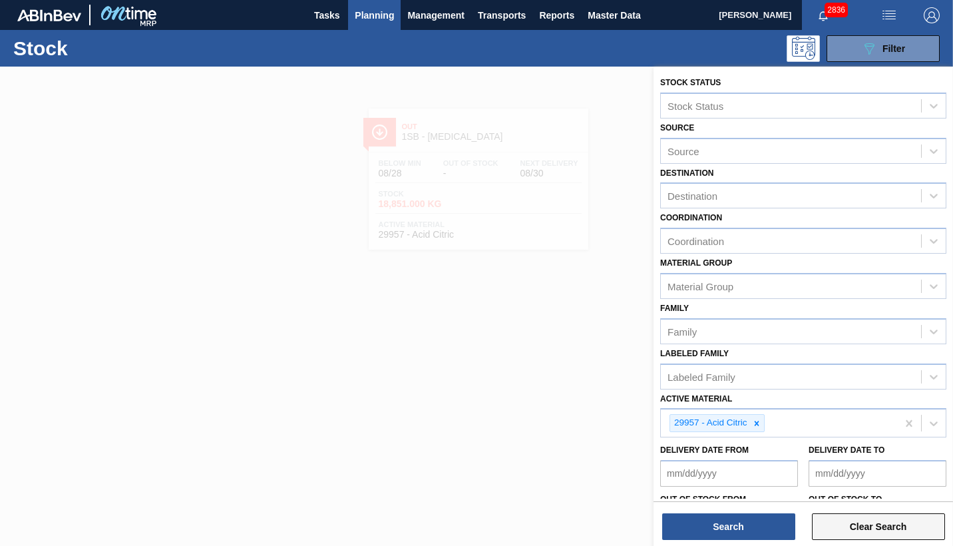
click at [860, 524] on button "Clear Search" at bounding box center [878, 526] width 133 height 27
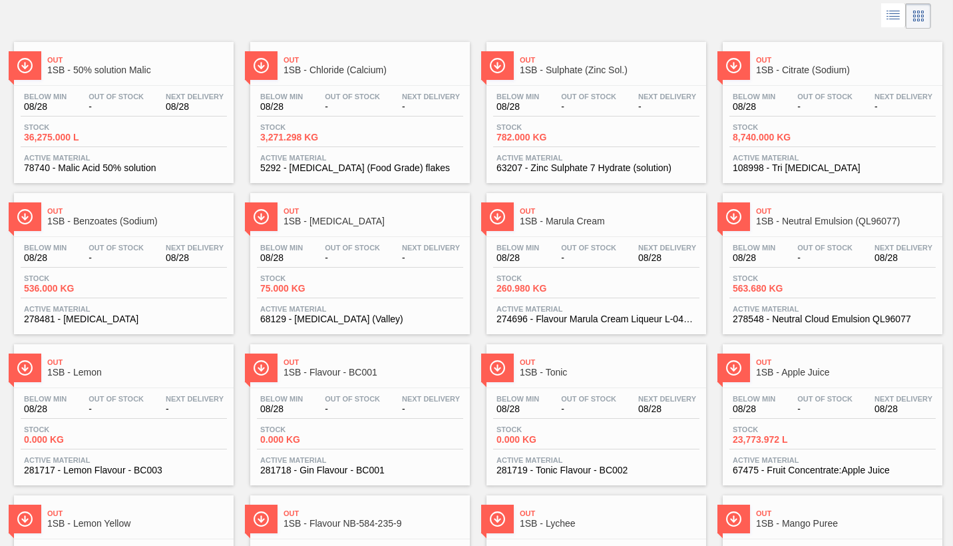
scroll to position [133, 0]
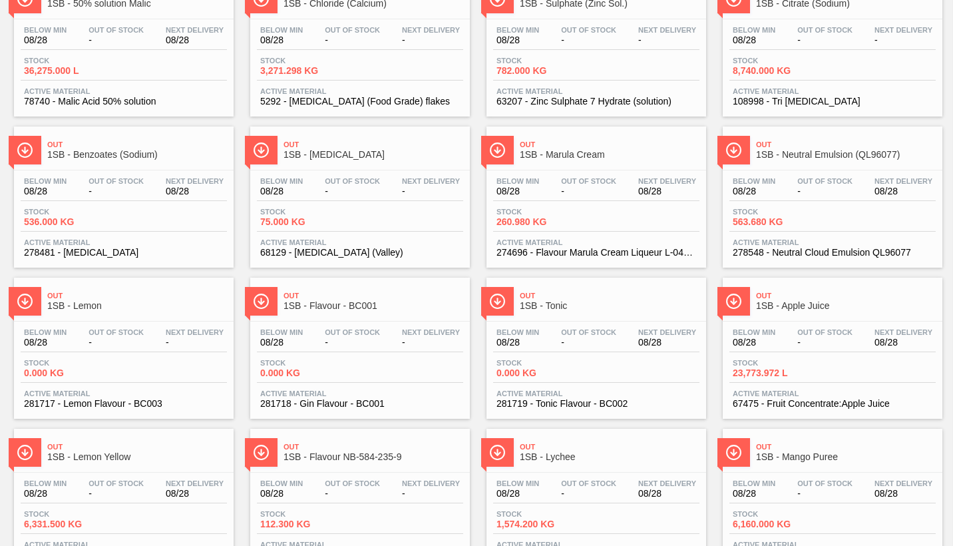
click at [804, 350] on div "Below Min 08/28 Out Of Stock - Next Delivery 08/28" at bounding box center [832, 340] width 206 height 24
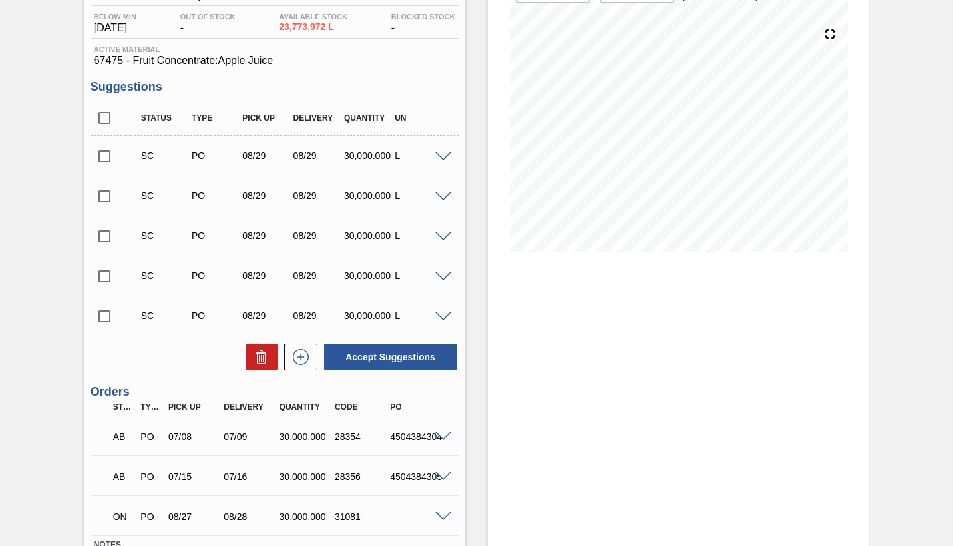
scroll to position [200, 0]
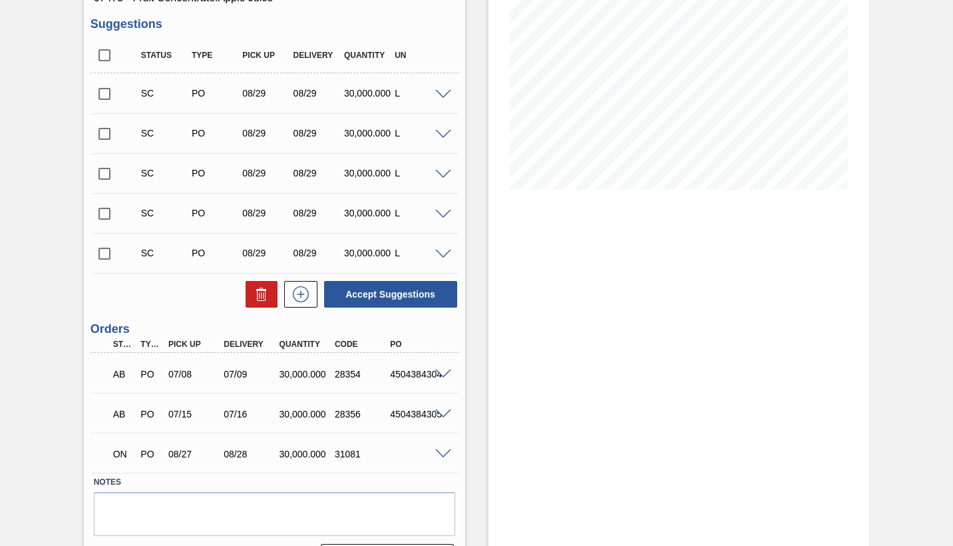
click at [444, 454] on span at bounding box center [443, 454] width 16 height 10
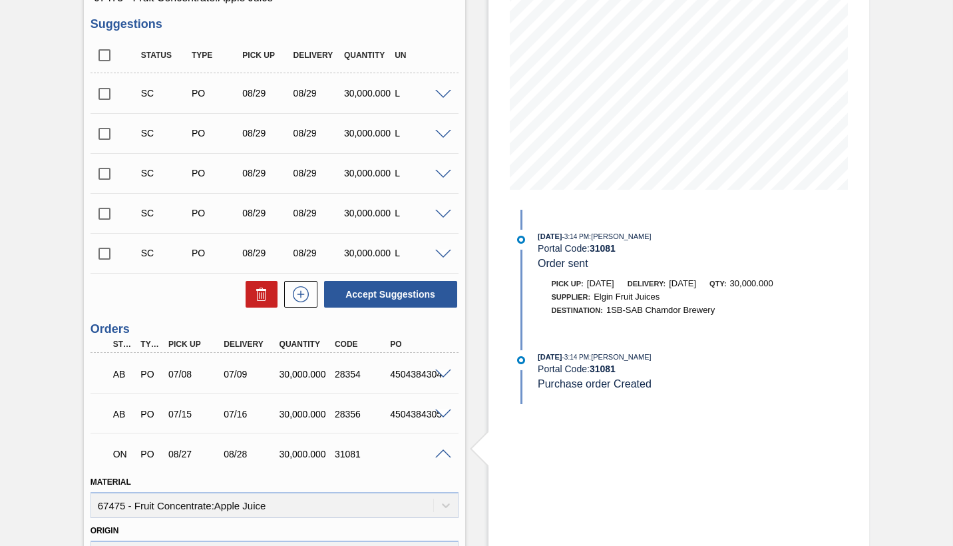
click at [105, 256] on input "checkbox" at bounding box center [104, 254] width 28 height 28
click at [397, 294] on button "Accept Suggestions" at bounding box center [390, 294] width 133 height 27
checkbox input "false"
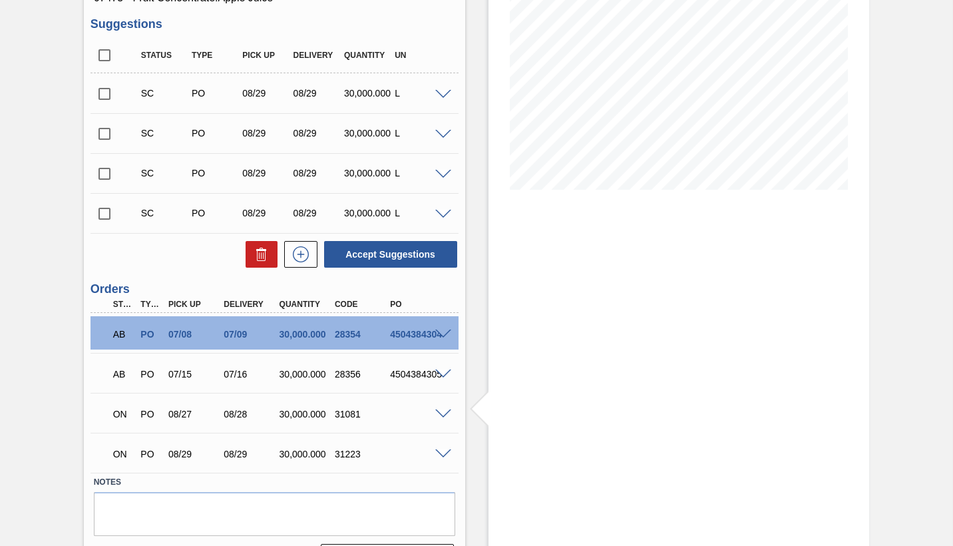
click at [98, 212] on input "checkbox" at bounding box center [104, 214] width 28 height 28
click at [389, 253] on button "Accept Suggestions" at bounding box center [390, 254] width 133 height 27
checkbox input "false"
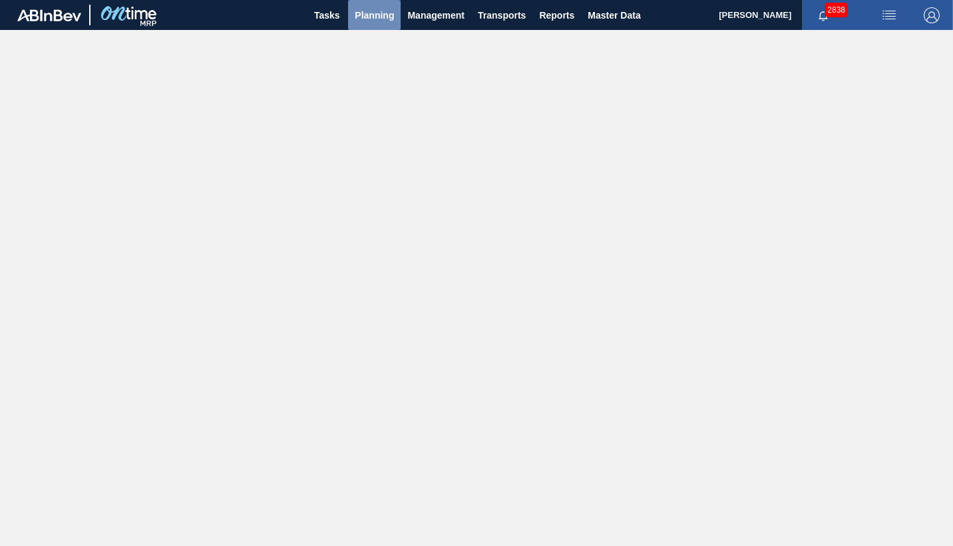
click at [363, 14] on span "Planning" at bounding box center [374, 15] width 39 height 16
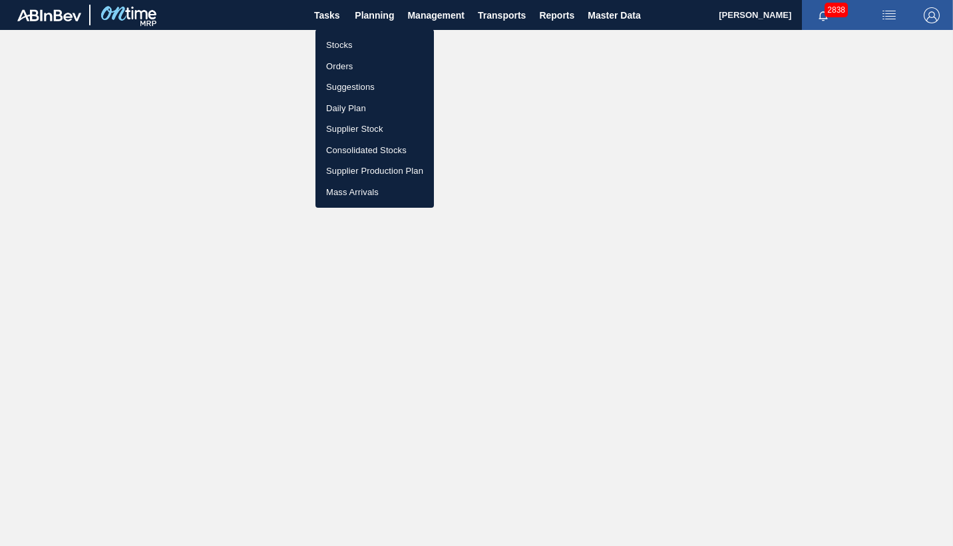
click at [344, 63] on li "Orders" at bounding box center [374, 66] width 118 height 21
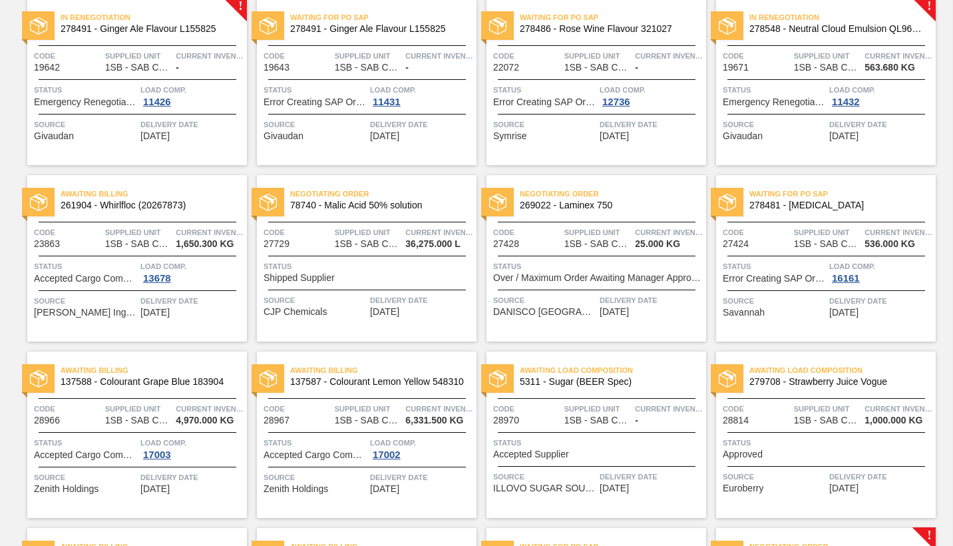
scroll to position [133, 0]
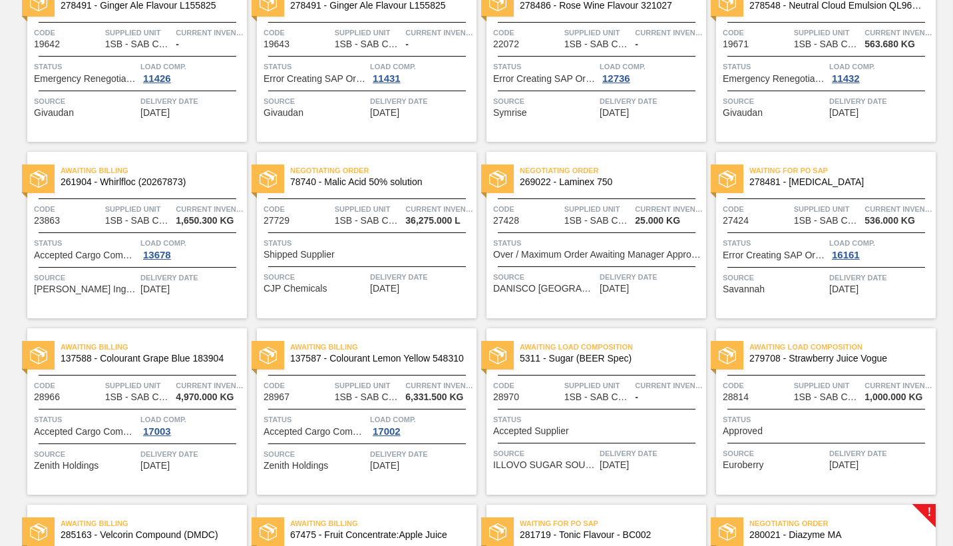
click at [810, 431] on div "Status Approved" at bounding box center [828, 424] width 210 height 23
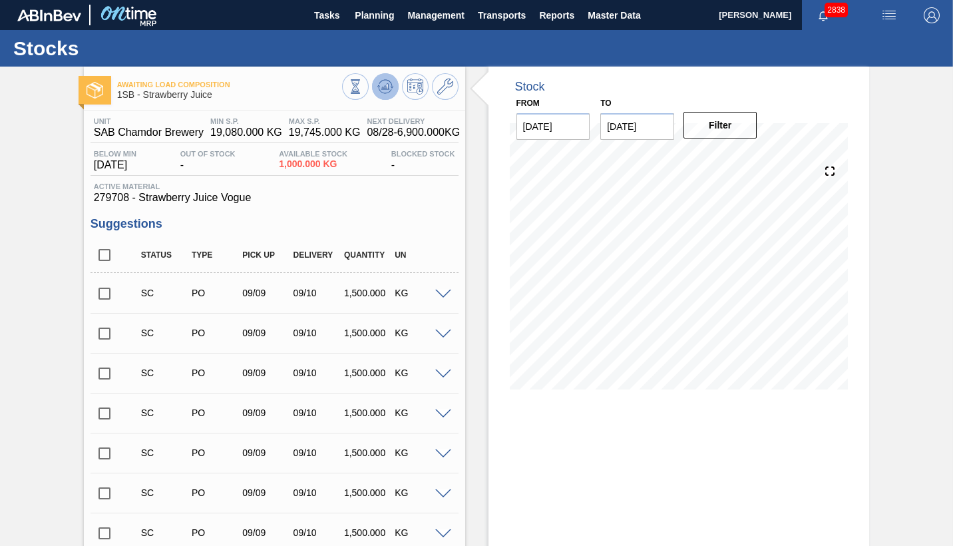
click at [380, 88] on icon at bounding box center [385, 87] width 16 height 16
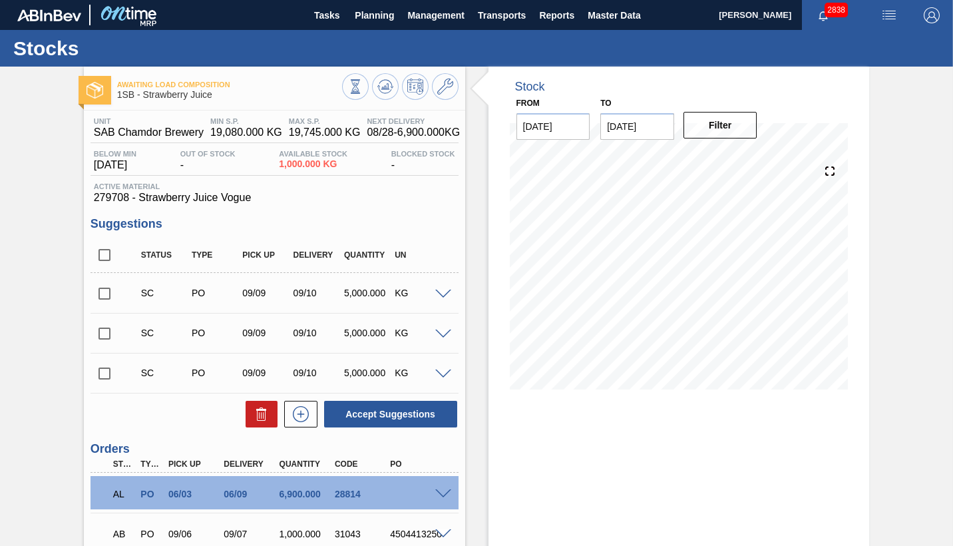
scroll to position [67, 0]
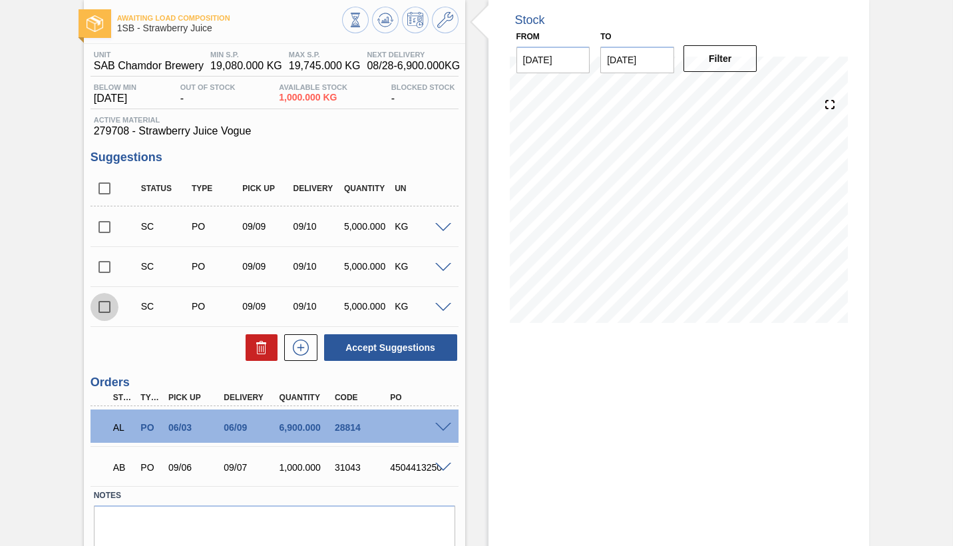
click at [105, 306] on input "checkbox" at bounding box center [104, 307] width 28 height 28
click at [377, 345] on button "Accept Suggestions" at bounding box center [390, 347] width 133 height 27
checkbox input "false"
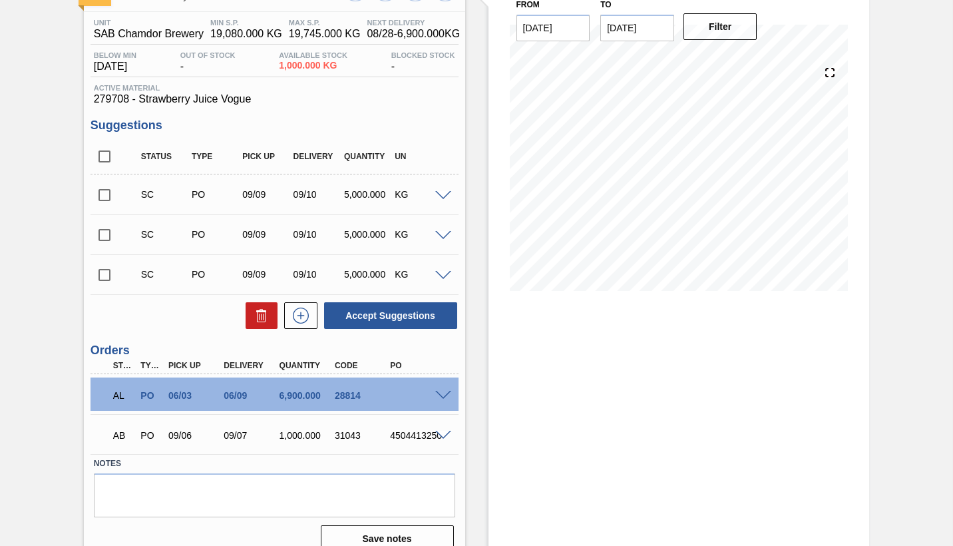
scroll to position [116, 0]
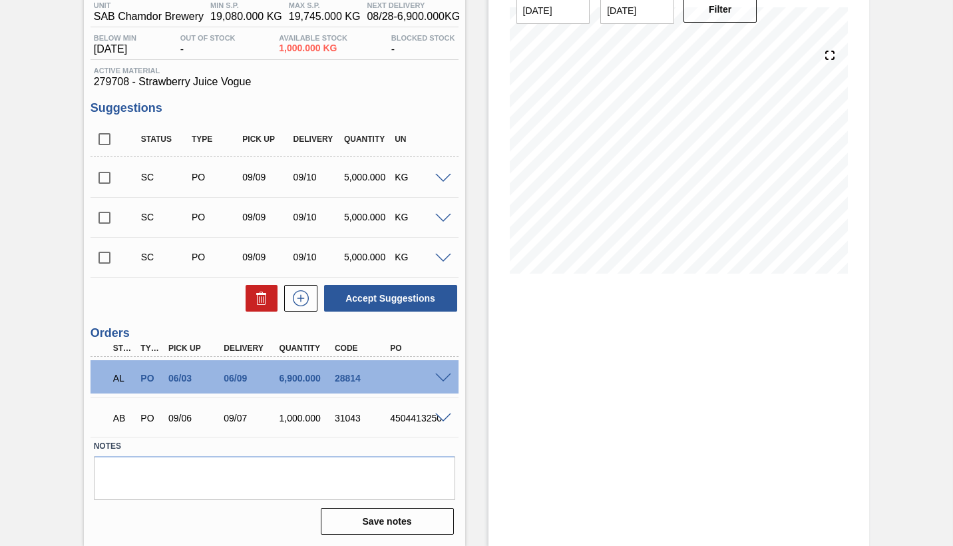
click at [101, 259] on input "checkbox" at bounding box center [104, 258] width 28 height 28
click at [384, 298] on button "Accept Suggestions" at bounding box center [390, 298] width 133 height 27
checkbox input "false"
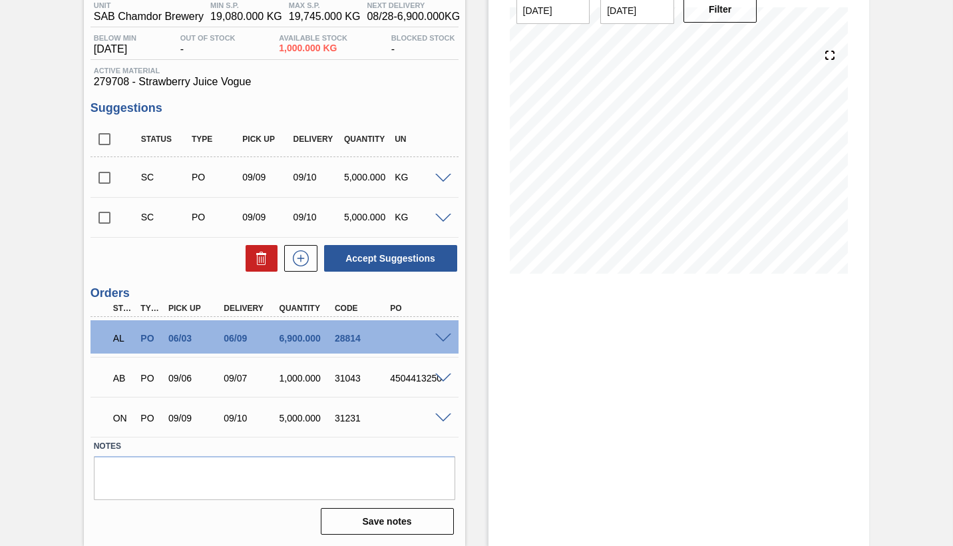
drag, startPoint x: 63, startPoint y: 1, endPoint x: 25, endPoint y: 168, distance: 171.3
click at [25, 168] on div "Awaiting Load Composition 1SB - Strawberry Juice Unit SAB Chamdor Brewery MIN S…" at bounding box center [476, 248] width 953 height 595
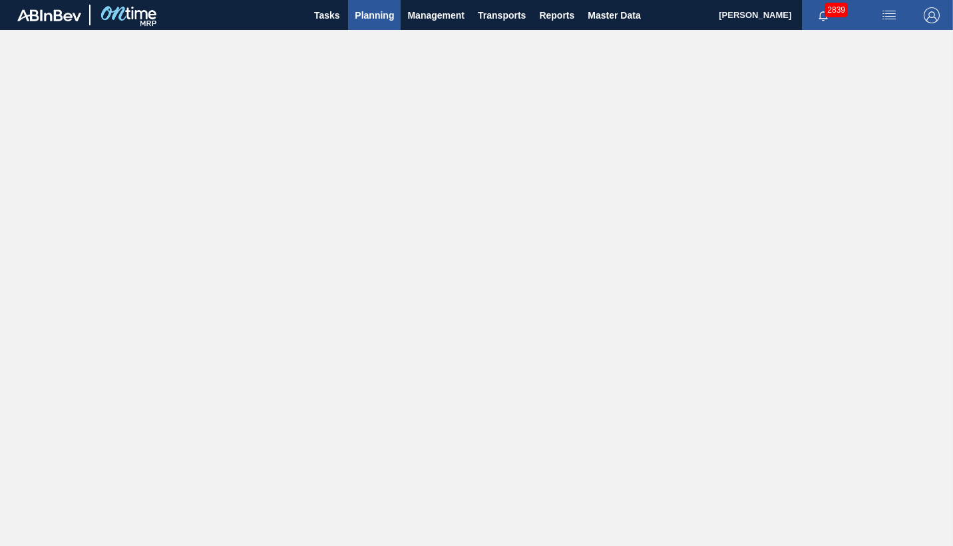
click at [375, 15] on span "Planning" at bounding box center [374, 15] width 39 height 16
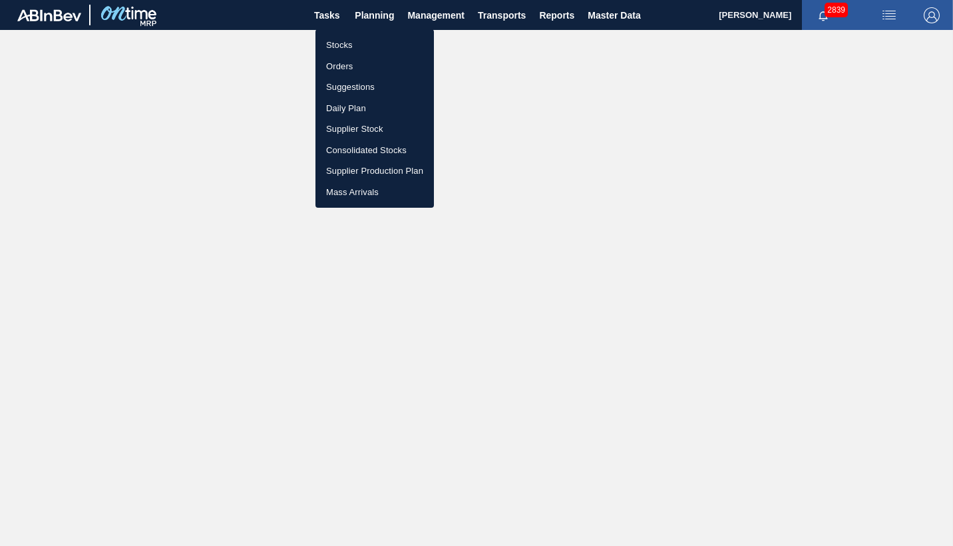
click at [345, 65] on li "Orders" at bounding box center [374, 66] width 118 height 21
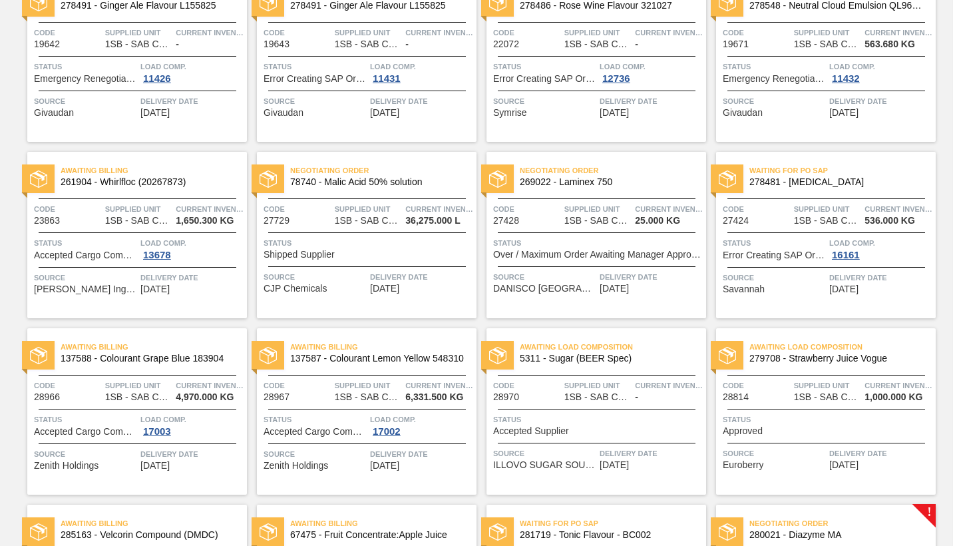
scroll to position [200, 0]
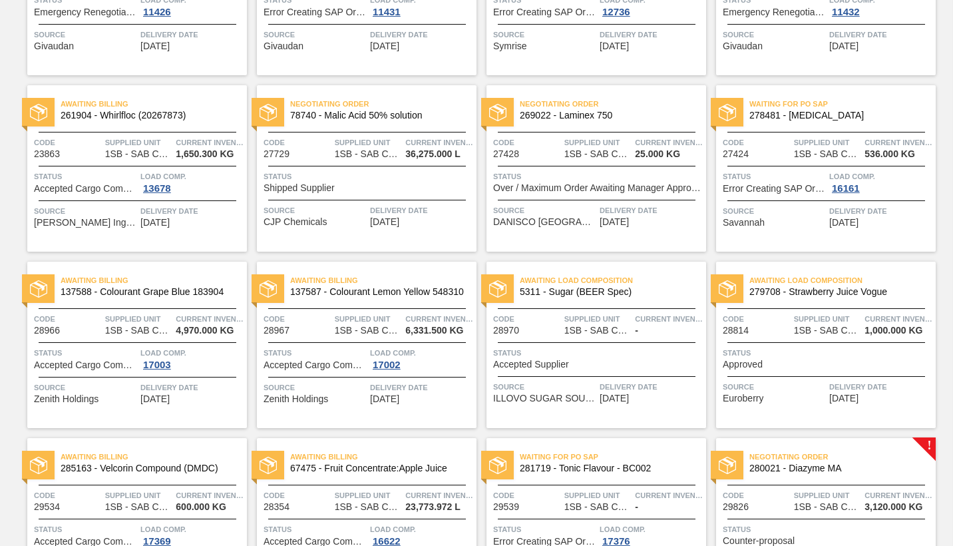
click at [544, 344] on div "Awaiting Load Composition 5311 - Sugar (BEER Spec) Code 28970 Supplied Unit 1SB…" at bounding box center [596, 344] width 220 height 166
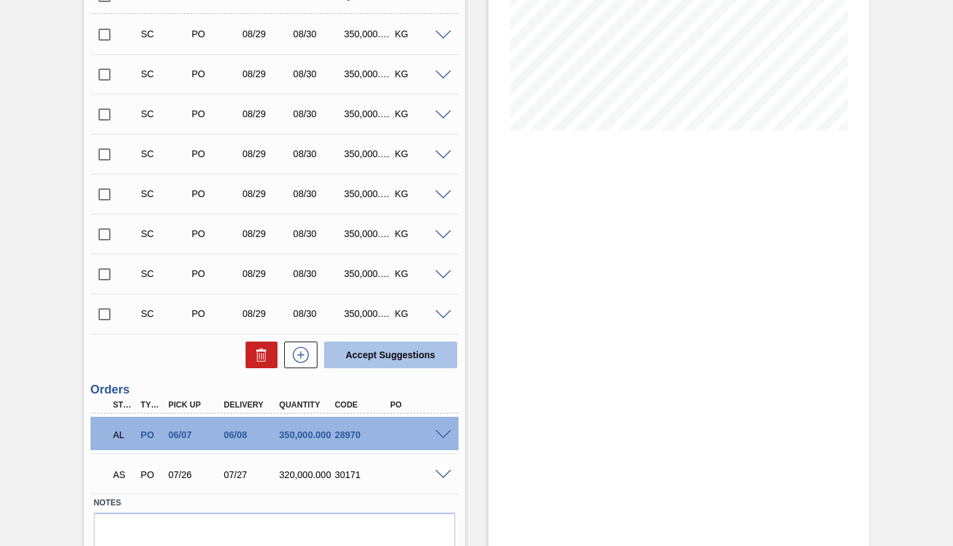
scroll to position [315, 0]
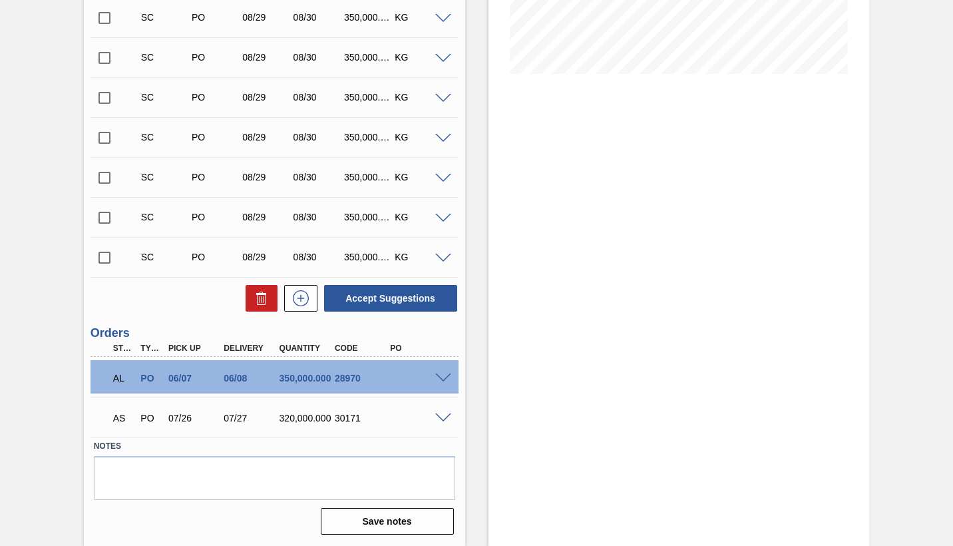
click at [446, 417] on span at bounding box center [443, 418] width 16 height 10
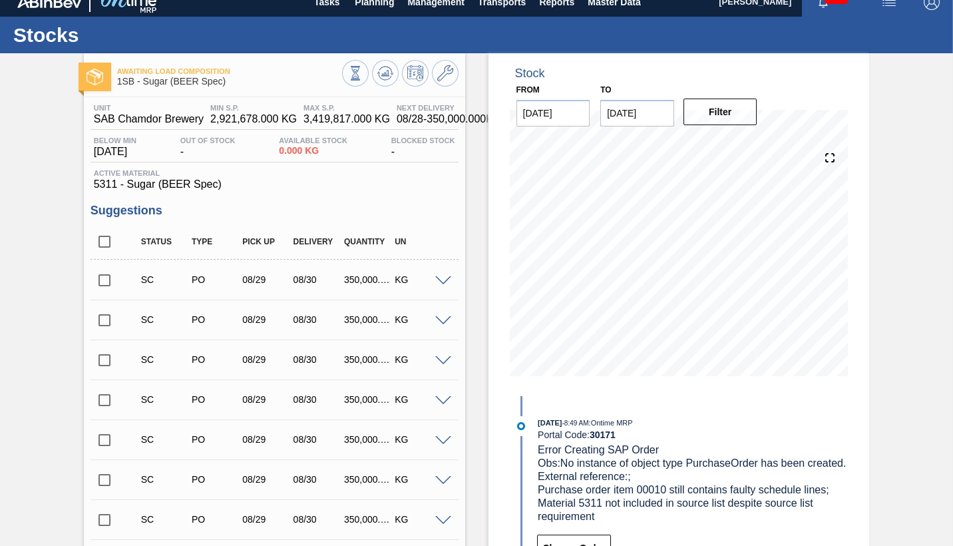
scroll to position [0, 0]
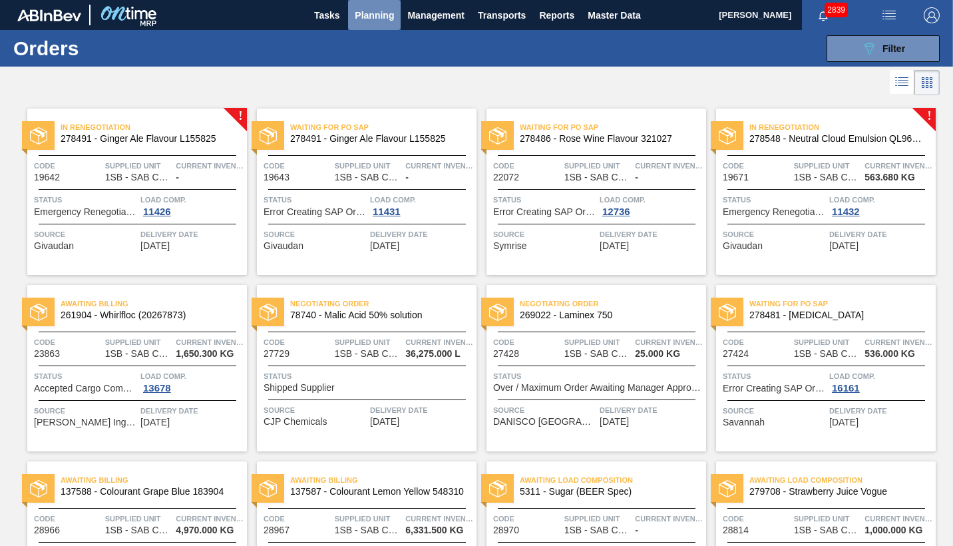
click at [367, 13] on span "Planning" at bounding box center [374, 15] width 39 height 16
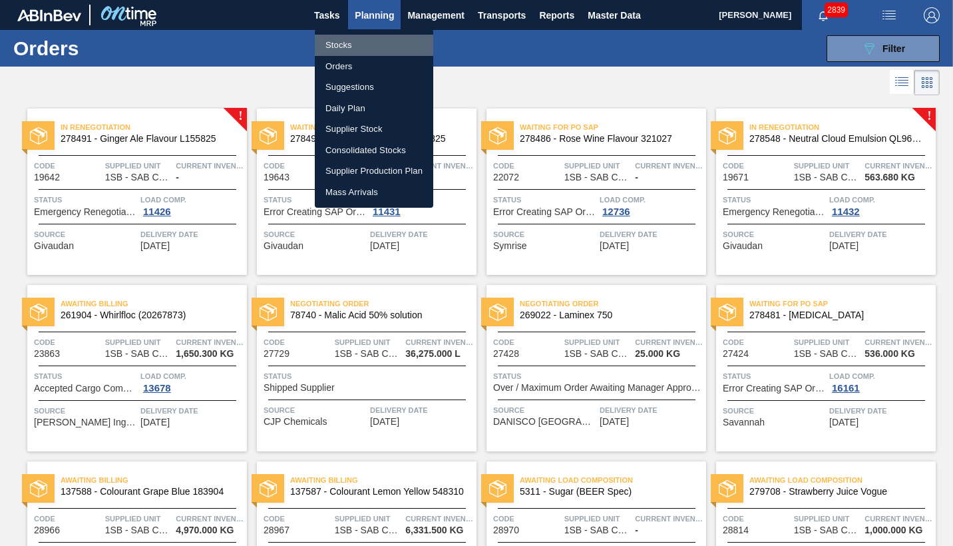
click at [341, 44] on li "Stocks" at bounding box center [374, 45] width 118 height 21
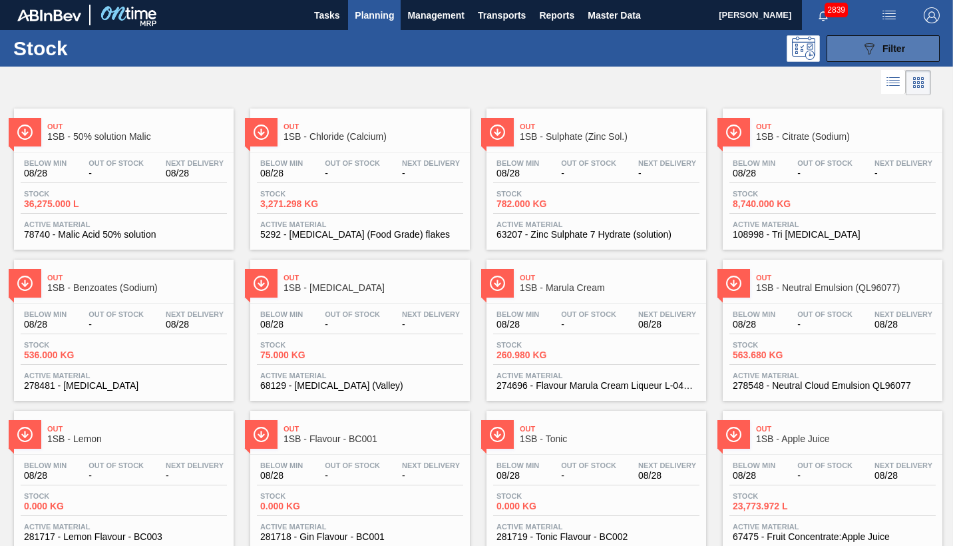
click at [891, 49] on span "Filter" at bounding box center [893, 48] width 23 height 11
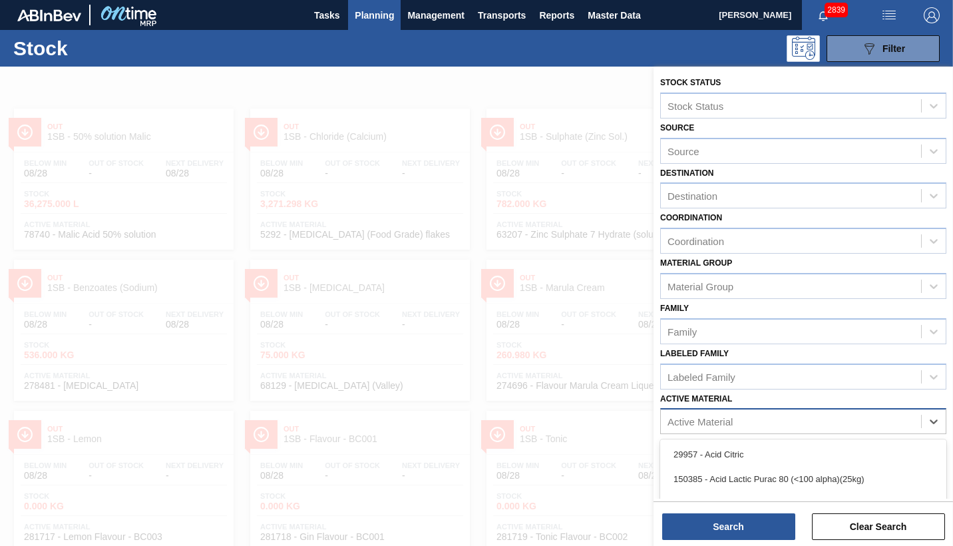
click at [718, 424] on div "Active Material" at bounding box center [699, 421] width 65 height 11
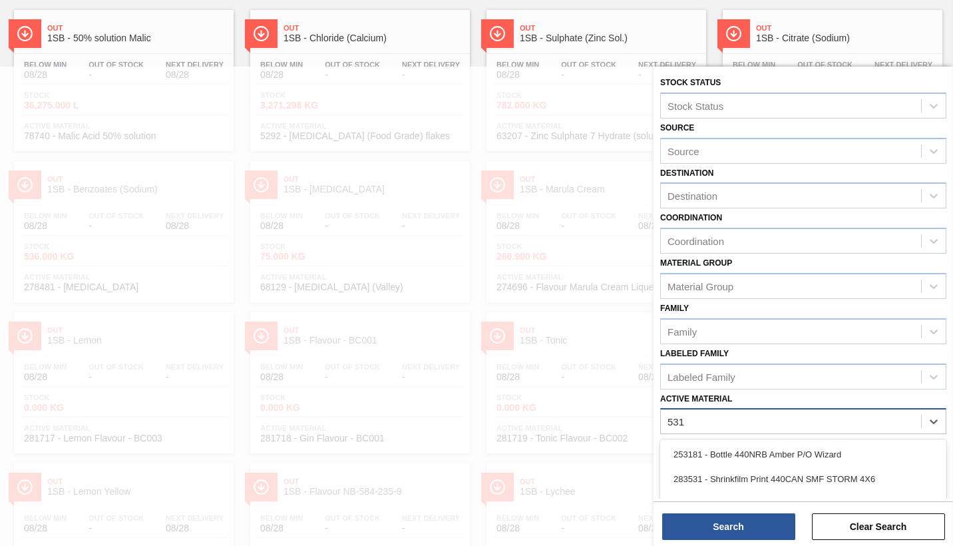
type Material "5311"
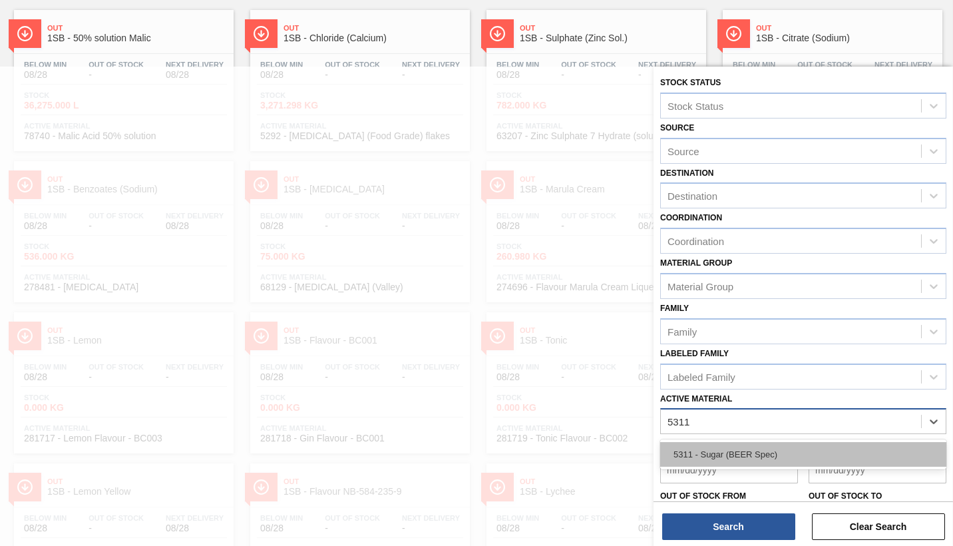
click at [728, 450] on div "5311 - Sugar (BEER Spec)" at bounding box center [803, 454] width 286 height 25
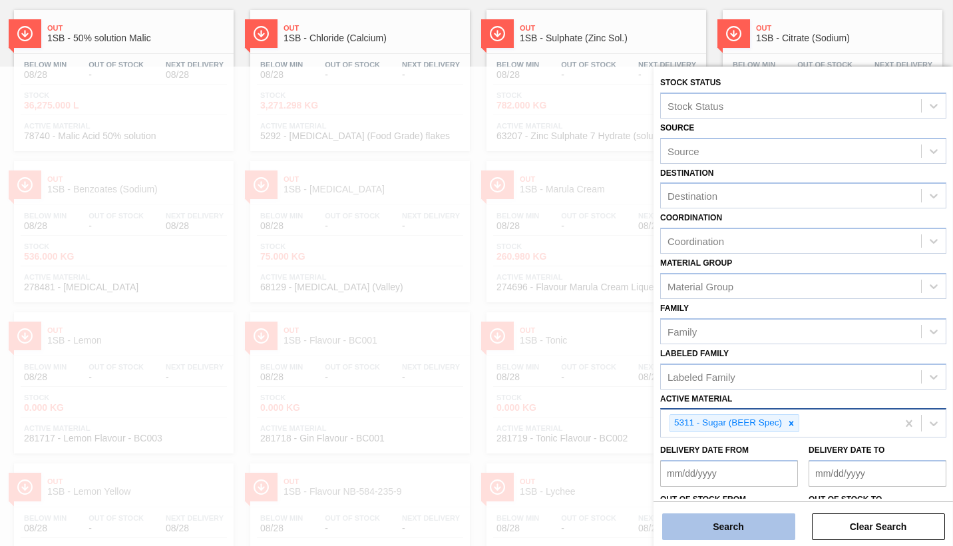
click at [720, 521] on button "Search" at bounding box center [728, 526] width 133 height 27
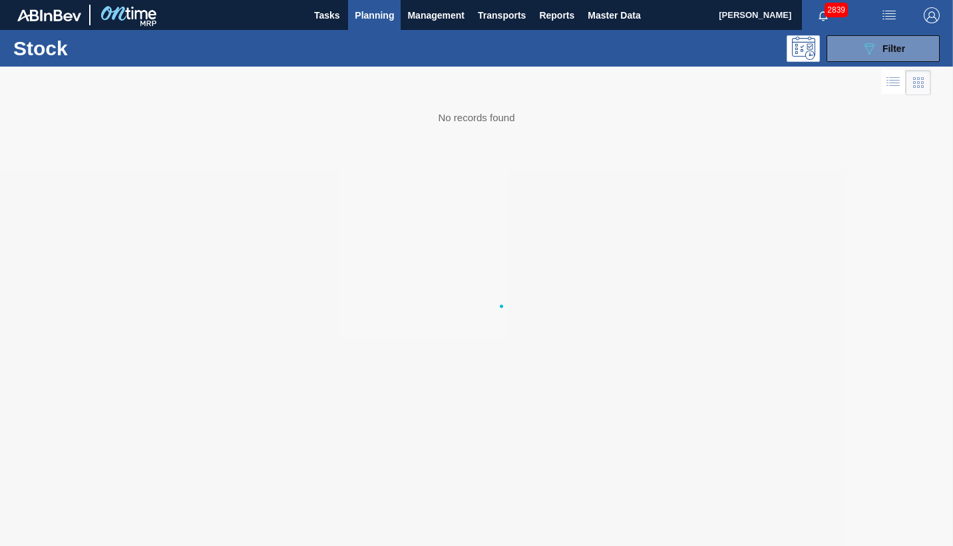
scroll to position [0, 0]
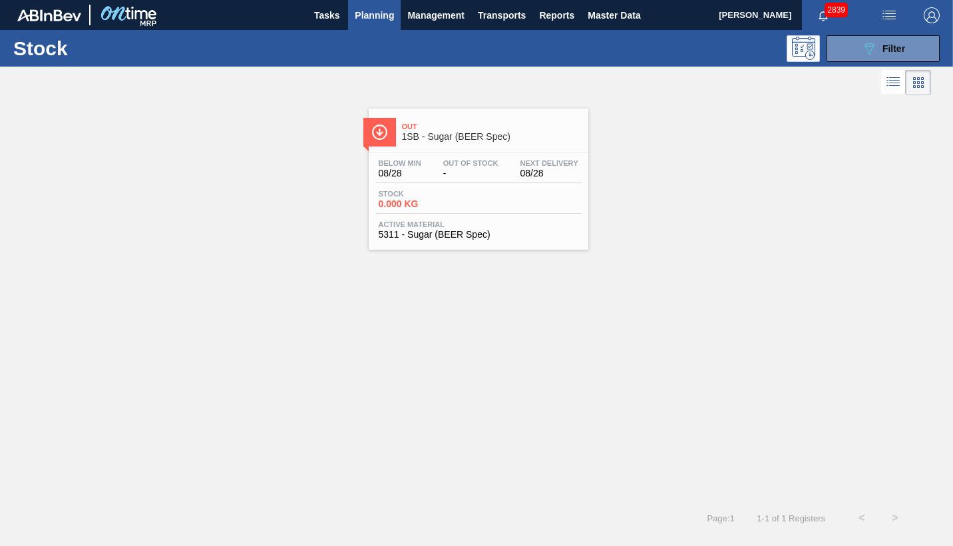
click at [467, 221] on span "Active Material" at bounding box center [479, 224] width 200 height 8
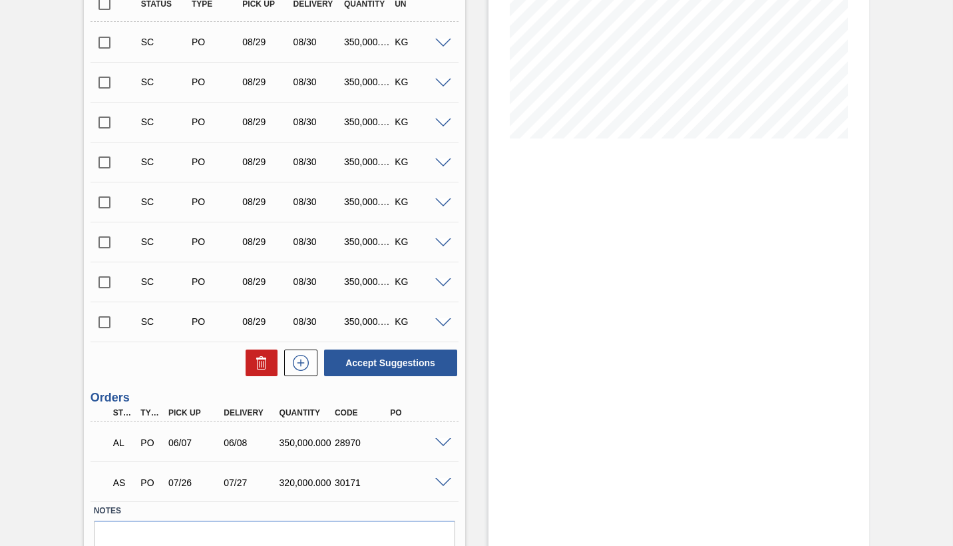
scroll to position [315, 0]
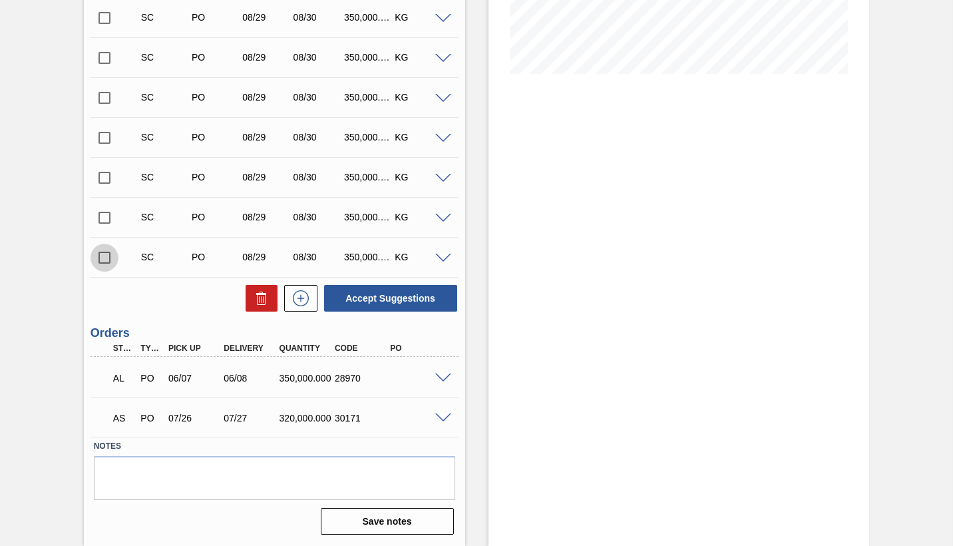
click at [104, 259] on input "checkbox" at bounding box center [104, 258] width 28 height 28
click at [375, 296] on button "Accept Suggestions" at bounding box center [390, 298] width 133 height 27
checkbox input "false"
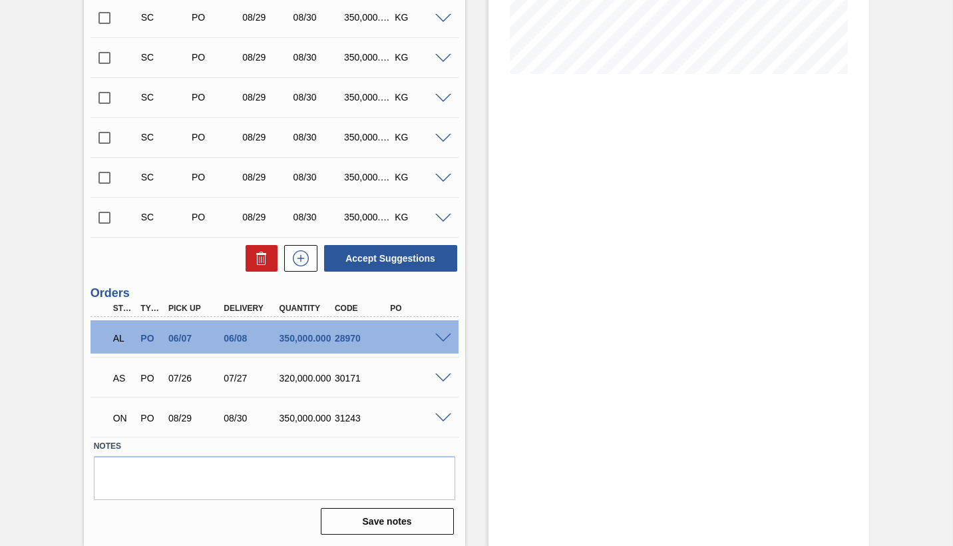
click at [444, 419] on span at bounding box center [443, 418] width 16 height 10
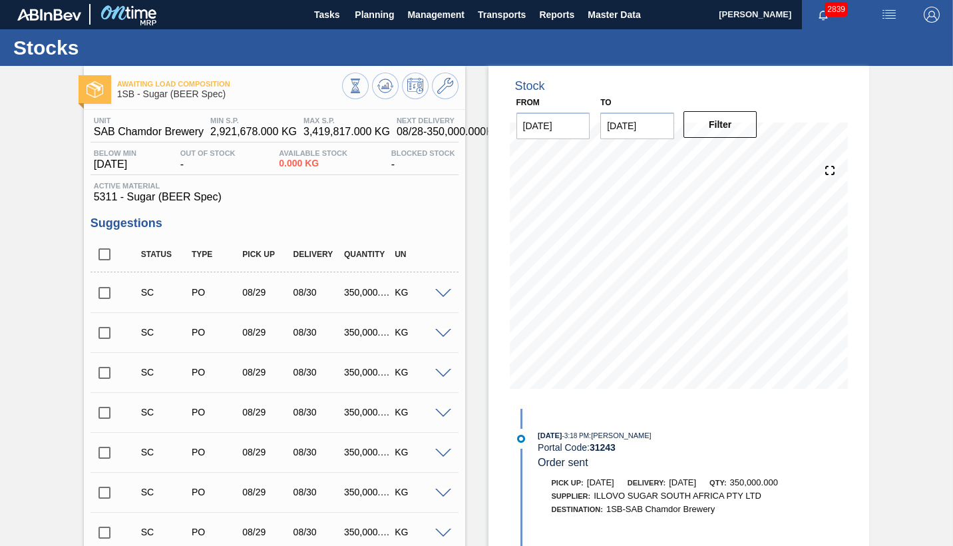
scroll to position [0, 0]
